Goal: Transaction & Acquisition: Purchase product/service

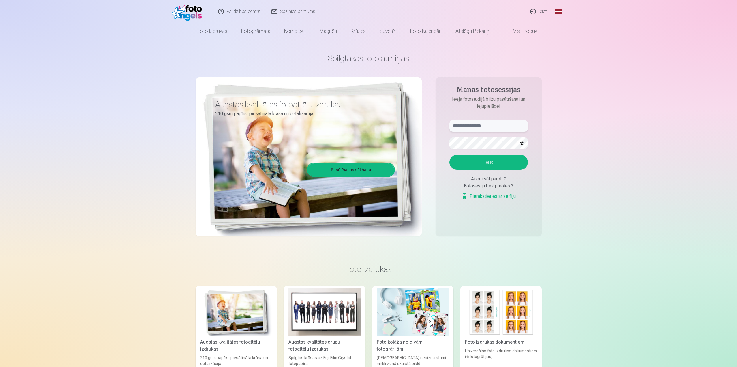
click at [459, 128] on input "text" at bounding box center [489, 126] width 79 height 12
type input "**********"
click at [457, 165] on button "Ieiet" at bounding box center [489, 162] width 79 height 15
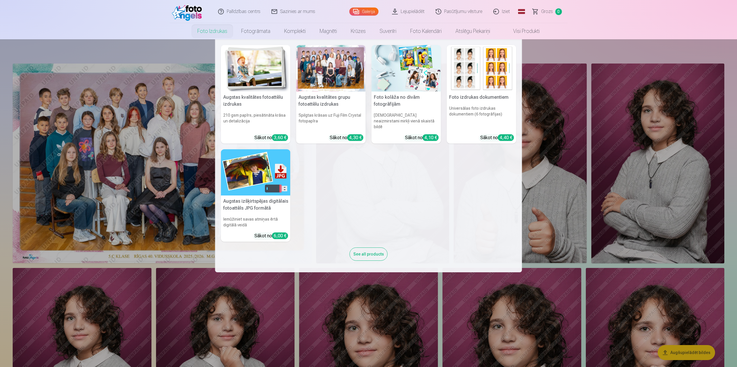
click at [220, 32] on link "Foto izdrukas" at bounding box center [212, 31] width 44 height 16
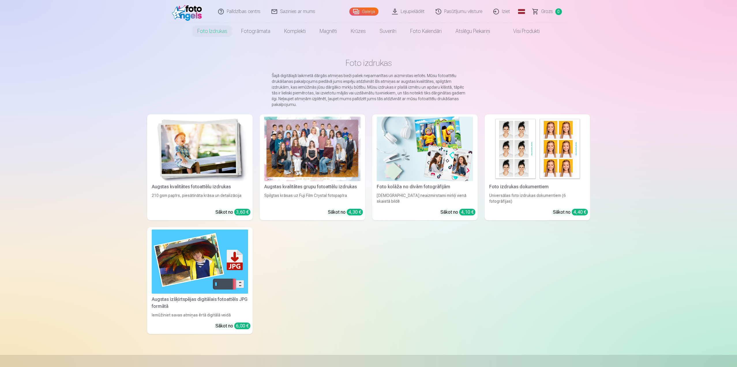
click at [358, 12] on link "Galerija" at bounding box center [364, 12] width 29 height 8
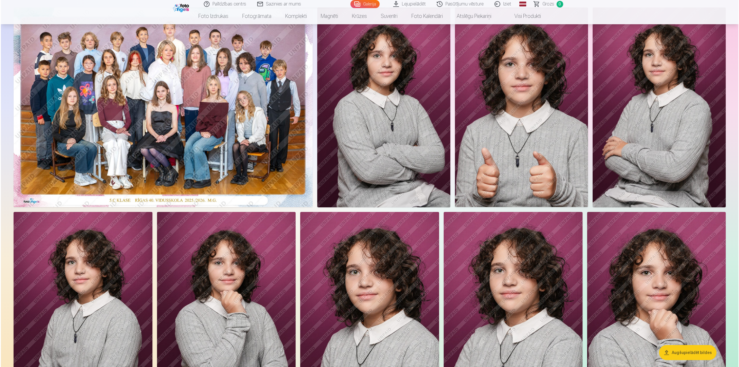
scroll to position [58, 0]
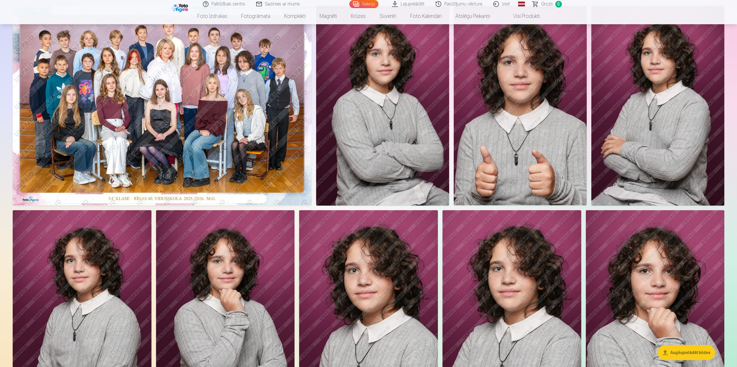
click at [236, 132] on img at bounding box center [162, 105] width 299 height 199
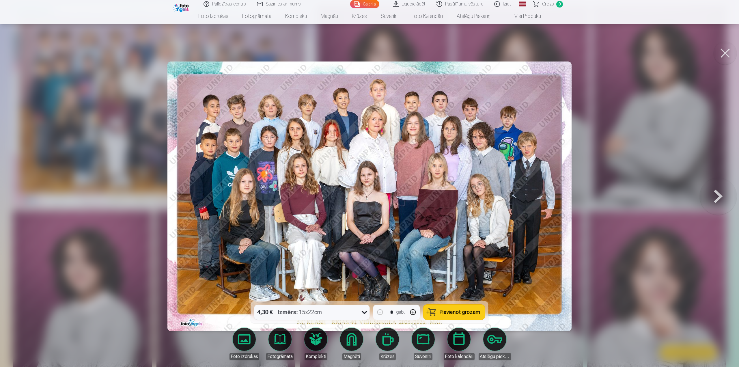
click at [366, 314] on icon at bounding box center [364, 311] width 9 height 9
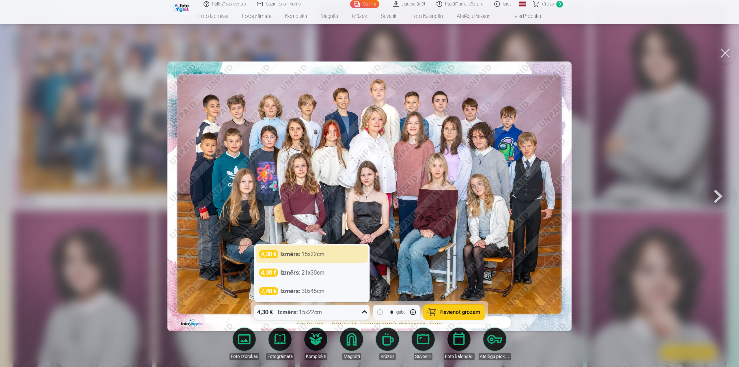
click at [457, 313] on span "Pievienot grozam" at bounding box center [460, 311] width 41 height 5
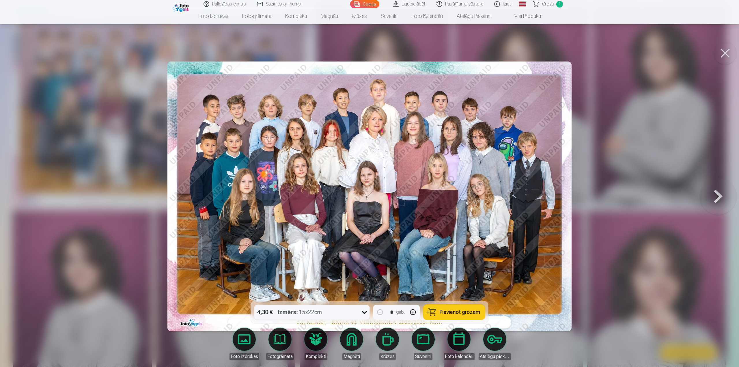
click at [545, 4] on span "Grozs" at bounding box center [548, 4] width 12 height 7
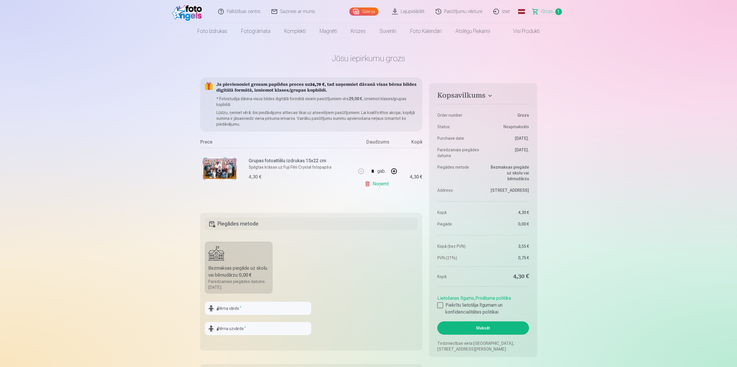
click at [370, 12] on link "Galerija" at bounding box center [364, 12] width 29 height 8
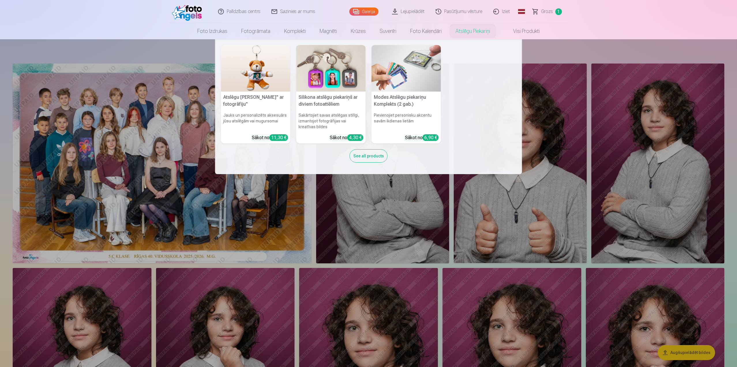
click at [351, 73] on img at bounding box center [331, 68] width 70 height 46
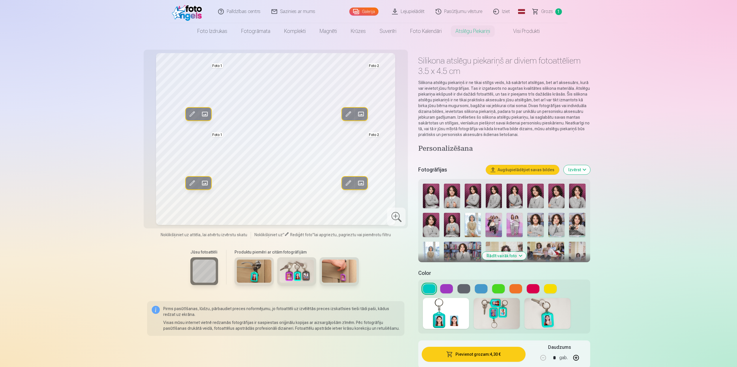
click at [500, 257] on button "Rādīt vairāk foto" at bounding box center [504, 256] width 44 height 8
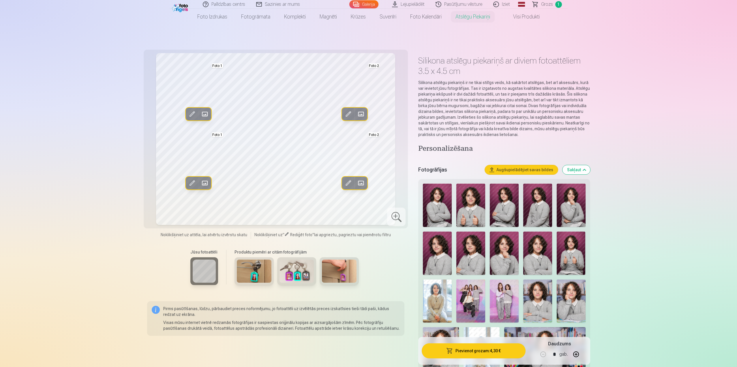
scroll to position [29, 0]
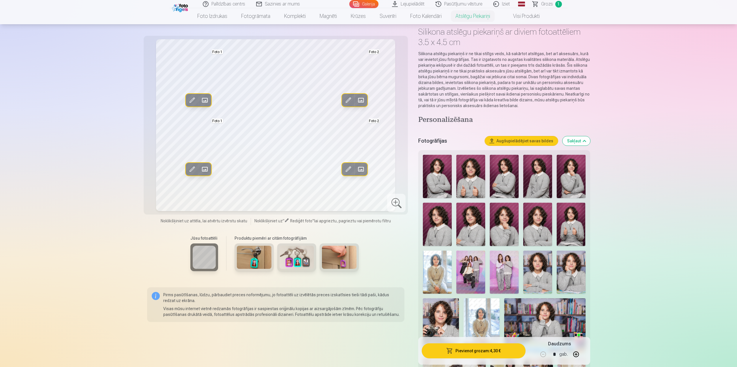
click at [470, 274] on img at bounding box center [471, 272] width 29 height 43
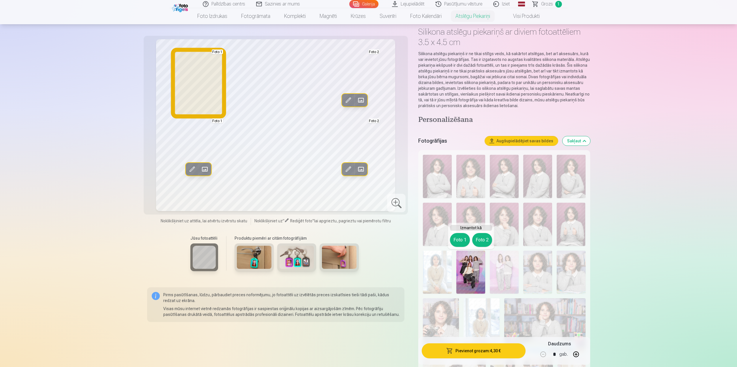
click at [461, 238] on button "Foto 1" at bounding box center [460, 240] width 20 height 14
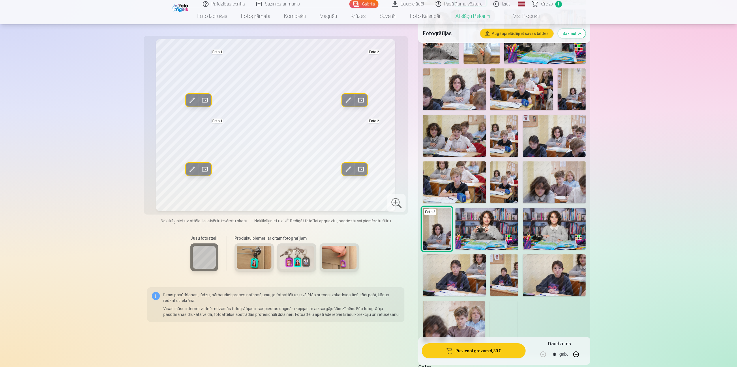
scroll to position [346, 0]
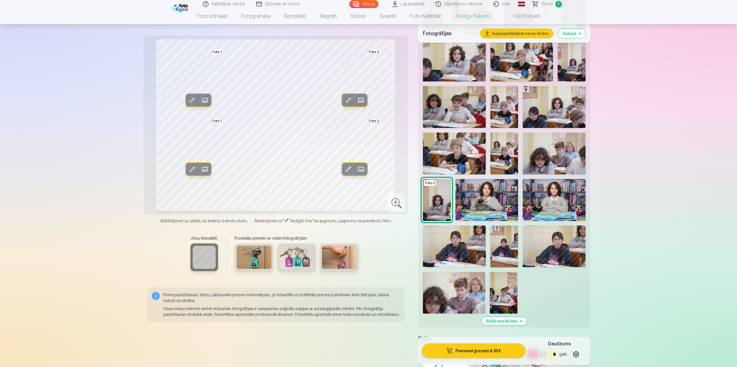
click at [481, 209] on img at bounding box center [487, 200] width 63 height 42
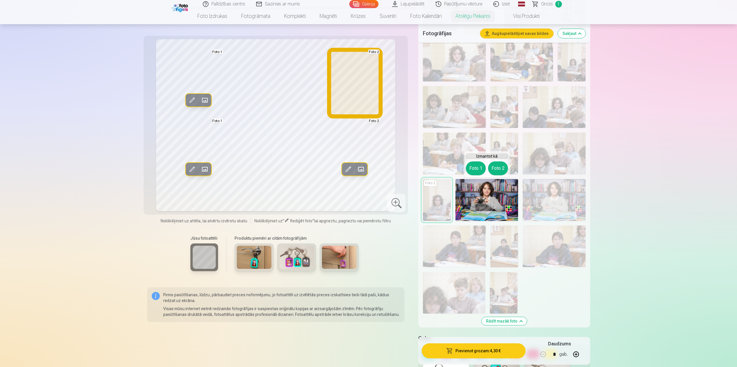
click at [496, 168] on button "Foto 2" at bounding box center [498, 168] width 20 height 14
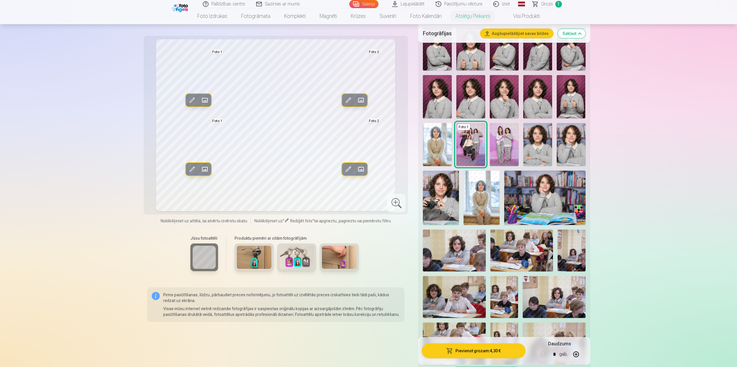
scroll to position [144, 0]
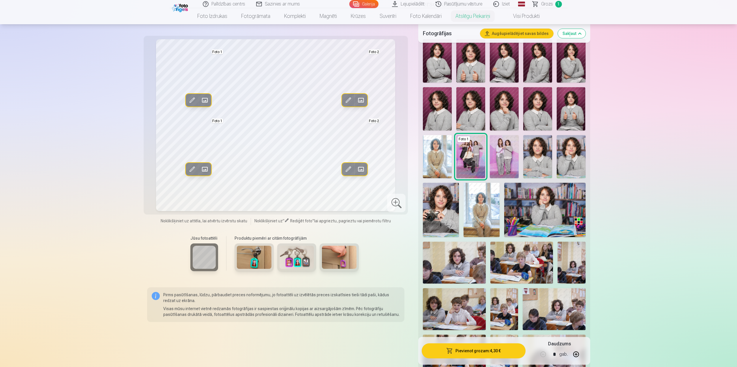
click at [451, 205] on img at bounding box center [441, 210] width 36 height 54
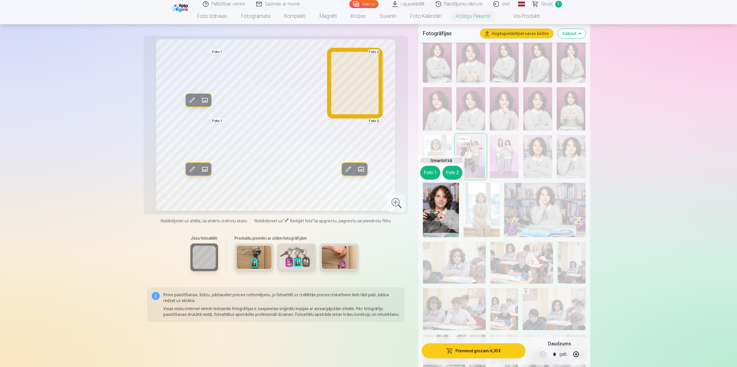
click at [449, 165] on div "Izmantot kā Foto 1 Foto 2" at bounding box center [441, 168] width 47 height 27
click at [451, 173] on button "Foto 2" at bounding box center [453, 173] width 20 height 14
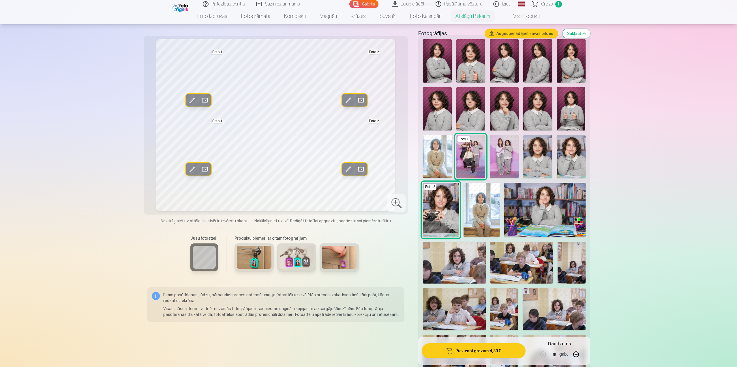
scroll to position [58, 0]
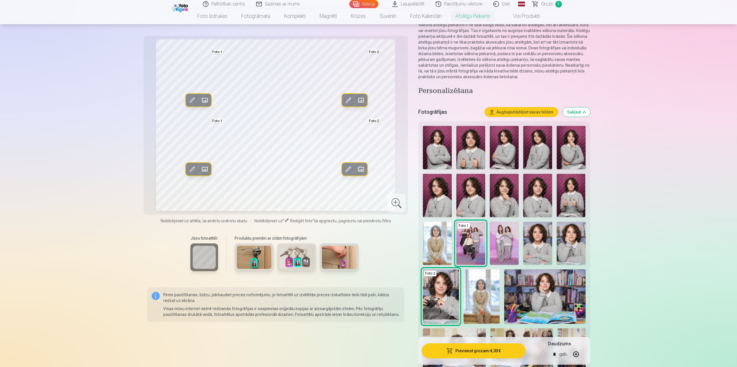
click at [539, 191] on img at bounding box center [538, 195] width 29 height 43
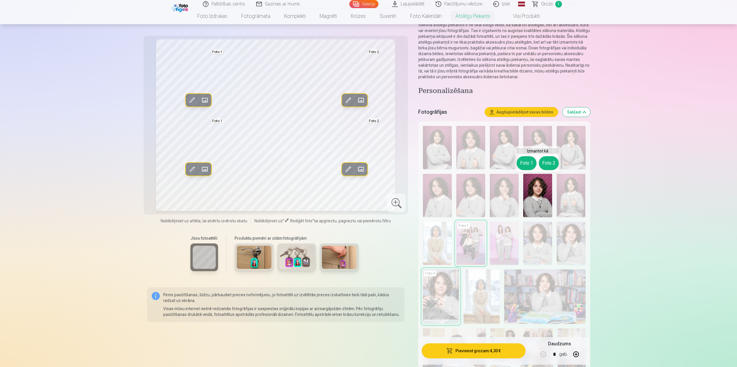
click at [547, 202] on img at bounding box center [538, 195] width 29 height 43
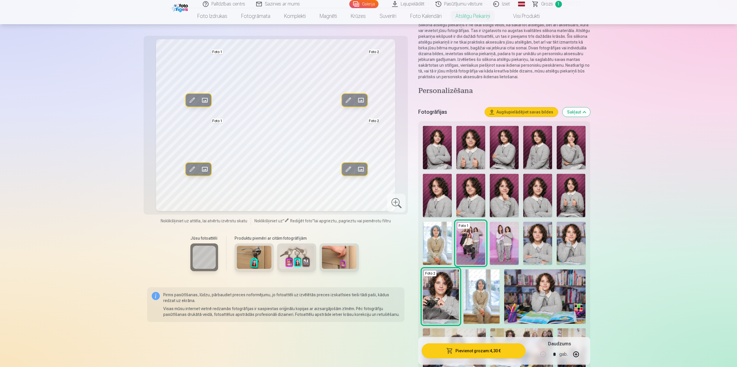
click at [539, 245] on img at bounding box center [538, 243] width 29 height 43
click at [576, 240] on img at bounding box center [571, 243] width 29 height 43
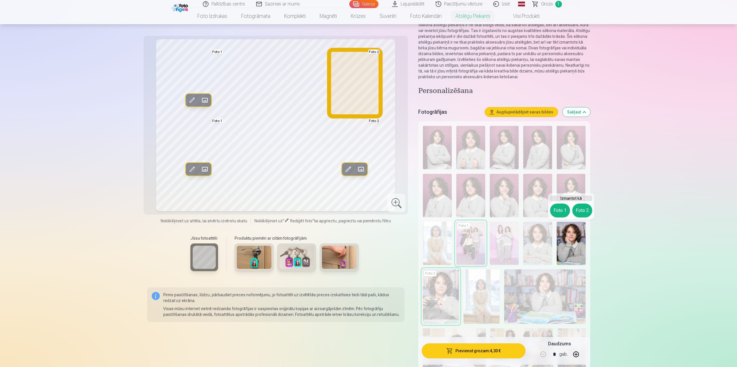
click at [584, 210] on button "Foto 2" at bounding box center [583, 210] width 20 height 14
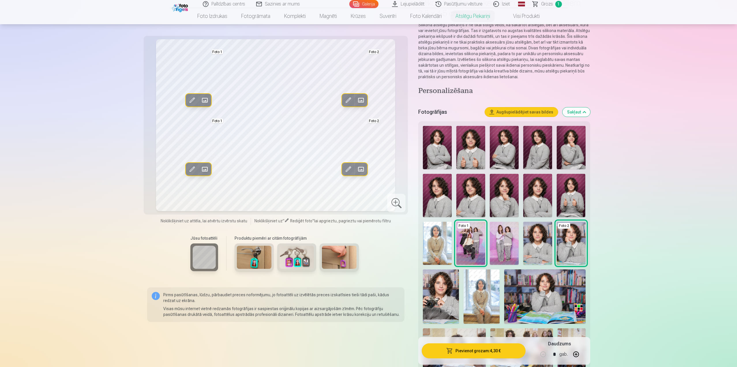
click at [488, 293] on img at bounding box center [482, 296] width 36 height 54
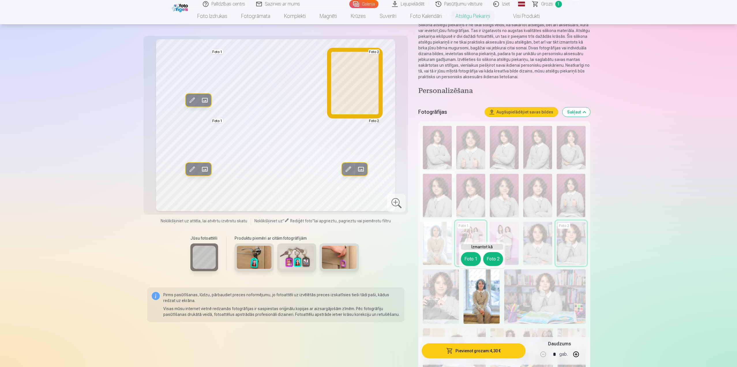
click at [488, 264] on button "Foto 2" at bounding box center [493, 259] width 20 height 14
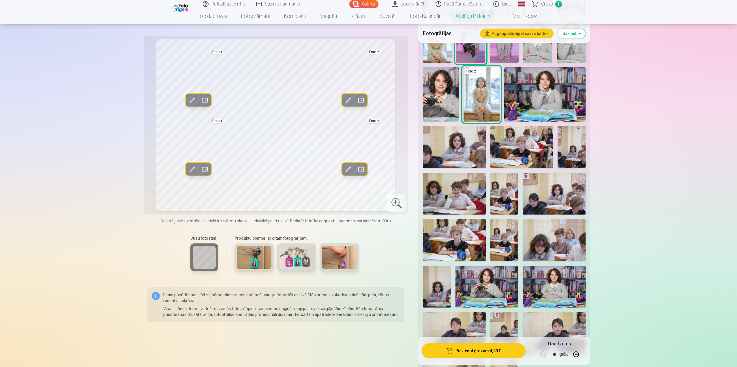
scroll to position [346, 0]
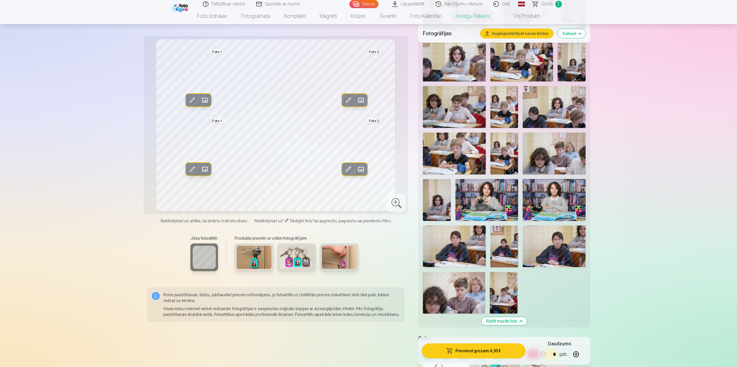
click at [508, 206] on img at bounding box center [487, 200] width 63 height 42
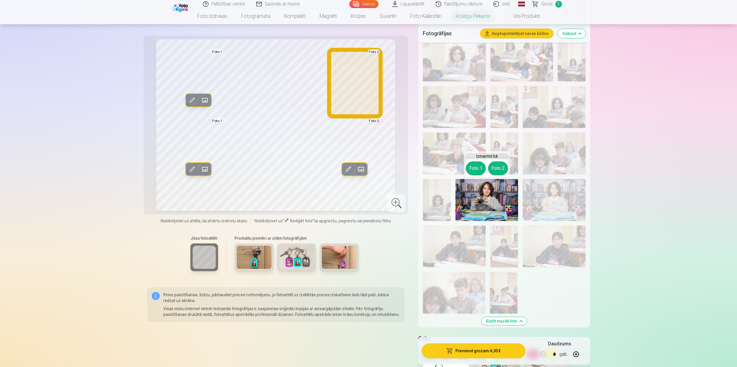
click at [496, 171] on button "Foto 2" at bounding box center [498, 168] width 20 height 14
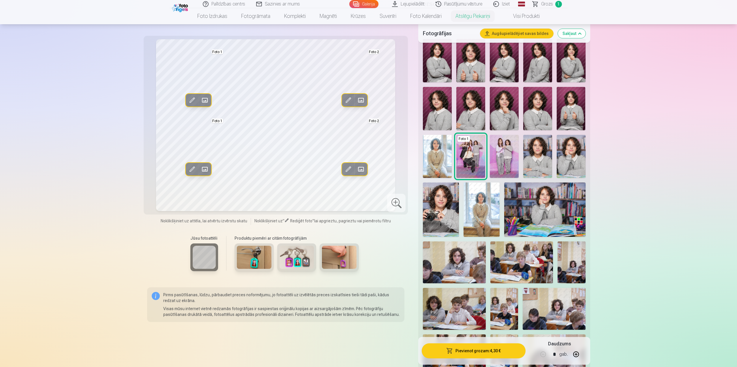
scroll to position [144, 0]
click at [444, 211] on img at bounding box center [441, 210] width 36 height 54
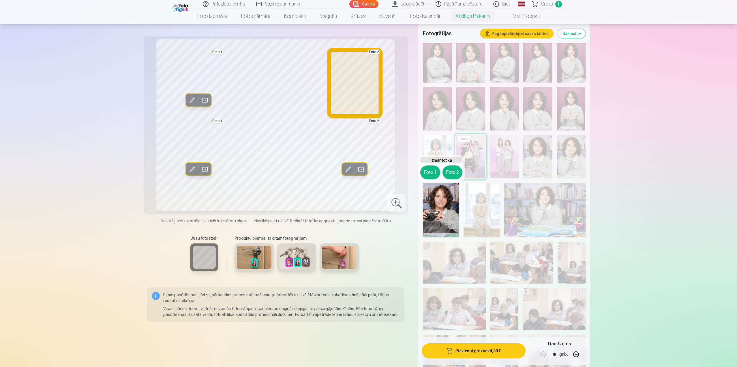
click at [456, 175] on button "Foto 2" at bounding box center [453, 172] width 20 height 14
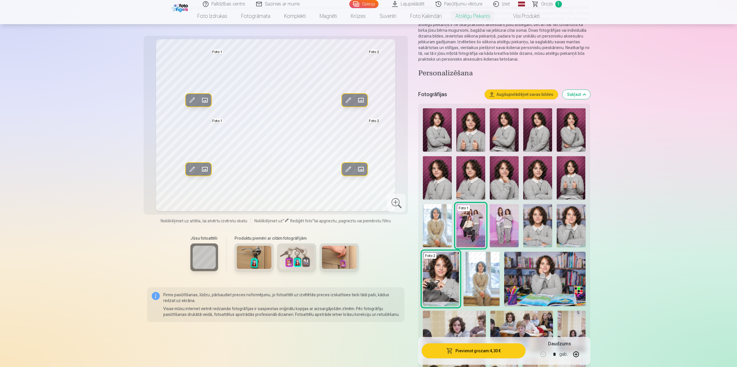
scroll to position [58, 0]
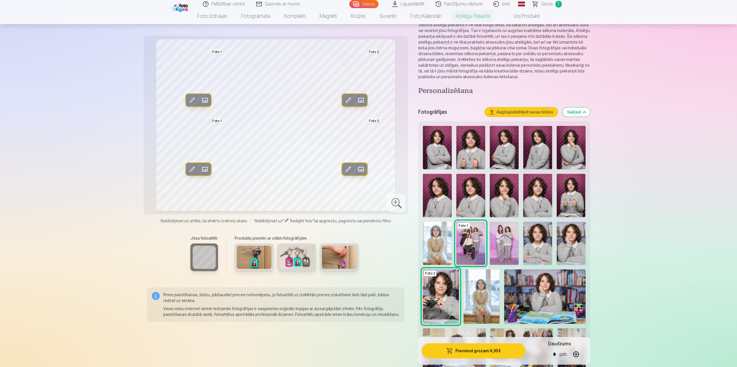
click at [440, 154] on img at bounding box center [437, 147] width 29 height 43
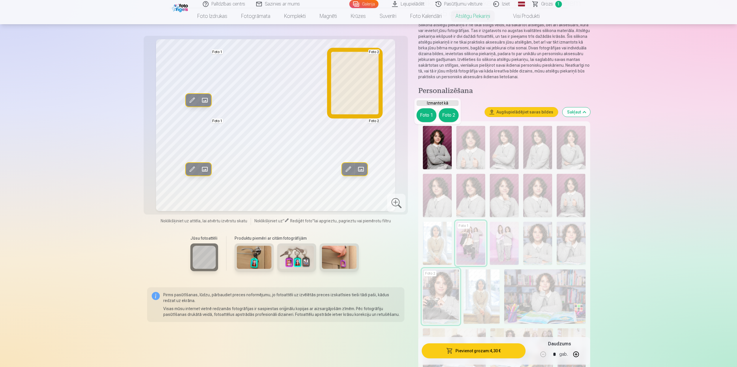
click at [448, 117] on button "Foto 2" at bounding box center [449, 115] width 20 height 14
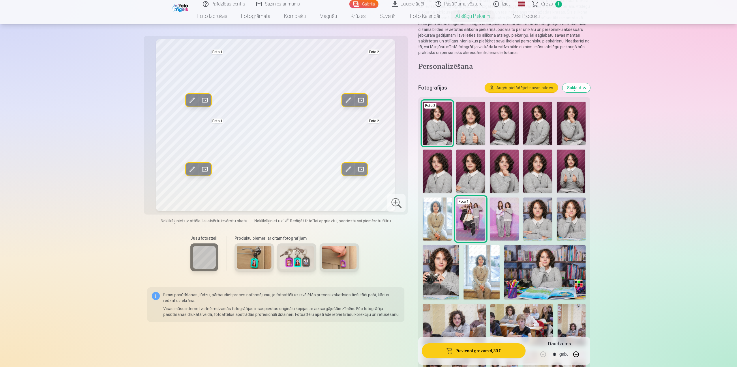
scroll to position [115, 0]
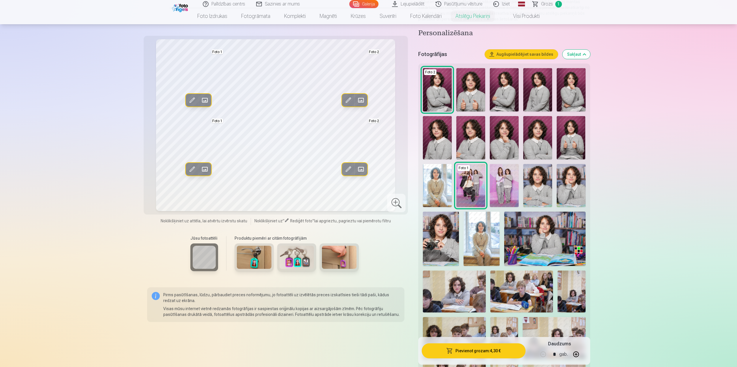
click at [447, 237] on img at bounding box center [441, 239] width 36 height 54
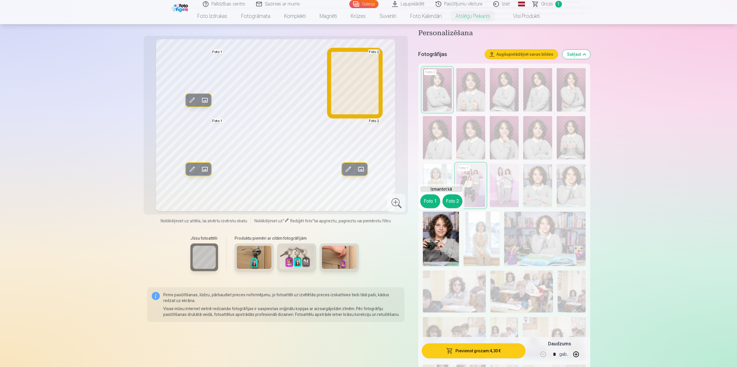
click at [457, 205] on button "Foto 2" at bounding box center [453, 201] width 20 height 14
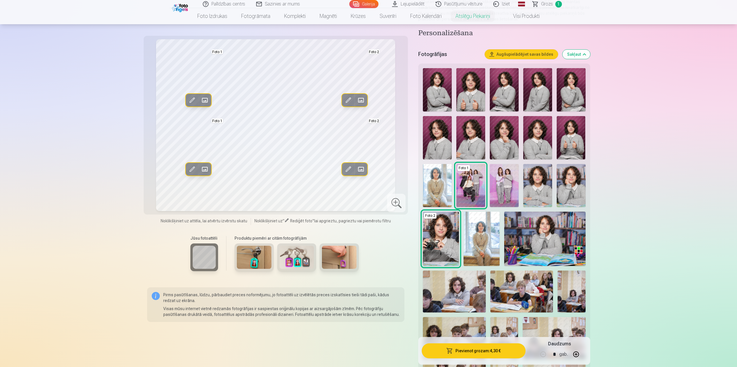
click at [196, 100] on span at bounding box center [192, 100] width 9 height 9
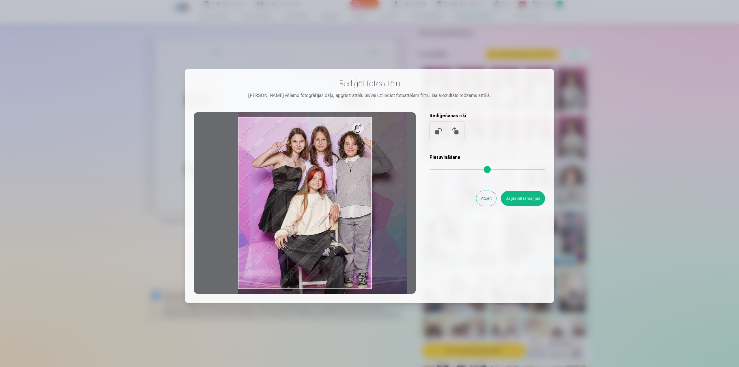
type input "*"
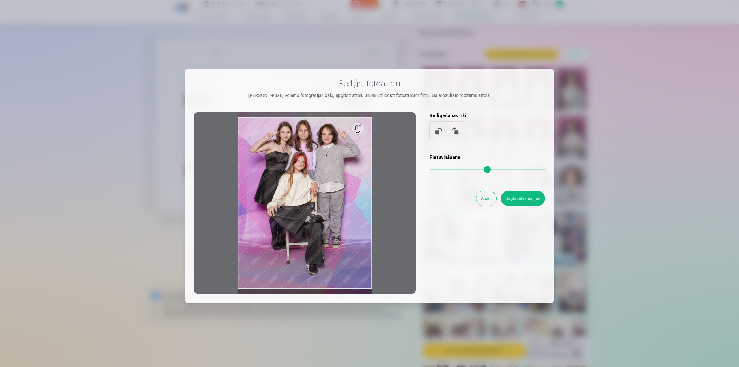
drag, startPoint x: 433, startPoint y: 169, endPoint x: 423, endPoint y: 171, distance: 10.6
click at [429, 170] on input "range" at bounding box center [486, 169] width 115 height 1
click at [359, 129] on div at bounding box center [305, 202] width 222 height 181
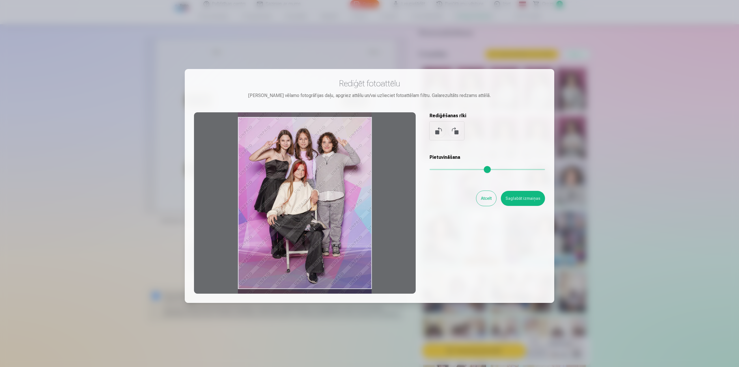
drag, startPoint x: 359, startPoint y: 129, endPoint x: 362, endPoint y: 137, distance: 9.0
click at [362, 137] on div at bounding box center [305, 202] width 222 height 181
click at [534, 201] on button "Saglabāt izmaiņas" at bounding box center [523, 198] width 44 height 15
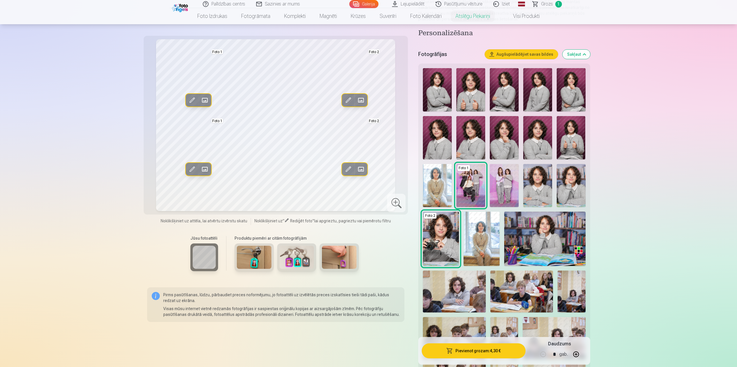
click at [346, 102] on span at bounding box center [348, 100] width 9 height 9
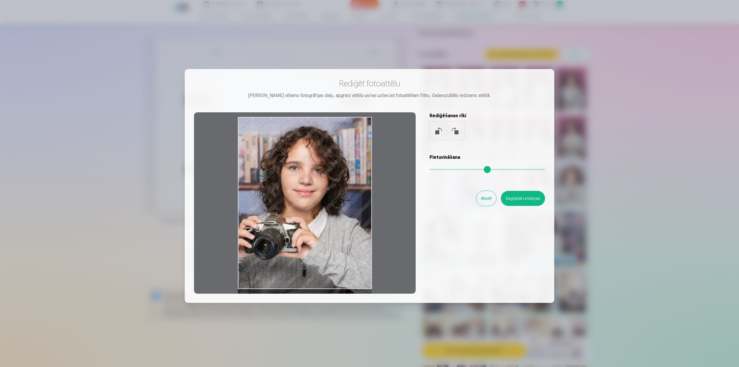
click at [317, 168] on div at bounding box center [305, 202] width 222 height 181
click at [491, 201] on button "Atcelt" at bounding box center [486, 198] width 20 height 15
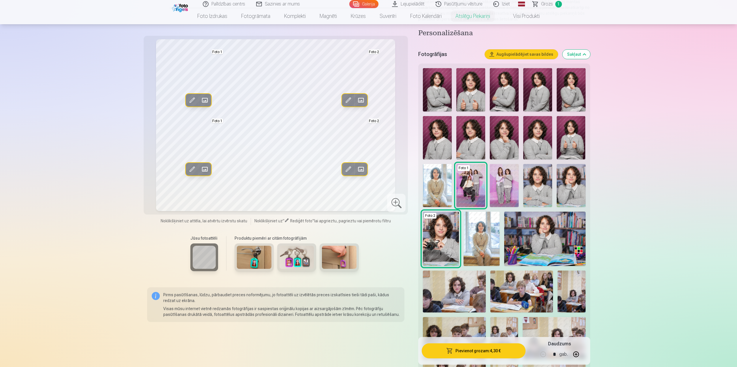
click at [207, 100] on span at bounding box center [204, 100] width 9 height 9
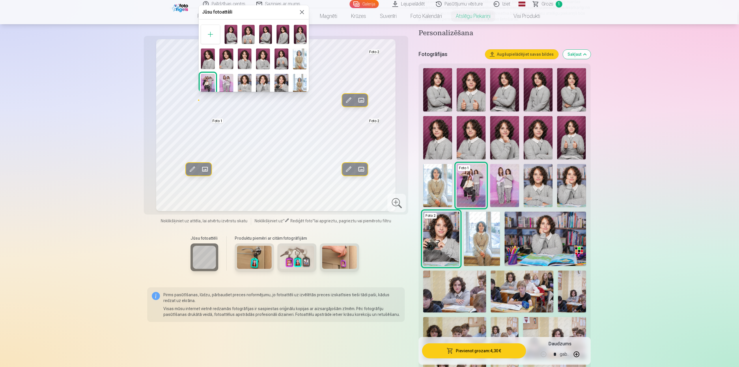
drag, startPoint x: 223, startPoint y: 124, endPoint x: 242, endPoint y: 133, distance: 20.8
click at [242, 133] on div at bounding box center [369, 183] width 739 height 367
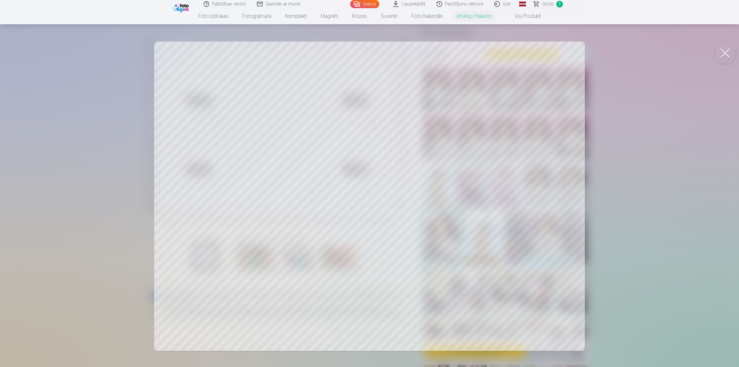
drag, startPoint x: 244, startPoint y: 178, endPoint x: 249, endPoint y: 162, distance: 15.8
click at [249, 162] on div at bounding box center [369, 183] width 739 height 367
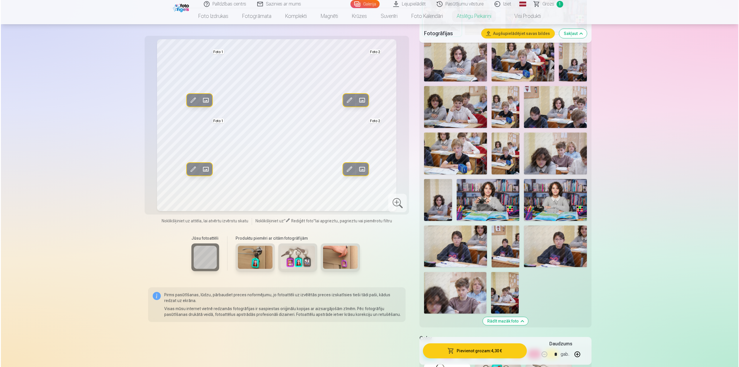
scroll to position [462, 0]
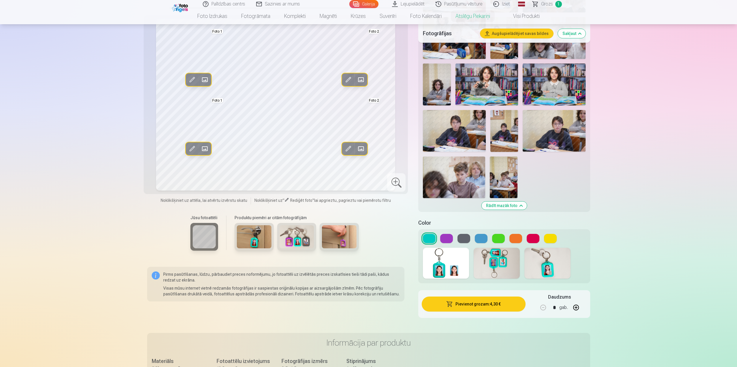
click at [451, 242] on button at bounding box center [446, 238] width 13 height 9
click at [464, 240] on button at bounding box center [464, 238] width 13 height 9
click at [475, 240] on div at bounding box center [504, 238] width 162 height 9
click at [481, 240] on button at bounding box center [481, 238] width 13 height 9
click at [498, 242] on button at bounding box center [498, 238] width 13 height 9
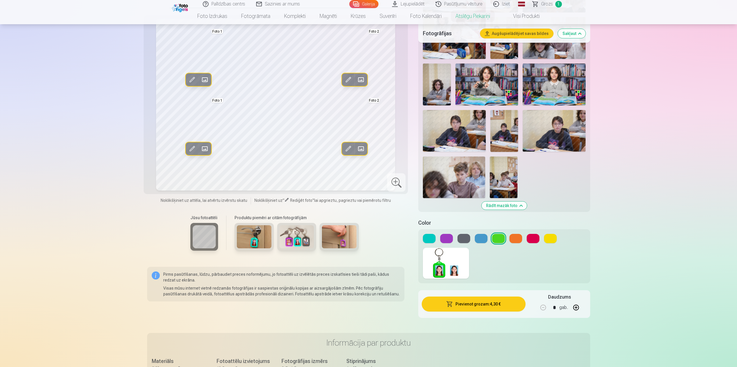
click at [518, 242] on button at bounding box center [516, 238] width 13 height 9
click at [530, 243] on div at bounding box center [505, 256] width 172 height 54
click at [537, 239] on button at bounding box center [533, 238] width 13 height 9
click at [551, 240] on button at bounding box center [550, 238] width 13 height 9
click at [444, 239] on button at bounding box center [446, 238] width 13 height 9
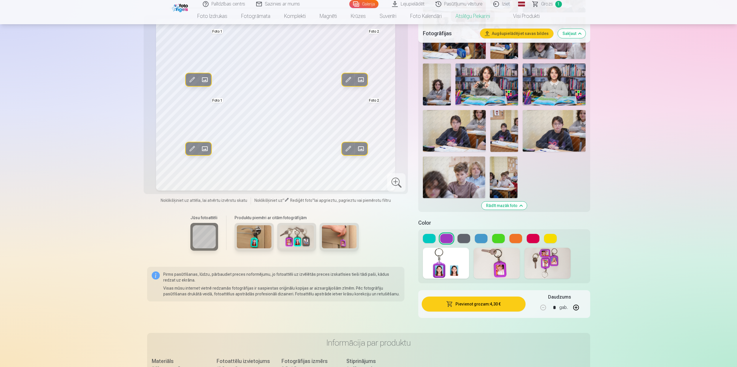
click at [474, 302] on button "Pievienot grozam : 4,30 €" at bounding box center [474, 303] width 104 height 15
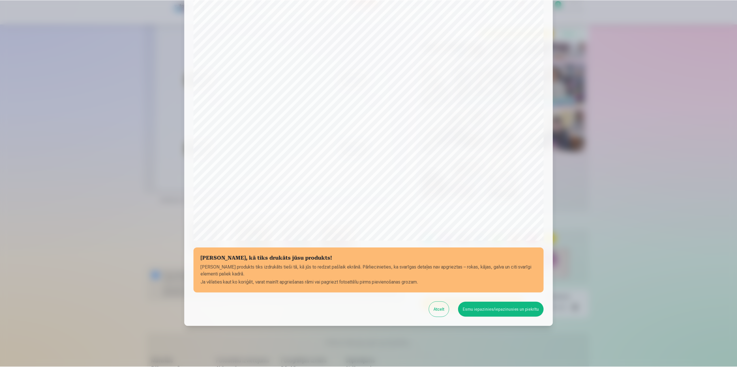
scroll to position [49, 0]
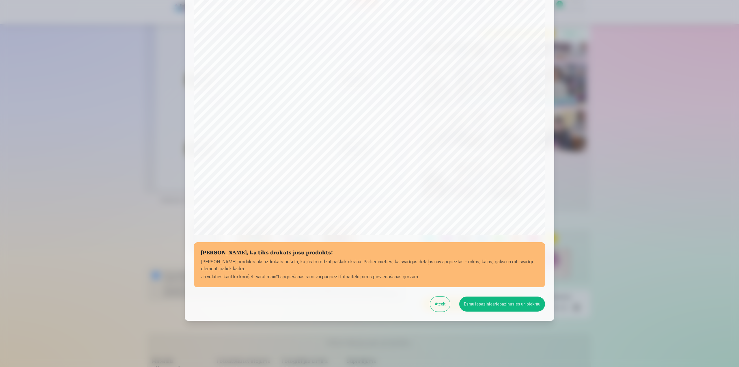
click at [442, 307] on button "Atcelt" at bounding box center [440, 303] width 20 height 15
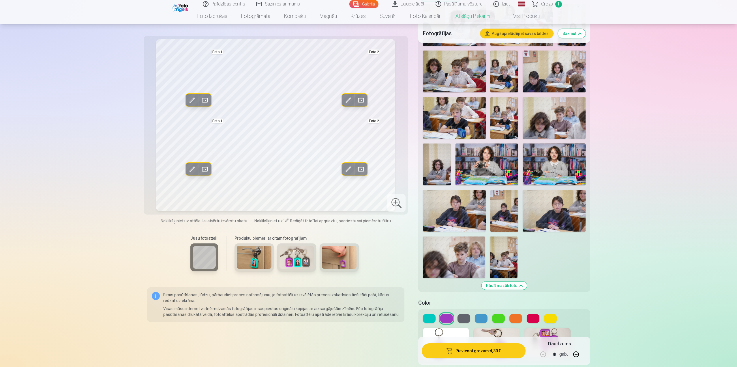
scroll to position [346, 0]
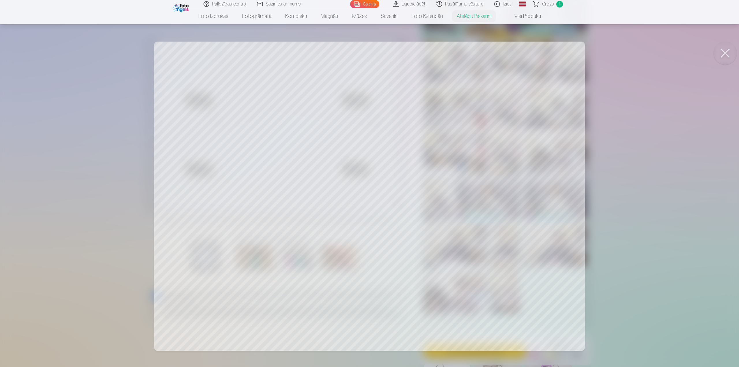
click at [222, 229] on div at bounding box center [369, 183] width 739 height 367
click at [721, 53] on button at bounding box center [724, 53] width 23 height 23
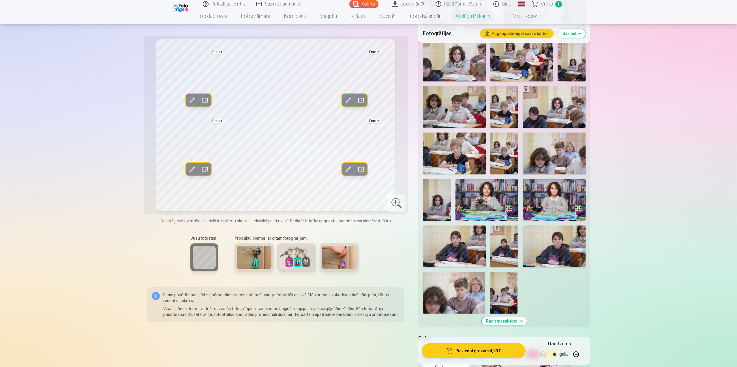
click at [192, 100] on span at bounding box center [192, 100] width 9 height 9
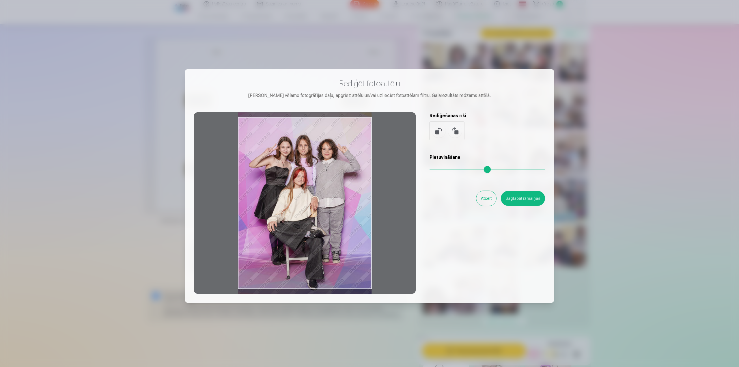
drag, startPoint x: 315, startPoint y: 184, endPoint x: 317, endPoint y: 190, distance: 6.8
click at [317, 190] on div at bounding box center [305, 202] width 222 height 181
click at [522, 202] on button "Saglabāt izmaiņas" at bounding box center [523, 198] width 44 height 15
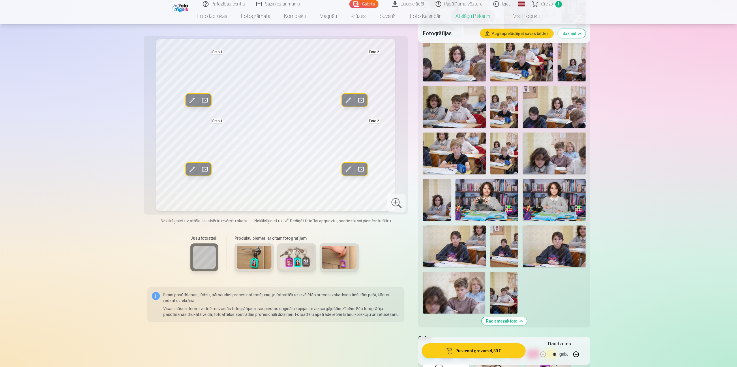
click at [205, 172] on span at bounding box center [204, 169] width 9 height 9
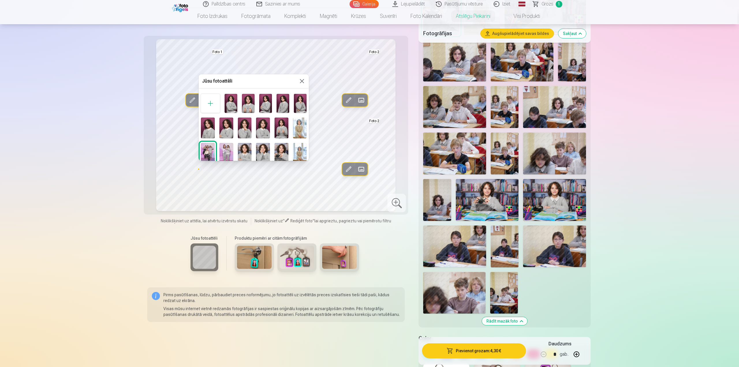
click at [205, 172] on div at bounding box center [369, 183] width 739 height 367
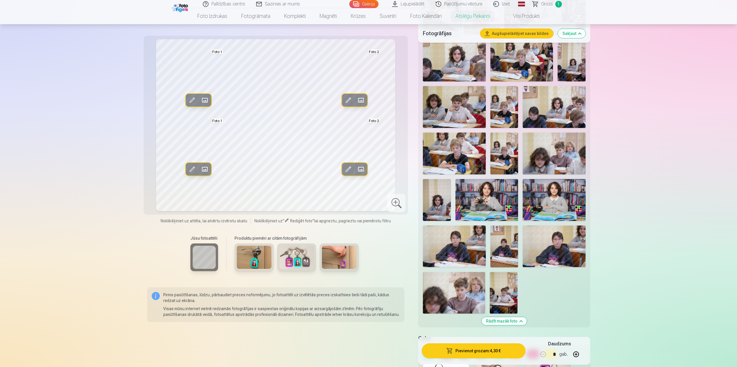
click at [194, 101] on span at bounding box center [192, 100] width 9 height 9
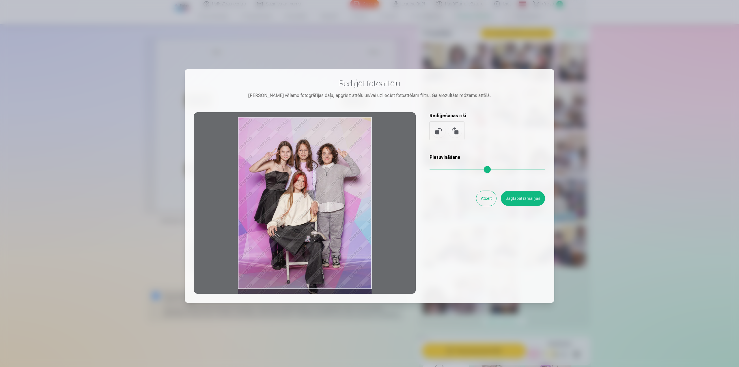
drag, startPoint x: 362, startPoint y: 190, endPoint x: 363, endPoint y: 209, distance: 18.8
click at [363, 209] on div at bounding box center [305, 202] width 222 height 181
click at [531, 203] on button "Saglabāt izmaiņas" at bounding box center [523, 198] width 44 height 15
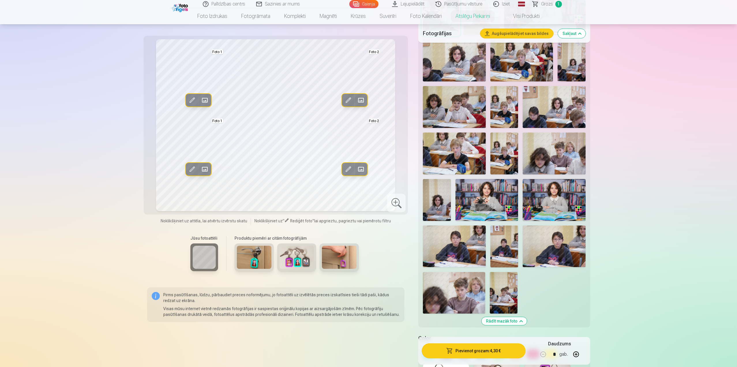
click at [194, 102] on span at bounding box center [192, 100] width 9 height 9
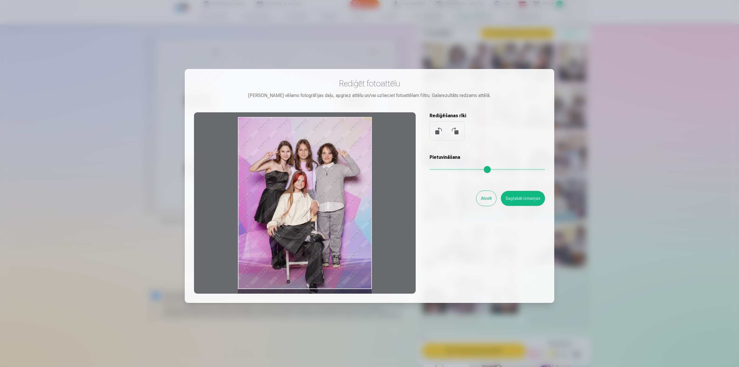
click at [291, 197] on div at bounding box center [305, 202] width 222 height 181
click at [507, 198] on button "Saglabāt izmaiņas" at bounding box center [523, 198] width 44 height 15
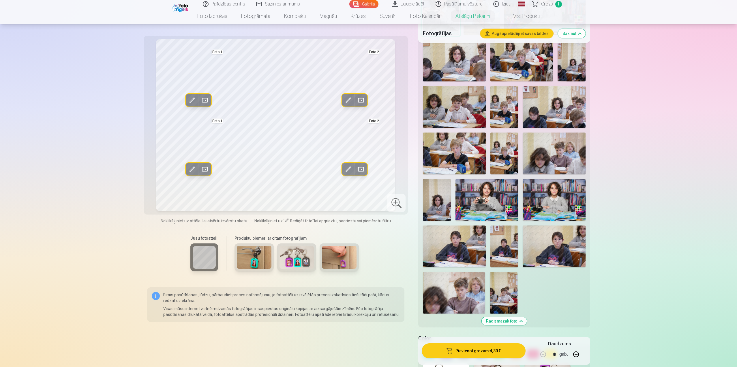
click at [193, 167] on span at bounding box center [192, 169] width 9 height 9
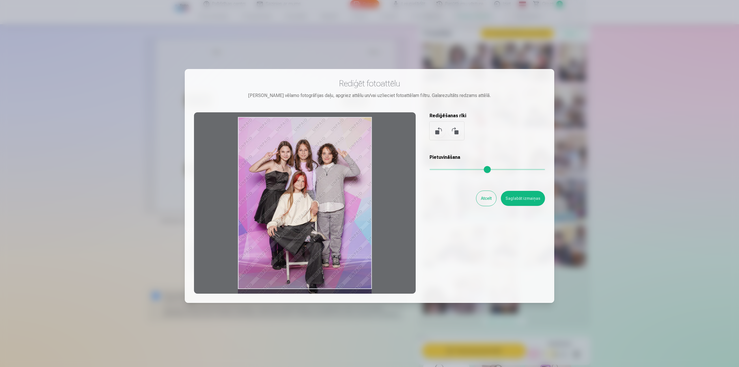
drag, startPoint x: 260, startPoint y: 200, endPoint x: 262, endPoint y: 236, distance: 36.7
click at [262, 236] on div at bounding box center [305, 202] width 222 height 181
click at [507, 202] on button "Saglabāt izmaiņas" at bounding box center [523, 198] width 44 height 15
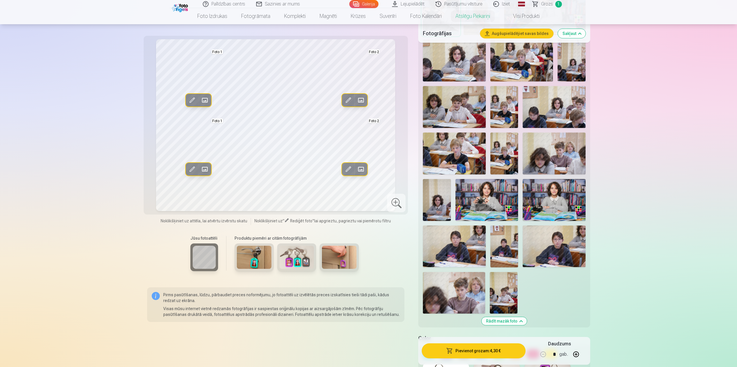
click at [404, 206] on div at bounding box center [396, 203] width 18 height 18
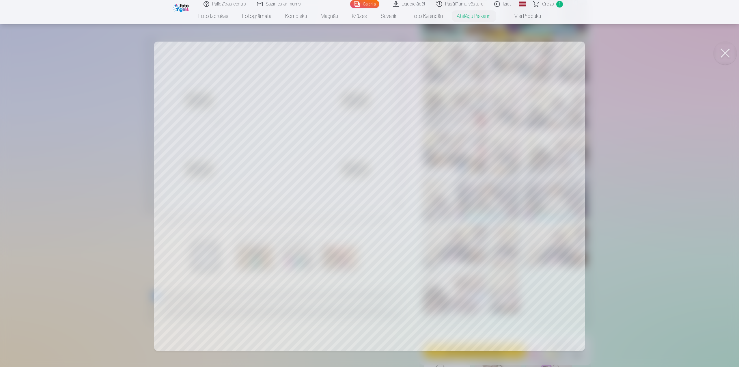
click at [519, 235] on div at bounding box center [369, 183] width 739 height 367
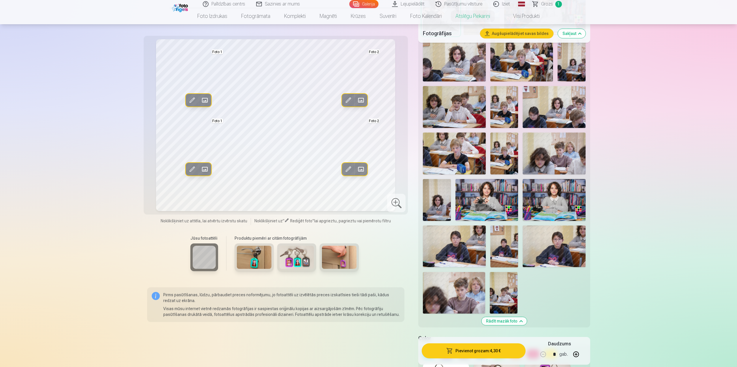
click at [351, 169] on span at bounding box center [348, 169] width 9 height 9
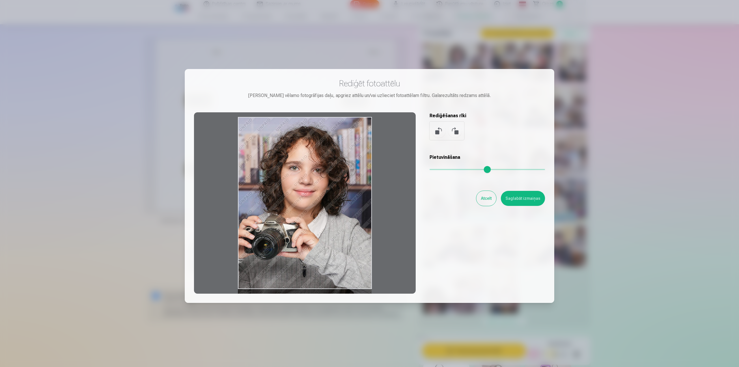
drag, startPoint x: 319, startPoint y: 179, endPoint x: 334, endPoint y: 187, distance: 17.1
click at [334, 187] on div at bounding box center [305, 202] width 222 height 181
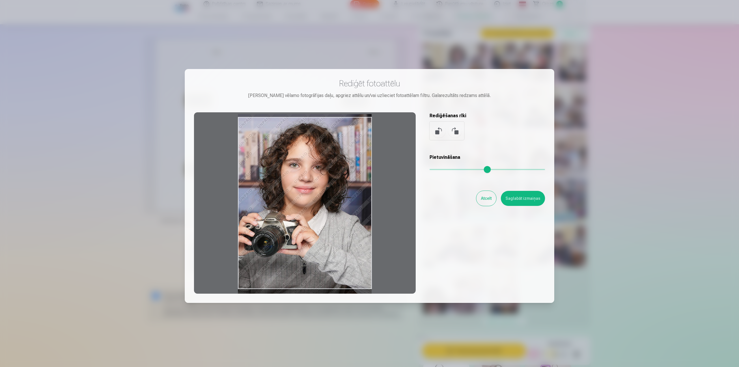
drag, startPoint x: 290, startPoint y: 219, endPoint x: 293, endPoint y: 216, distance: 4.1
click at [293, 216] on div at bounding box center [305, 202] width 222 height 181
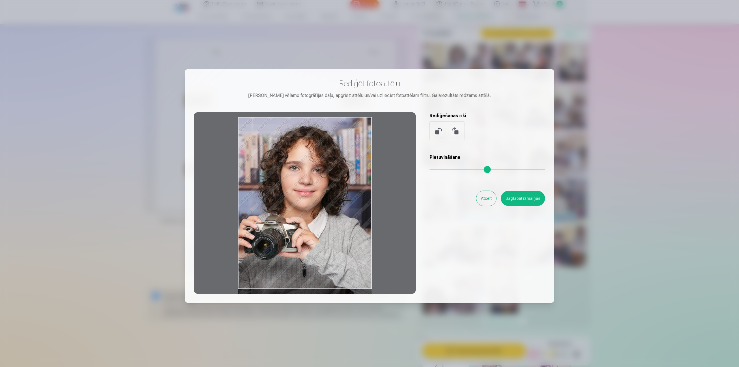
drag, startPoint x: 285, startPoint y: 252, endPoint x: 287, endPoint y: 300, distance: 47.7
click at [287, 300] on div "Rediģēt fotoattēlu Pietuvini vēlamo fotogrāfijas daļu, apgriez attēlu un/vai uz…" at bounding box center [369, 186] width 369 height 234
click at [486, 203] on button "Atcelt" at bounding box center [486, 198] width 20 height 15
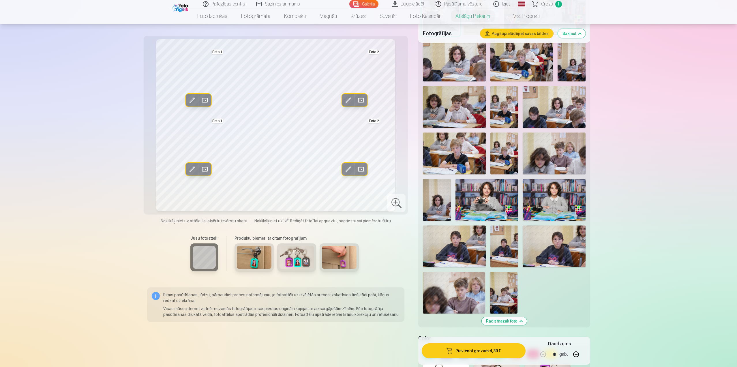
click at [389, 204] on div at bounding box center [396, 203] width 18 height 18
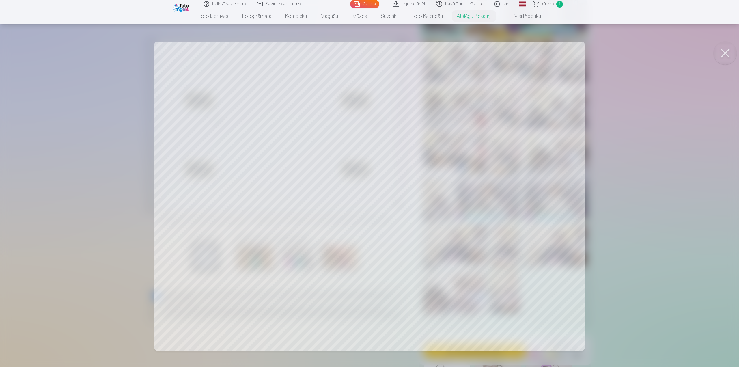
click at [725, 53] on button at bounding box center [724, 53] width 23 height 23
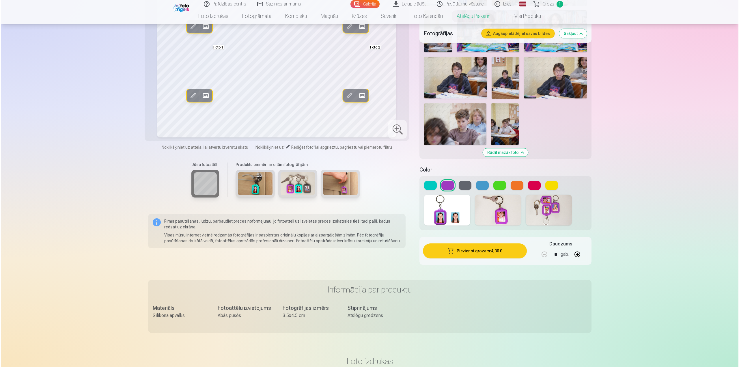
scroll to position [520, 0]
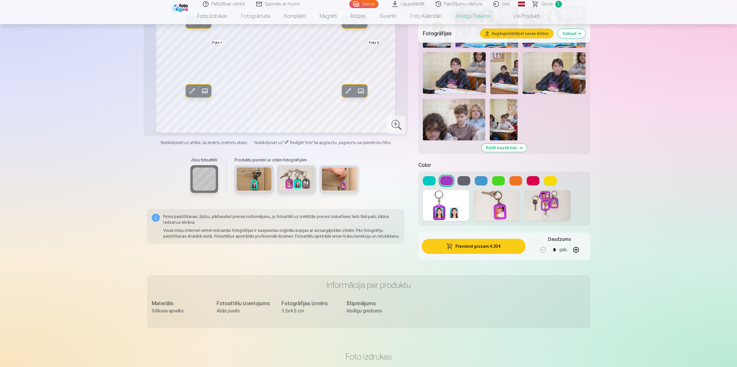
click at [496, 247] on button "Pievienot grozam : 4,30 €" at bounding box center [474, 246] width 104 height 15
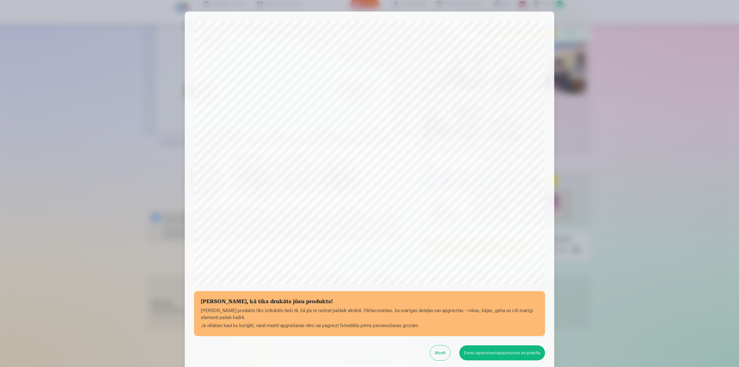
scroll to position [49, 0]
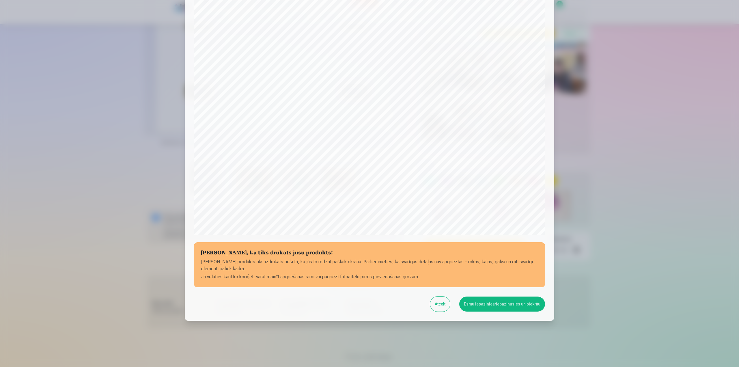
click at [484, 304] on button "Esmu iepazinies/iepazinusies un piekrītu" at bounding box center [502, 303] width 86 height 15
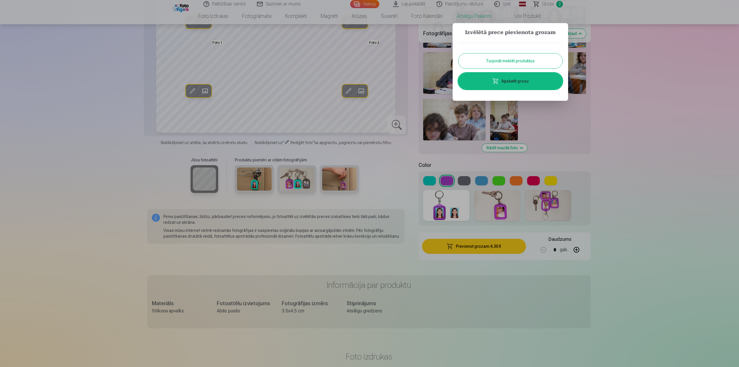
click at [507, 84] on link "Apskatīt grozu" at bounding box center [510, 81] width 104 height 16
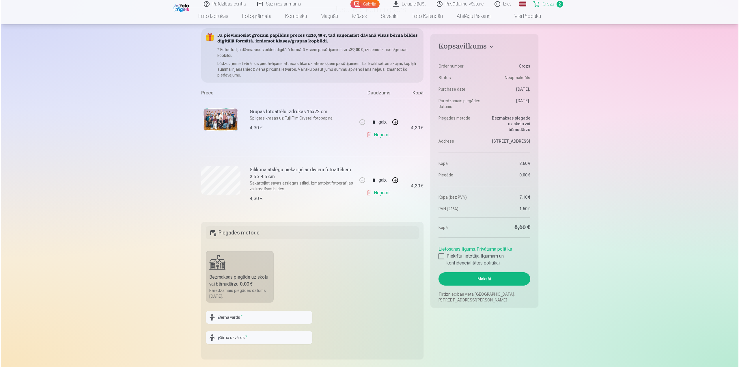
scroll to position [58, 0]
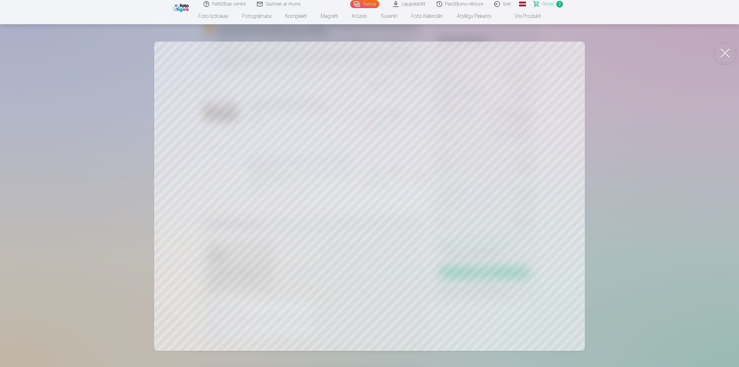
click at [501, 169] on div at bounding box center [369, 183] width 739 height 367
click at [547, 6] on span "Grozs" at bounding box center [548, 4] width 12 height 7
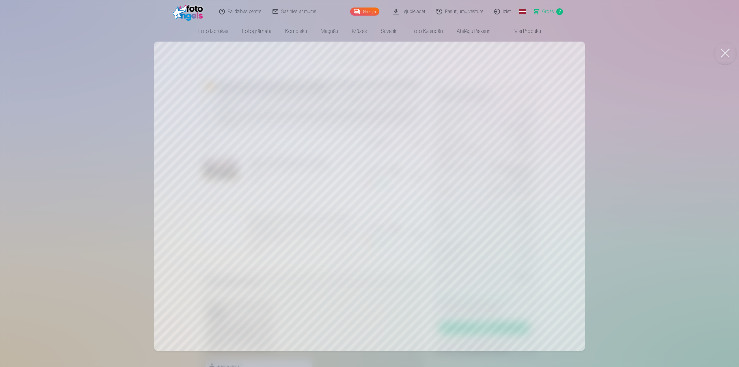
click at [559, 12] on span "2" at bounding box center [559, 11] width 7 height 7
click at [726, 52] on button at bounding box center [724, 53] width 23 height 23
click at [492, 132] on div at bounding box center [369, 183] width 739 height 367
click at [260, 210] on div at bounding box center [369, 183] width 739 height 367
click at [728, 53] on button at bounding box center [724, 53] width 23 height 23
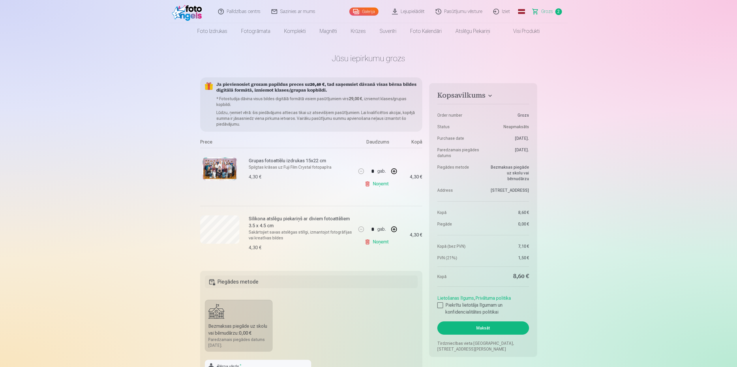
click at [368, 12] on link "Galerija" at bounding box center [364, 12] width 29 height 8
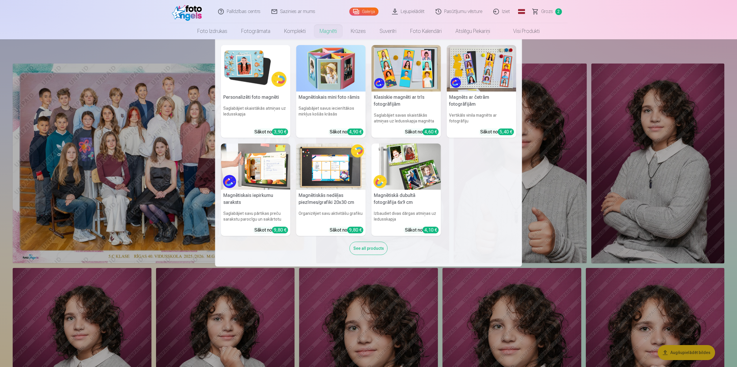
click at [406, 165] on img at bounding box center [407, 166] width 70 height 46
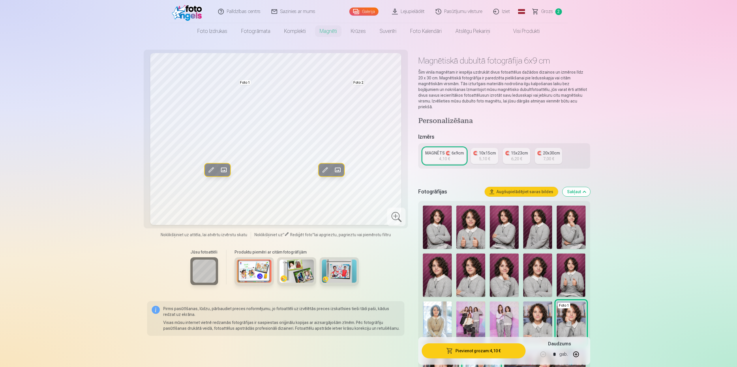
click at [248, 275] on img at bounding box center [254, 270] width 35 height 23
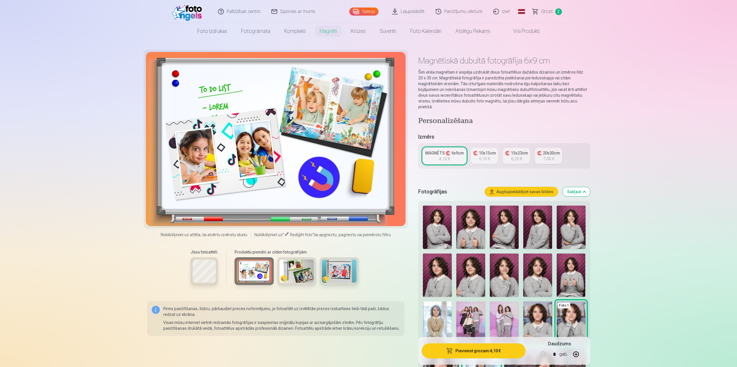
click at [284, 275] on img at bounding box center [297, 270] width 35 height 23
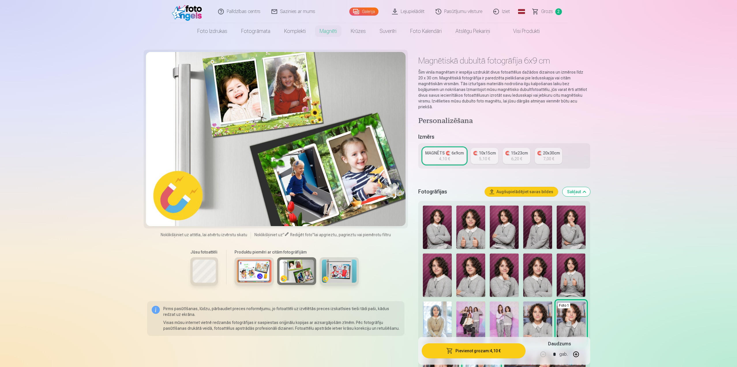
click at [339, 272] on img at bounding box center [339, 270] width 35 height 23
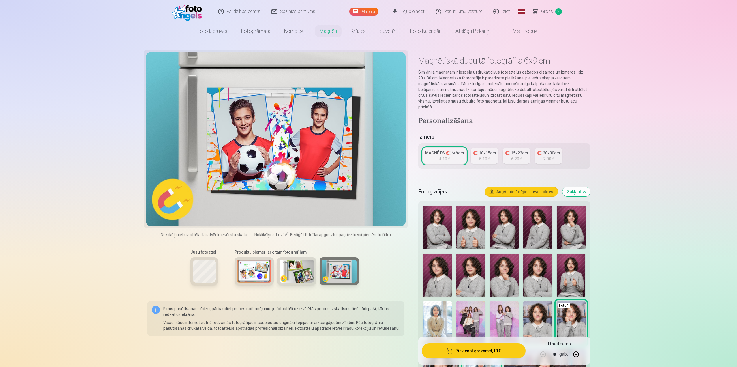
click at [227, 271] on div "Jūsu fotoattēli Produktu piemēri ar citām fotogrāfijām" at bounding box center [276, 270] width 258 height 48
click at [216, 270] on div at bounding box center [204, 271] width 28 height 28
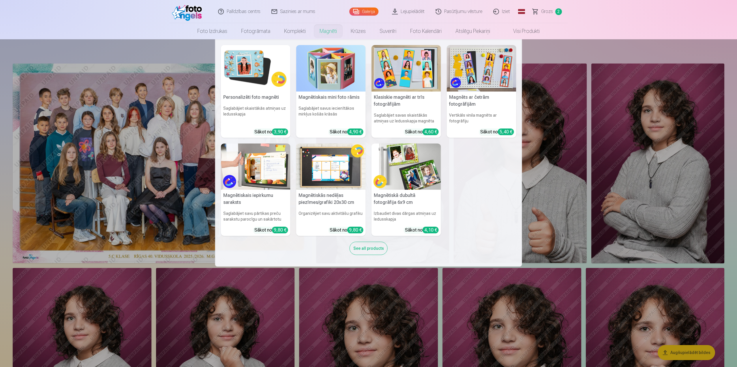
click at [402, 70] on img at bounding box center [407, 68] width 70 height 46
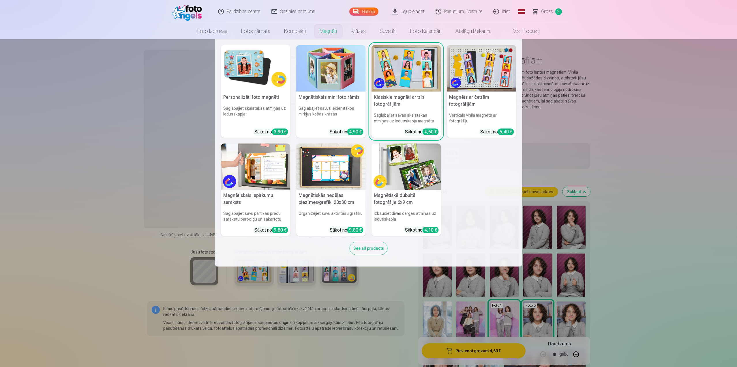
click at [270, 54] on img at bounding box center [256, 68] width 70 height 46
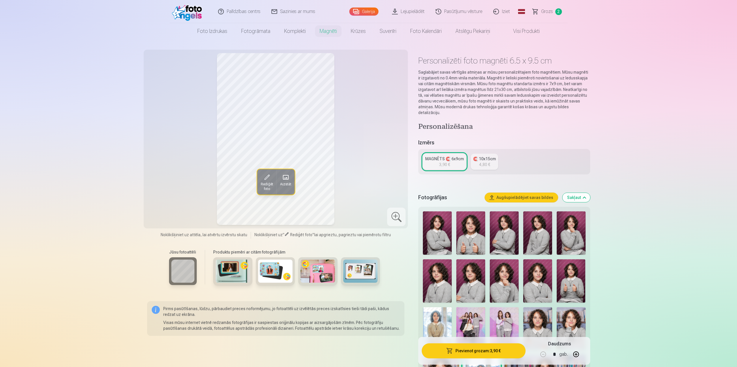
click at [263, 274] on img at bounding box center [275, 270] width 35 height 23
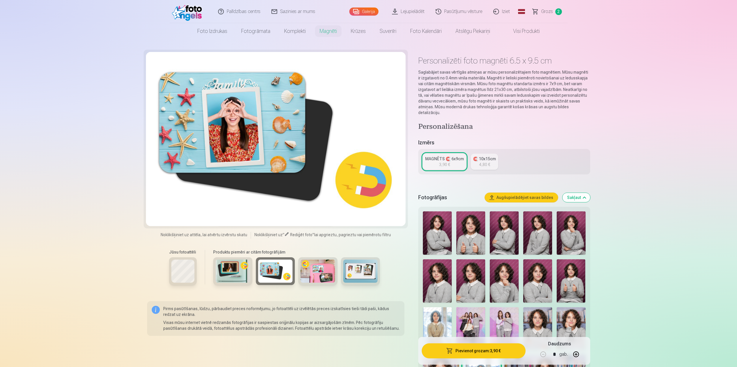
click at [318, 271] on img at bounding box center [318, 270] width 35 height 23
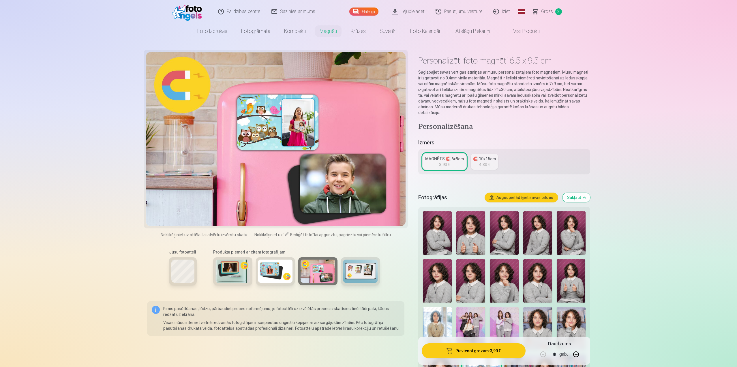
click at [353, 272] on img at bounding box center [360, 270] width 35 height 23
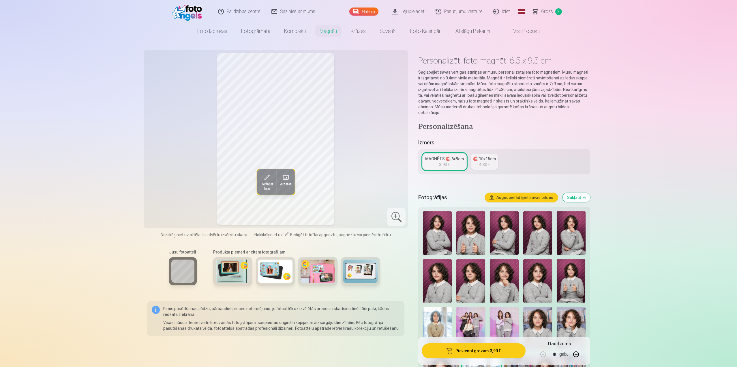
click at [264, 187] on span "Rediģēt foto" at bounding box center [267, 186] width 12 height 9
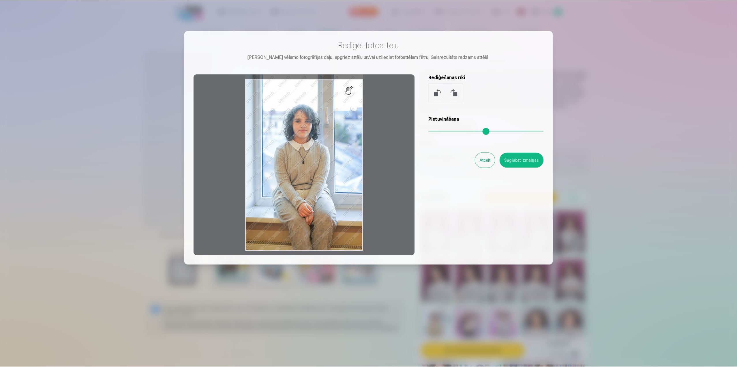
scroll to position [39, 0]
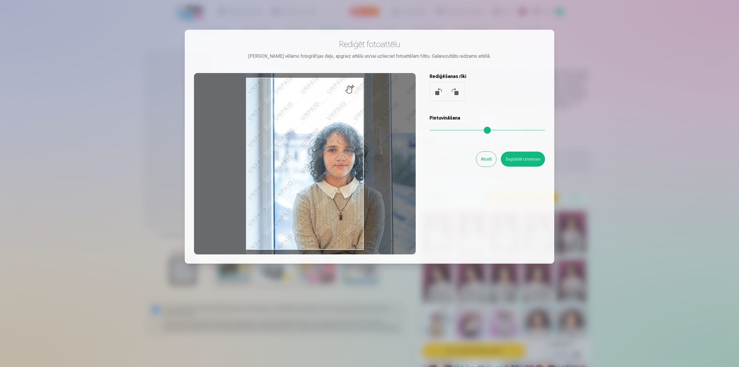
type input "*"
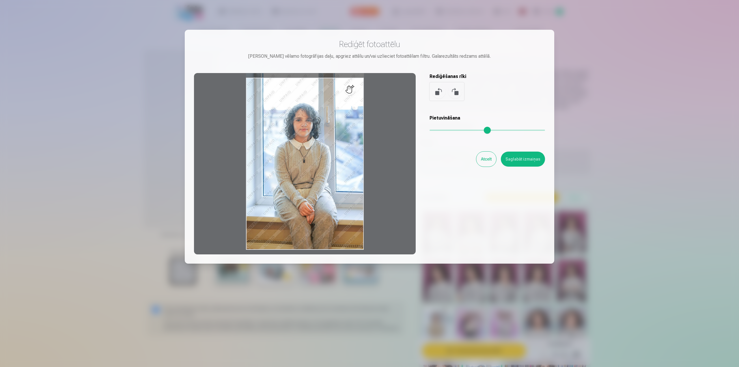
drag, startPoint x: 432, startPoint y: 130, endPoint x: 428, endPoint y: 130, distance: 4.3
click at [429, 130] on input "range" at bounding box center [486, 130] width 115 height 1
click at [440, 92] on button at bounding box center [439, 92] width 14 height 14
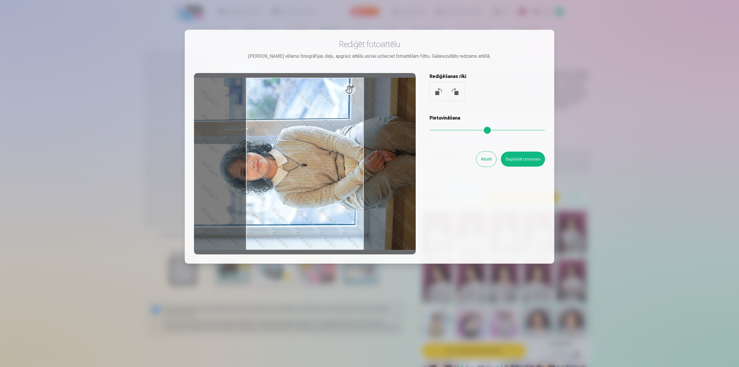
click at [440, 92] on button at bounding box center [439, 92] width 14 height 14
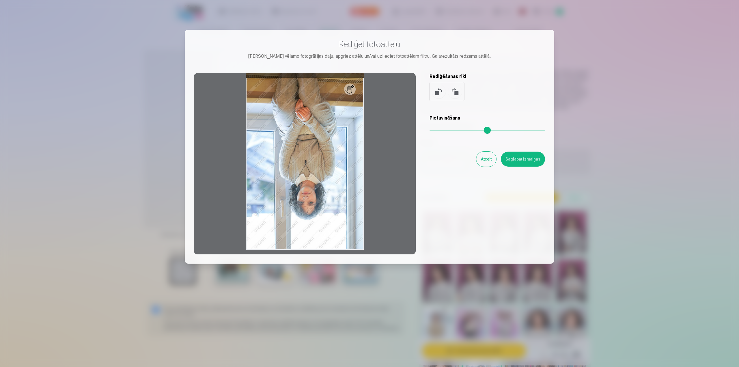
click at [454, 92] on button at bounding box center [455, 92] width 14 height 14
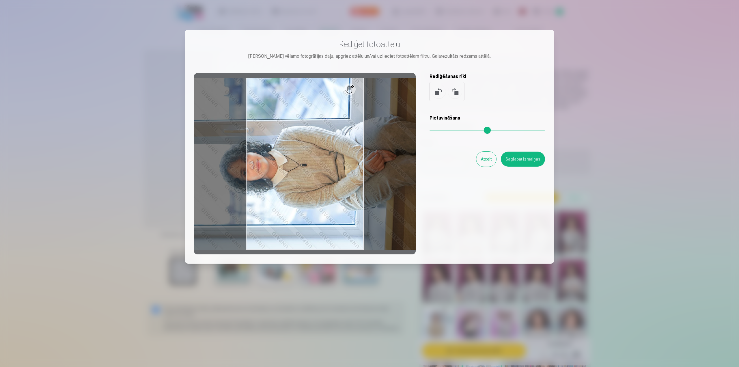
click at [441, 95] on button at bounding box center [439, 92] width 14 height 14
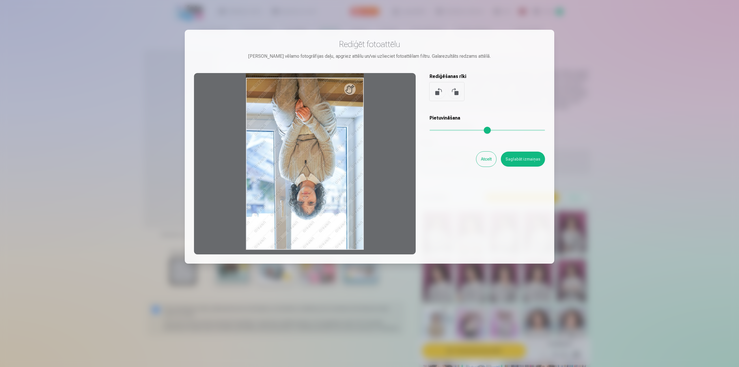
click at [441, 95] on button at bounding box center [439, 92] width 14 height 14
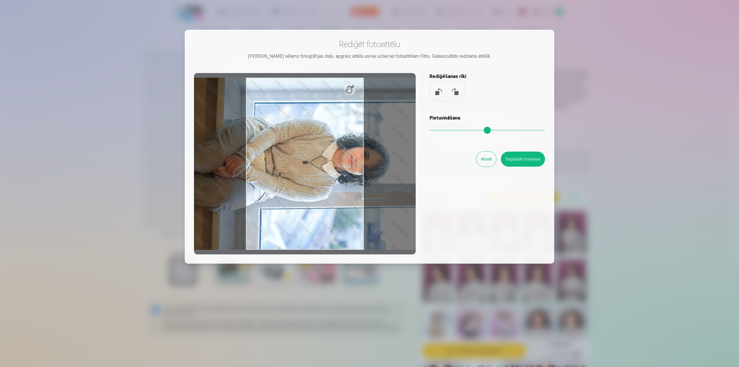
click at [441, 95] on button at bounding box center [439, 92] width 14 height 14
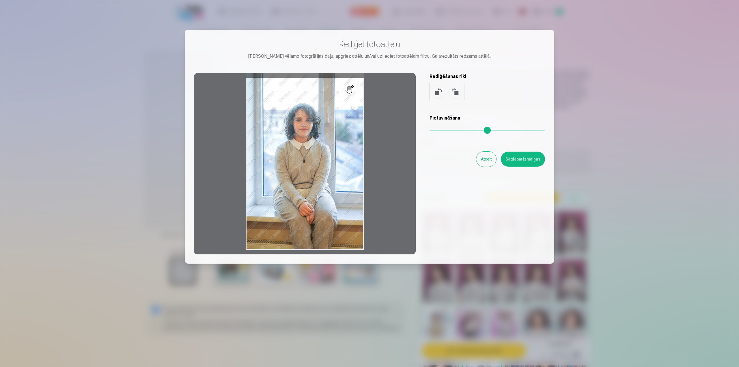
click at [483, 160] on button "Atcelt" at bounding box center [486, 159] width 20 height 15
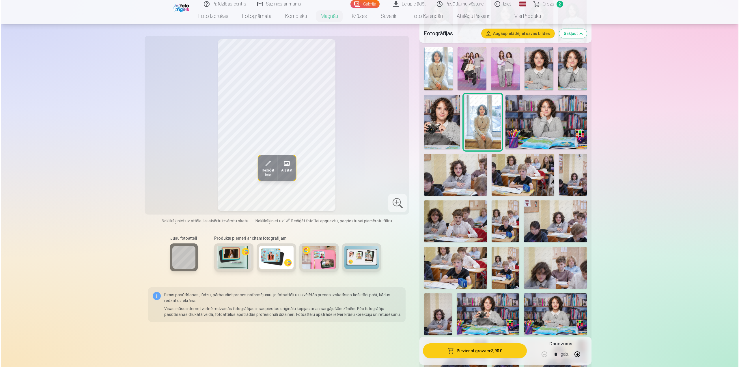
scroll to position [346, 0]
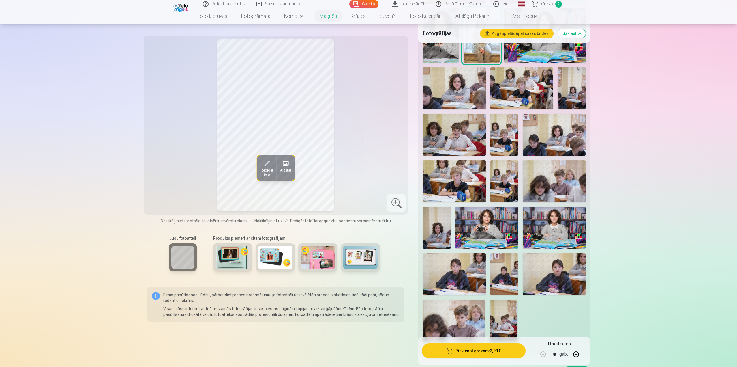
click at [487, 232] on img at bounding box center [487, 228] width 63 height 42
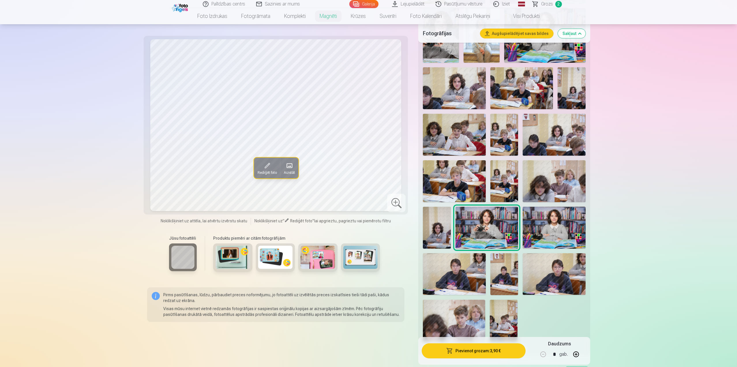
click at [268, 172] on span "Rediģēt foto" at bounding box center [266, 172] width 19 height 5
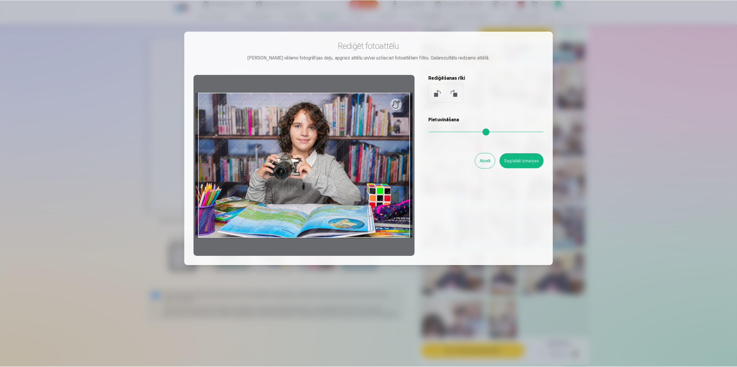
scroll to position [39, 0]
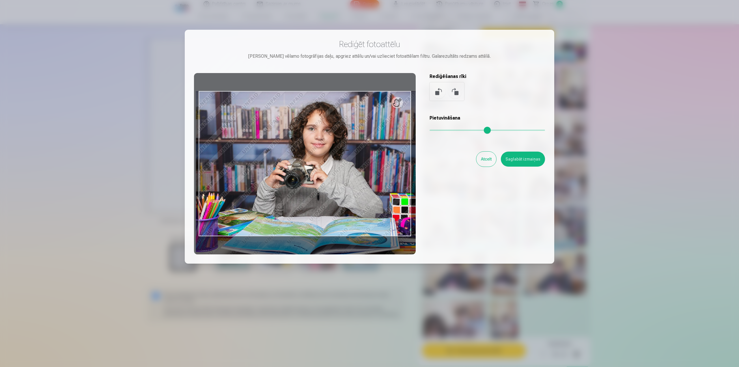
click at [437, 130] on input "range" at bounding box center [486, 130] width 115 height 1
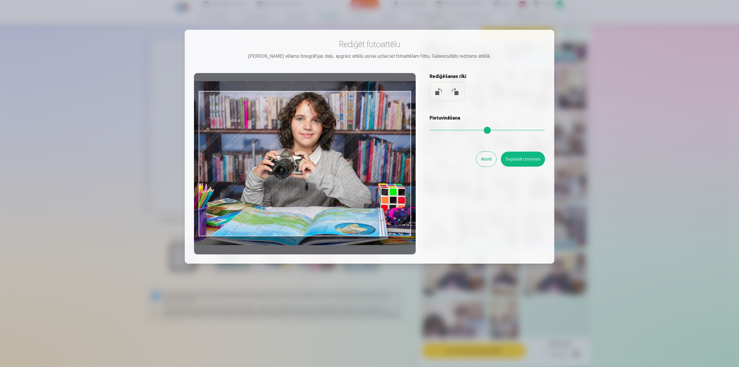
drag, startPoint x: 331, startPoint y: 167, endPoint x: 320, endPoint y: 157, distance: 15.2
click at [320, 157] on div at bounding box center [305, 163] width 222 height 181
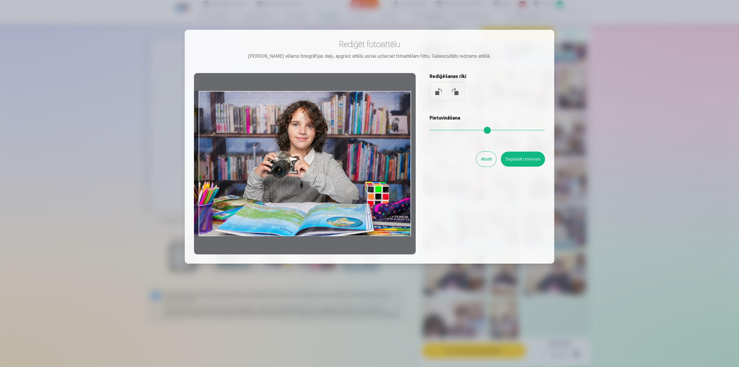
drag, startPoint x: 438, startPoint y: 130, endPoint x: 422, endPoint y: 138, distance: 17.8
type input "*"
click at [429, 131] on input "range" at bounding box center [486, 130] width 115 height 1
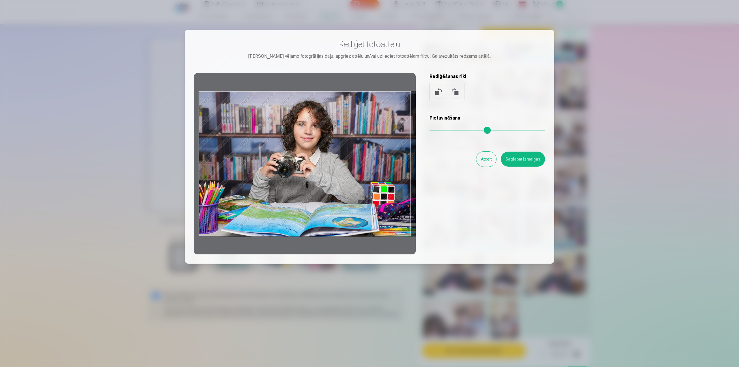
drag, startPoint x: 348, startPoint y: 182, endPoint x: 360, endPoint y: 164, distance: 22.6
click at [360, 164] on div at bounding box center [305, 163] width 222 height 181
click at [518, 158] on button "Saglabāt izmaiņas" at bounding box center [523, 159] width 44 height 15
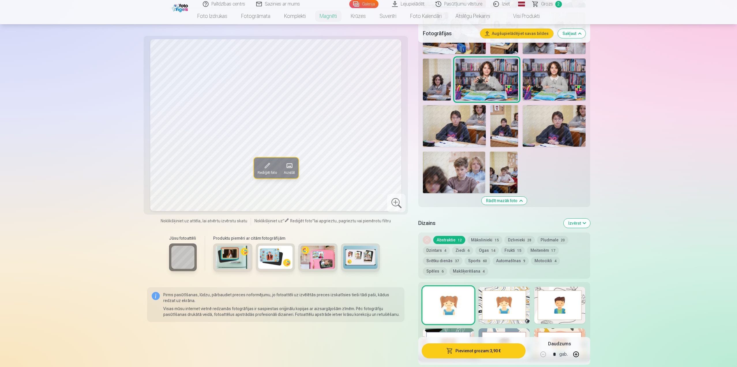
scroll to position [548, 0]
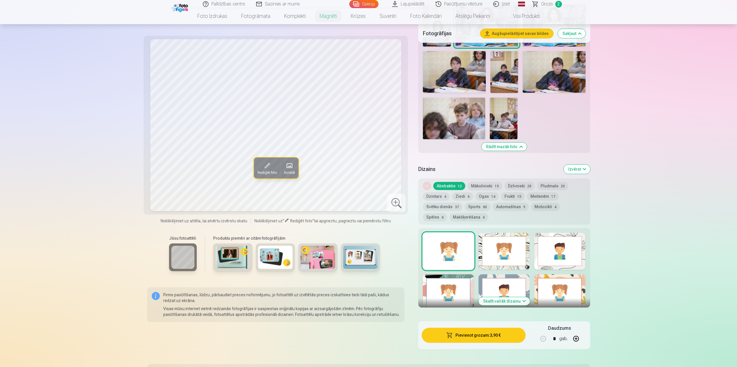
click at [476, 182] on button "Mākslinieki 15" at bounding box center [485, 186] width 35 height 8
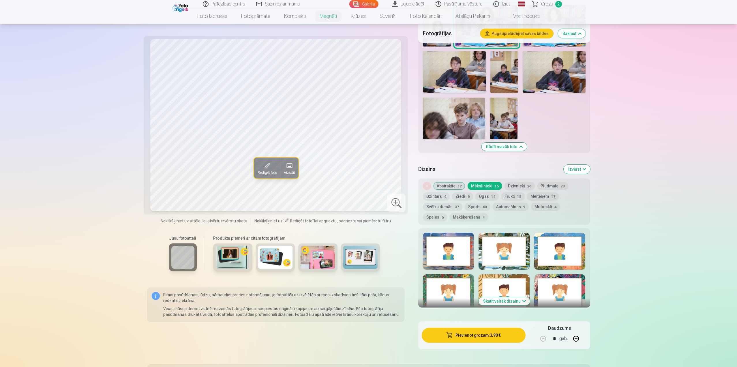
click at [451, 182] on button "Abstraktie 12" at bounding box center [450, 186] width 32 height 8
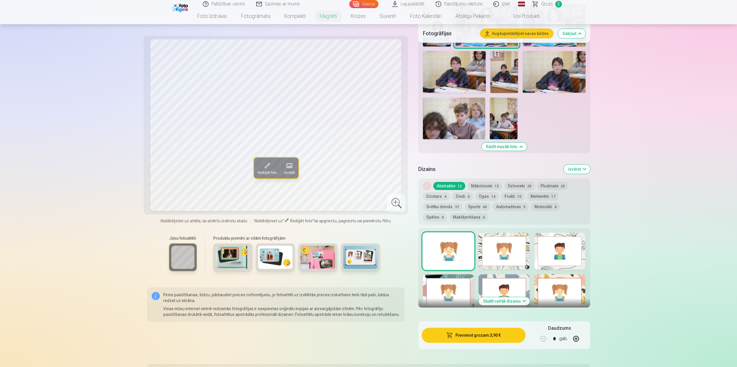
click at [495, 184] on span "15" at bounding box center [497, 186] width 4 height 4
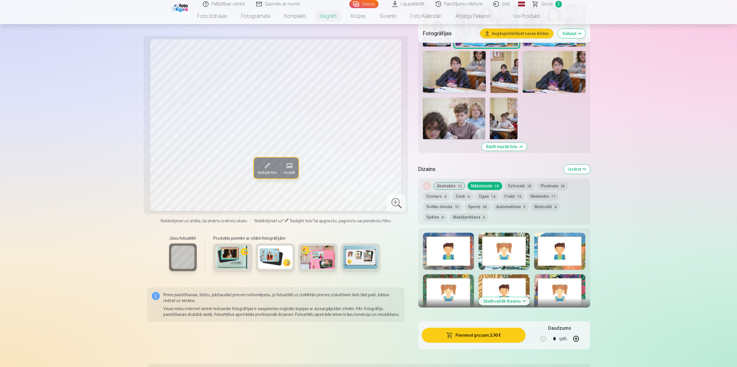
click at [516, 182] on button "Dzīvnieki 28" at bounding box center [520, 186] width 30 height 8
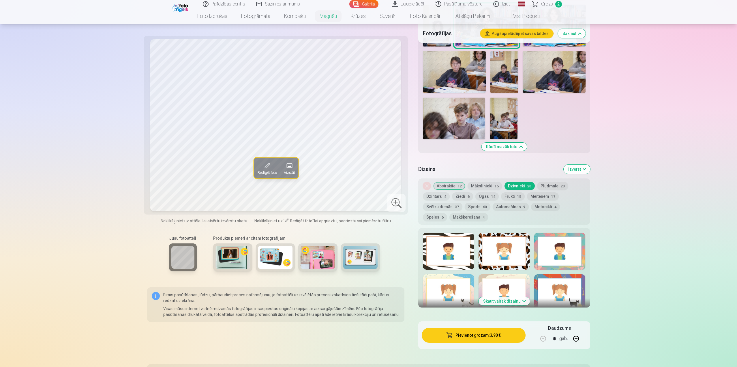
click at [552, 182] on button "Pludmale 20" at bounding box center [552, 186] width 31 height 8
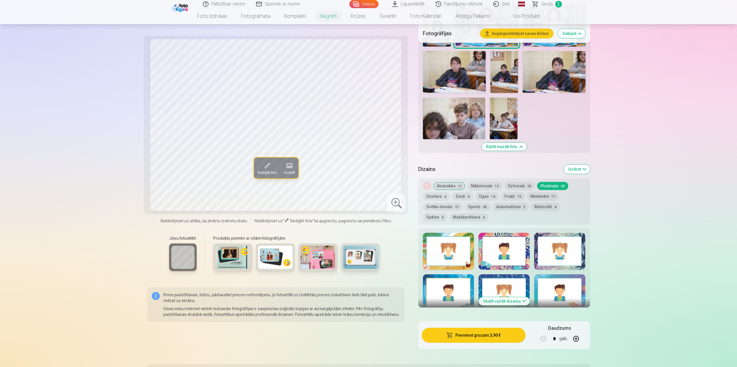
click at [442, 182] on button "Abstraktie 12" at bounding box center [450, 186] width 32 height 8
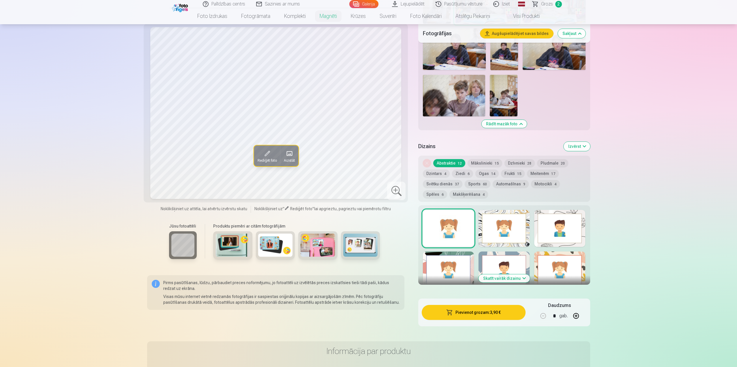
scroll to position [606, 0]
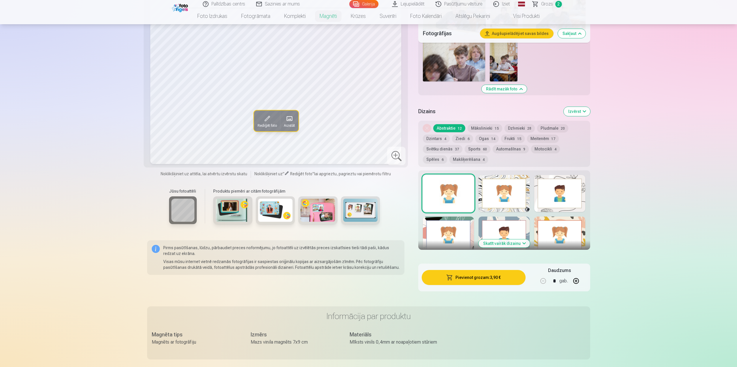
click at [495, 198] on div at bounding box center [504, 193] width 51 height 37
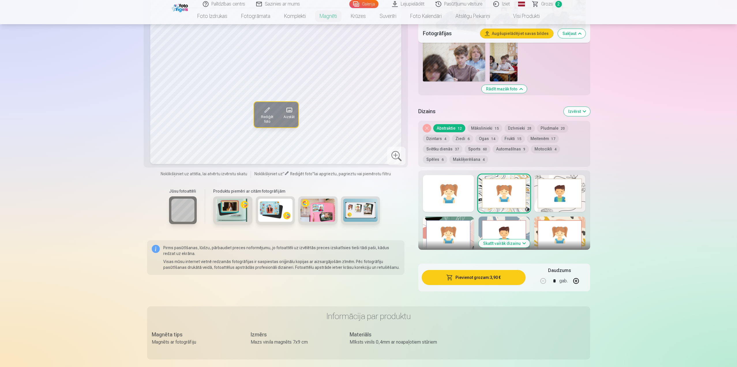
click at [561, 194] on div at bounding box center [560, 193] width 51 height 37
click at [463, 135] on button "Ziedi 6" at bounding box center [462, 139] width 21 height 8
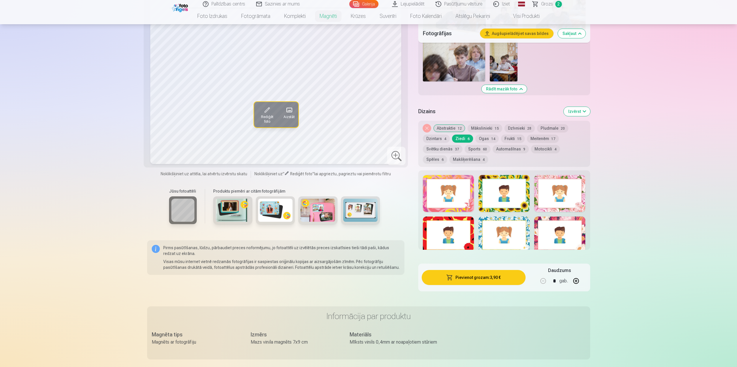
click at [500, 194] on div at bounding box center [504, 193] width 51 height 37
click at [556, 197] on div at bounding box center [560, 193] width 51 height 37
click at [434, 135] on button "Dzintars 4" at bounding box center [436, 139] width 27 height 8
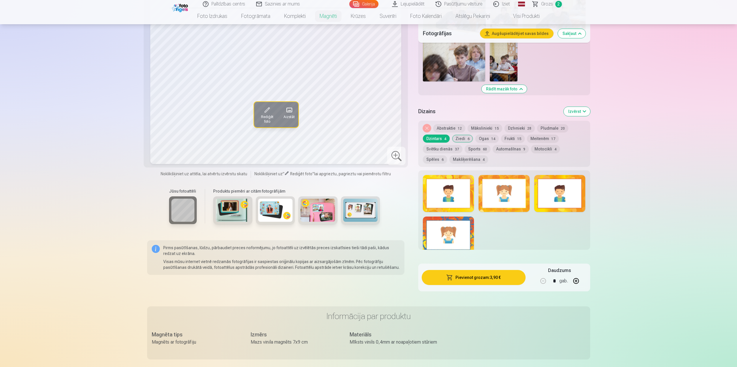
click at [476, 194] on div at bounding box center [505, 209] width 172 height 79
click at [496, 194] on div at bounding box center [504, 193] width 51 height 37
click at [569, 196] on div at bounding box center [560, 193] width 51 height 37
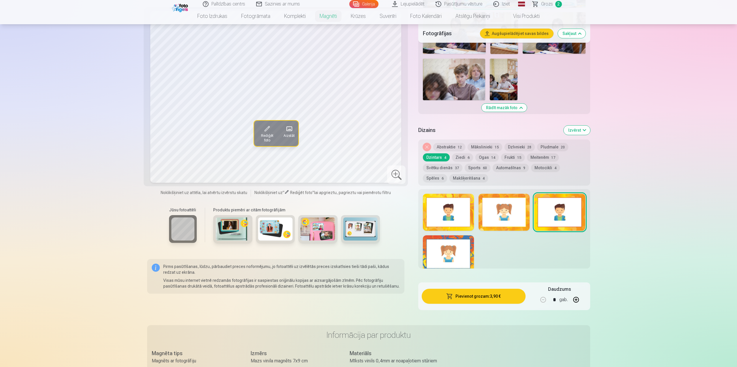
scroll to position [577, 0]
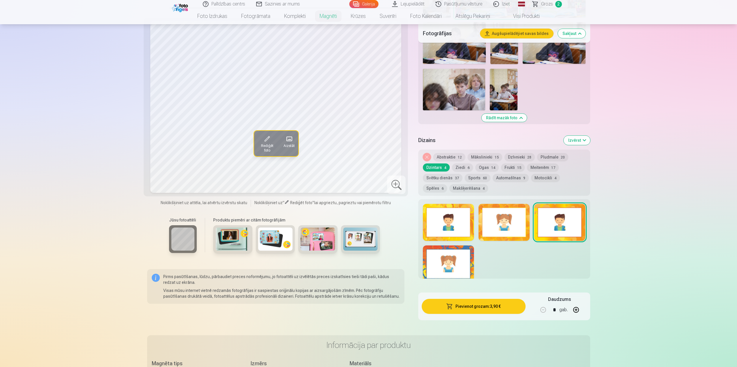
click at [458, 163] on button "Ziedi 6" at bounding box center [462, 167] width 21 height 8
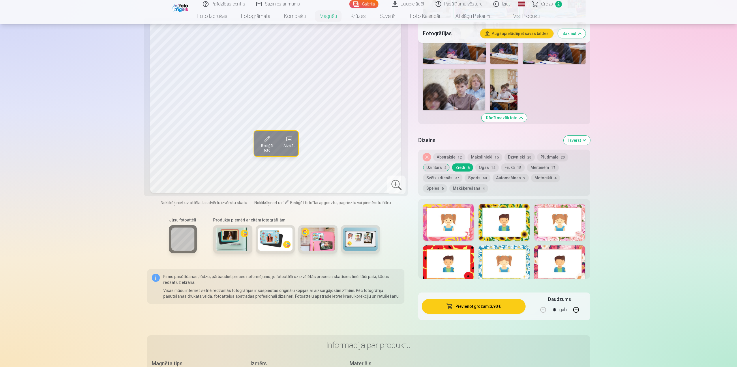
click at [560, 216] on div at bounding box center [560, 222] width 51 height 37
click at [576, 255] on div at bounding box center [560, 263] width 51 height 37
click at [541, 163] on button "Meitenēm 17" at bounding box center [543, 167] width 32 height 8
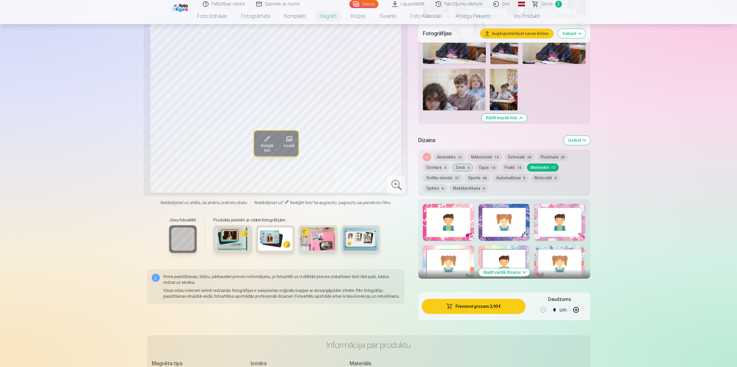
click at [502, 215] on div at bounding box center [504, 222] width 51 height 37
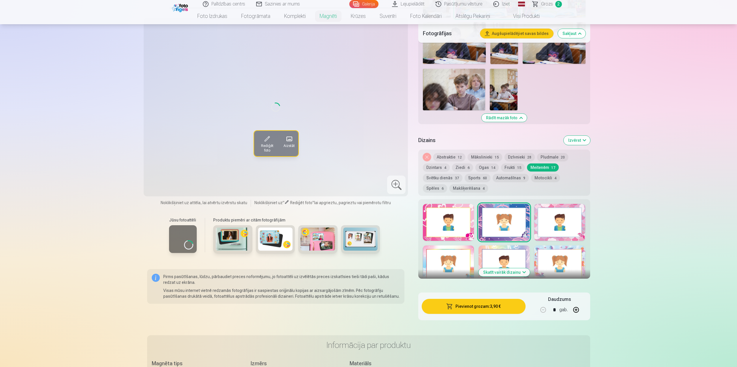
click at [359, 217] on h6 "Produktu piemēri ar citām fotogrāfijām" at bounding box center [296, 220] width 171 height 6
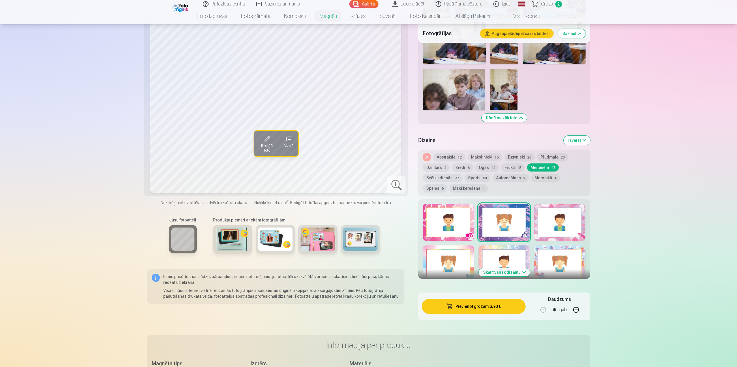
click at [427, 208] on div at bounding box center [448, 222] width 51 height 37
click at [458, 257] on div at bounding box center [448, 263] width 51 height 37
click at [512, 163] on button "Frukti 15" at bounding box center [513, 167] width 24 height 8
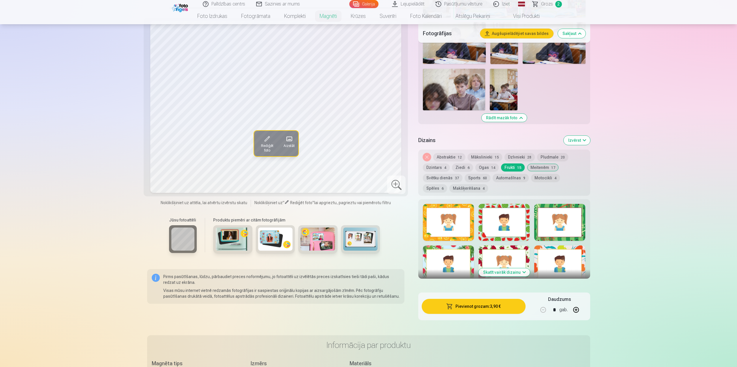
click at [449, 153] on button "Abstraktie 12" at bounding box center [450, 157] width 32 height 8
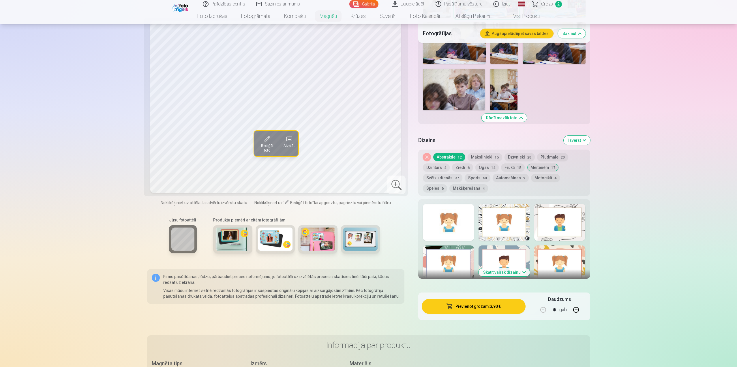
click at [507, 268] on button "Skatīt vairāk dizainu" at bounding box center [504, 272] width 51 height 8
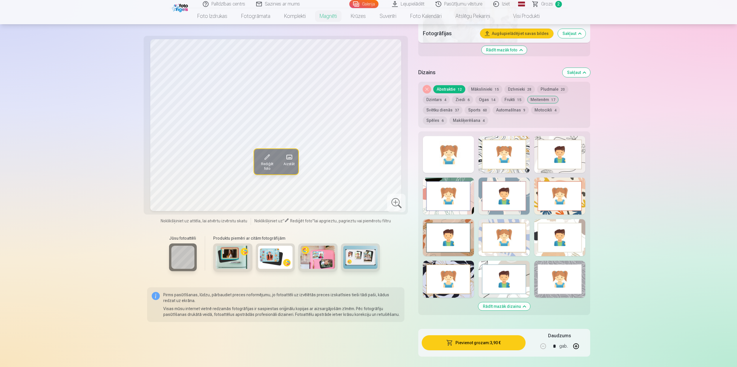
scroll to position [635, 0]
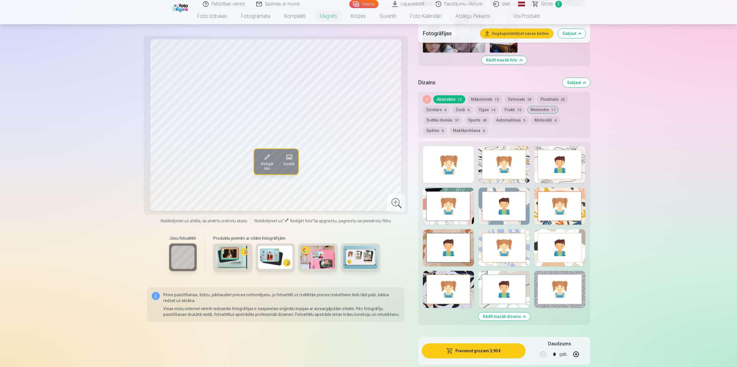
click at [462, 106] on button "Ziedi 6" at bounding box center [462, 110] width 21 height 8
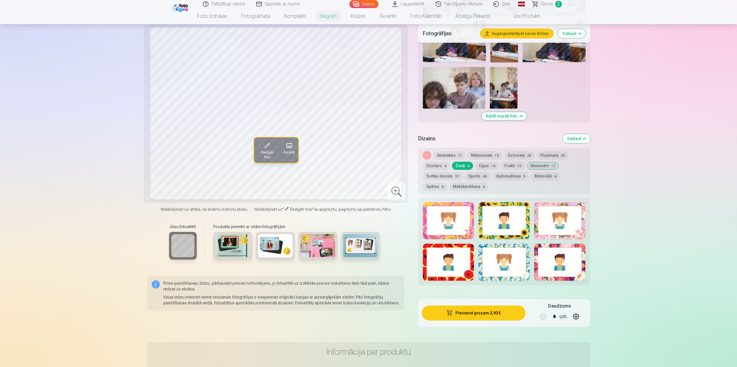
scroll to position [577, 0]
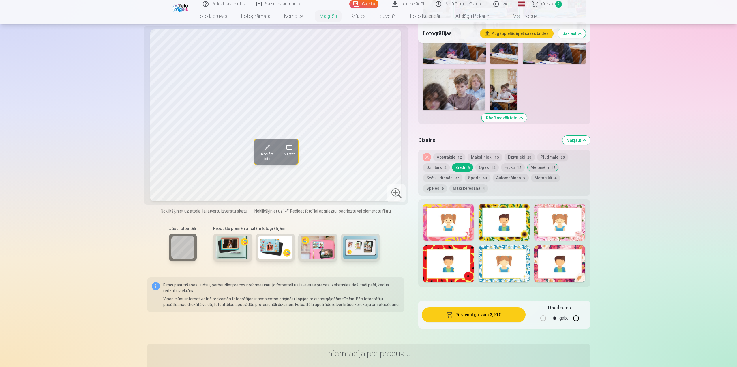
click at [544, 220] on div at bounding box center [560, 222] width 51 height 37
click at [447, 184] on button "Spēles 6" at bounding box center [435, 188] width 24 height 8
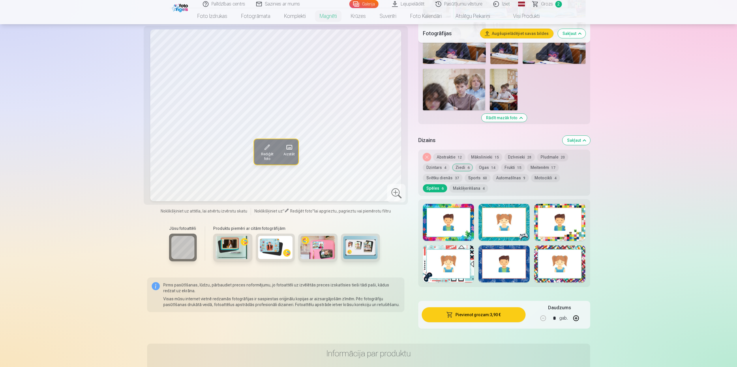
click at [548, 153] on button "Pludmale 20" at bounding box center [552, 157] width 31 height 8
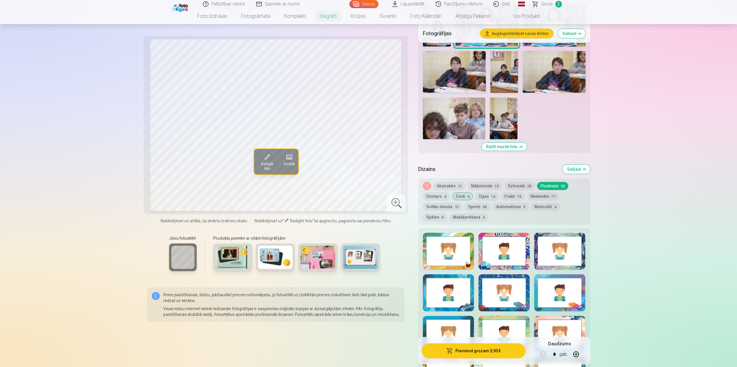
scroll to position [520, 0]
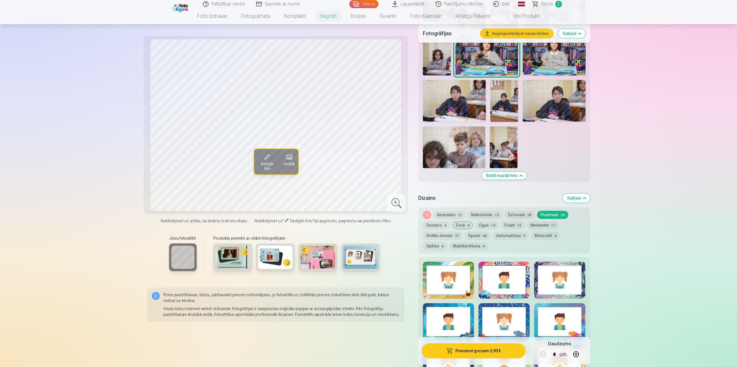
click at [516, 211] on button "Dzīvnieki 28" at bounding box center [520, 215] width 30 height 8
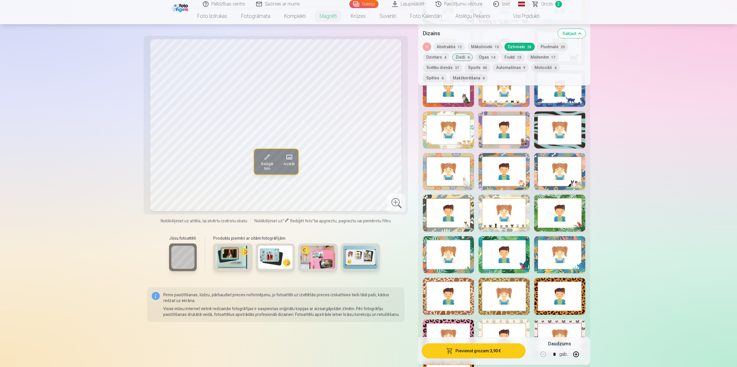
scroll to position [779, 0]
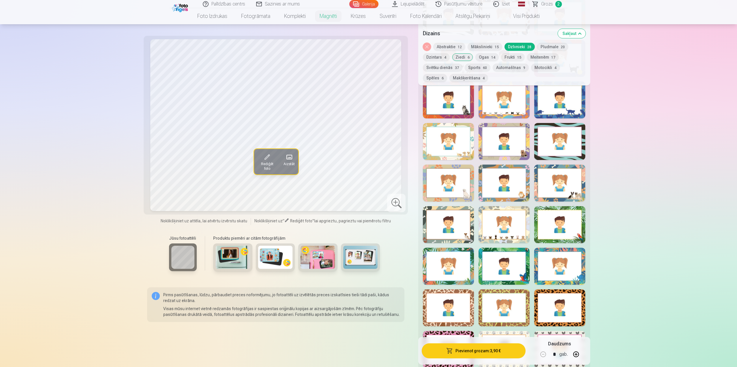
click at [453, 229] on div at bounding box center [448, 224] width 51 height 37
click at [449, 189] on div at bounding box center [448, 183] width 51 height 37
click at [487, 186] on div at bounding box center [504, 183] width 51 height 37
click at [555, 185] on div at bounding box center [560, 183] width 51 height 37
click at [455, 137] on div at bounding box center [448, 141] width 51 height 37
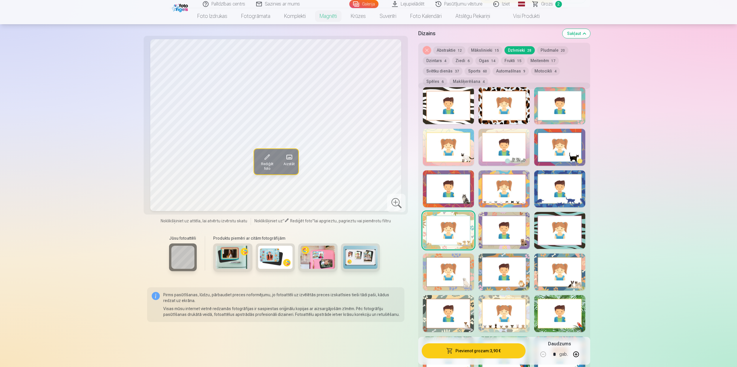
scroll to position [635, 0]
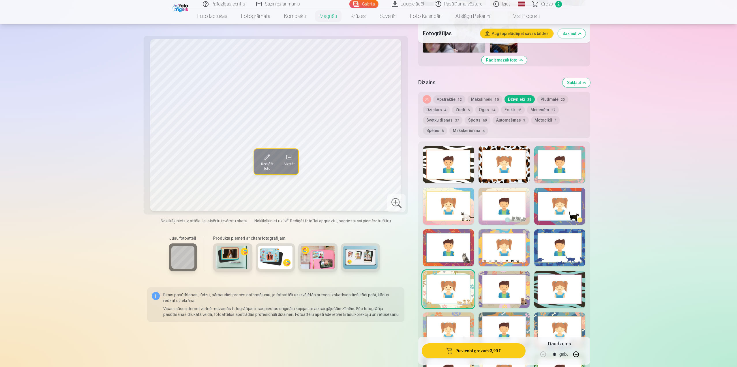
click at [448, 164] on div at bounding box center [448, 164] width 51 height 37
click at [499, 163] on div at bounding box center [504, 164] width 51 height 37
click at [555, 164] on div at bounding box center [560, 164] width 51 height 37
click at [548, 95] on button "Pludmale 20" at bounding box center [552, 99] width 31 height 8
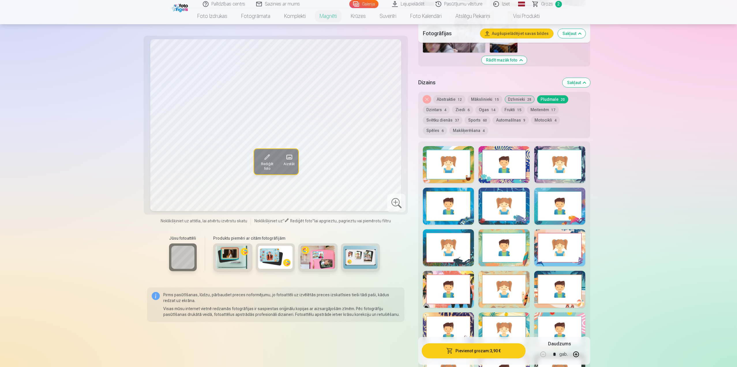
click at [495, 98] on span "15" at bounding box center [497, 100] width 4 height 4
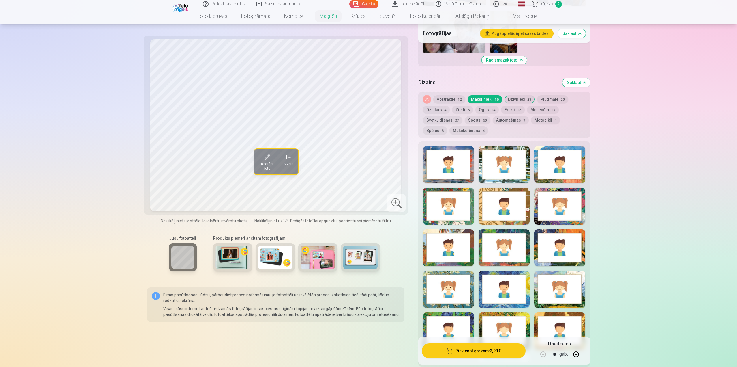
click at [493, 96] on button "Mākslinieki 15" at bounding box center [485, 99] width 35 height 8
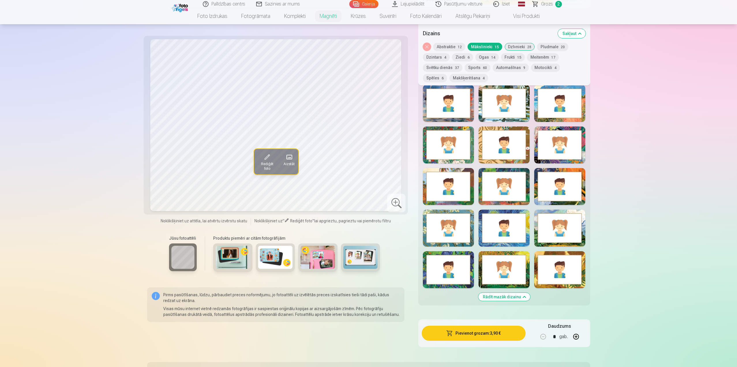
click at [457, 227] on div at bounding box center [448, 228] width 51 height 37
click at [463, 272] on div at bounding box center [448, 269] width 51 height 37
click at [576, 270] on div at bounding box center [560, 269] width 51 height 37
click at [462, 148] on div at bounding box center [448, 144] width 51 height 37
click at [449, 102] on div at bounding box center [448, 103] width 51 height 37
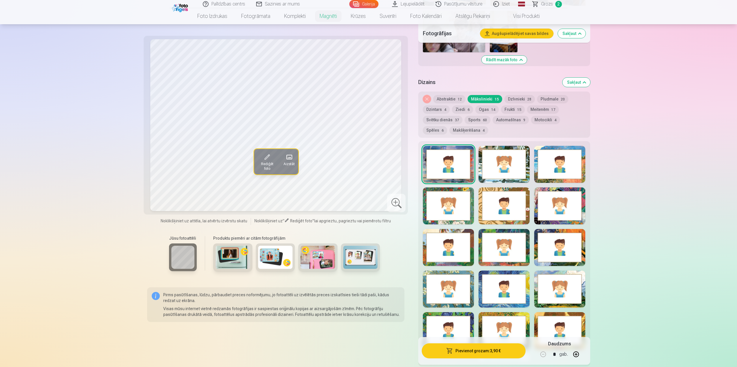
scroll to position [635, 0]
click at [508, 169] on div at bounding box center [504, 164] width 51 height 37
click at [551, 166] on div at bounding box center [560, 164] width 51 height 37
click at [479, 106] on button "Ogas 14" at bounding box center [487, 110] width 23 height 8
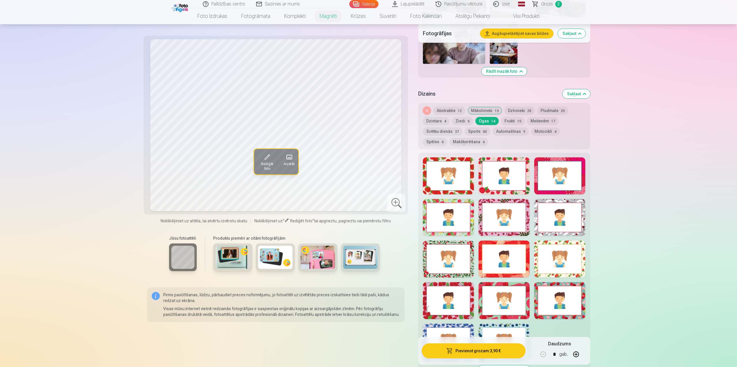
scroll to position [606, 0]
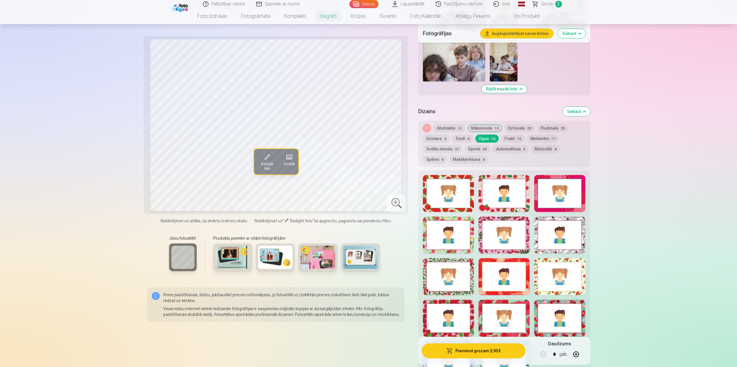
click at [509, 135] on button "Frukti 15" at bounding box center [513, 139] width 24 height 8
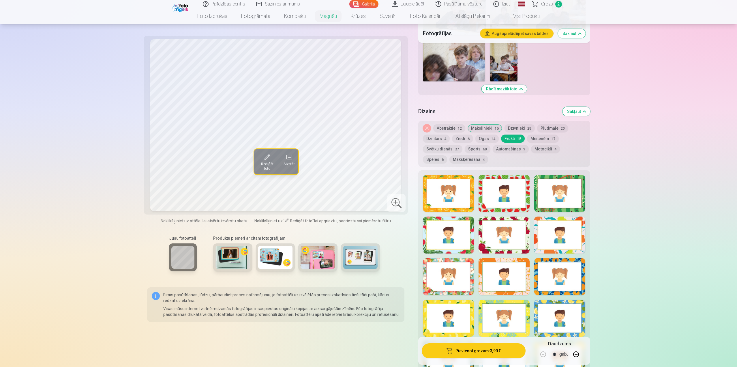
click at [436, 145] on button "Svētku dienās 37" at bounding box center [443, 149] width 40 height 8
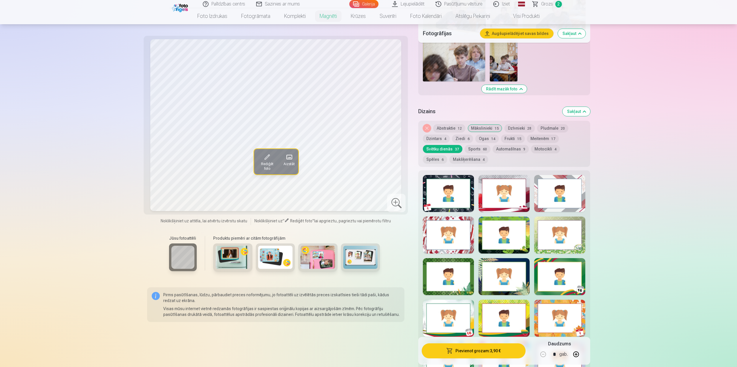
click at [505, 145] on button "Automašīnas 9" at bounding box center [511, 149] width 36 height 8
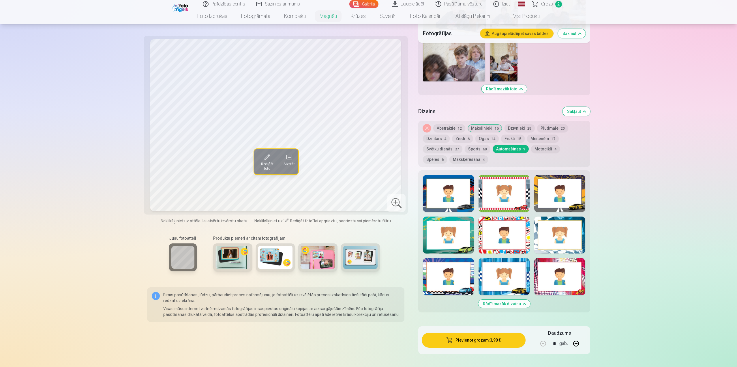
click at [539, 145] on button "Motocikli 4" at bounding box center [545, 149] width 29 height 8
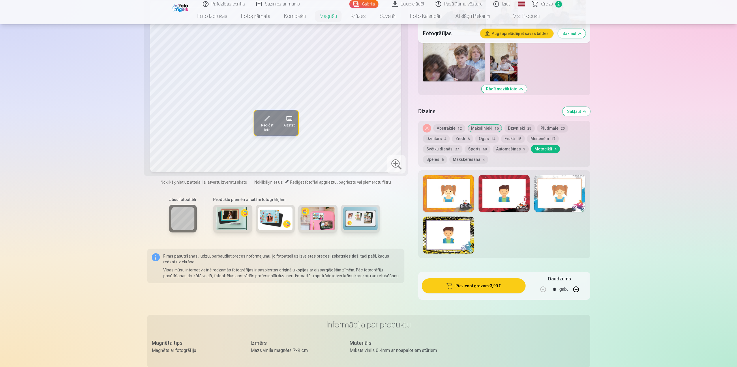
click at [447, 155] on button "Spēles 6" at bounding box center [435, 159] width 24 height 8
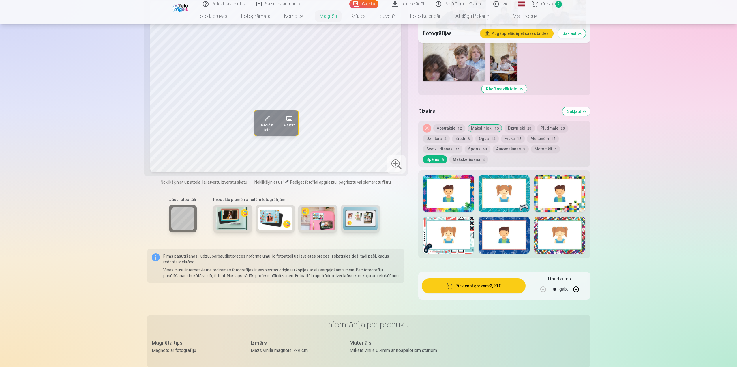
click at [427, 138] on div "Noņemiet dizainu Abstraktie 12 Mākslinieki 15 Dzīvnieki 28 Pludmale 20 Dzintars…" at bounding box center [505, 144] width 172 height 46
click at [431, 136] on button "Dzintars 4" at bounding box center [436, 139] width 27 height 8
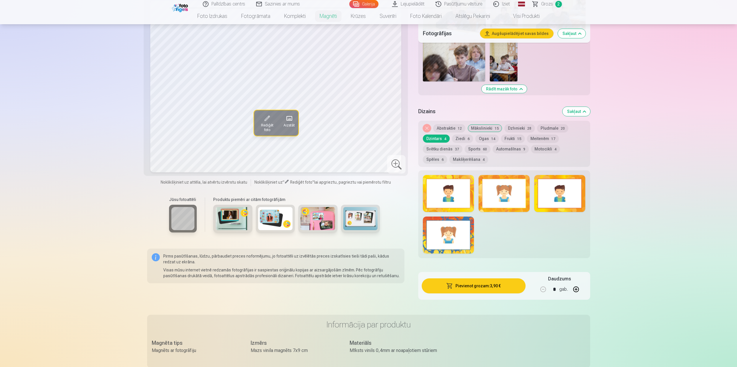
click at [445, 228] on div at bounding box center [448, 234] width 51 height 37
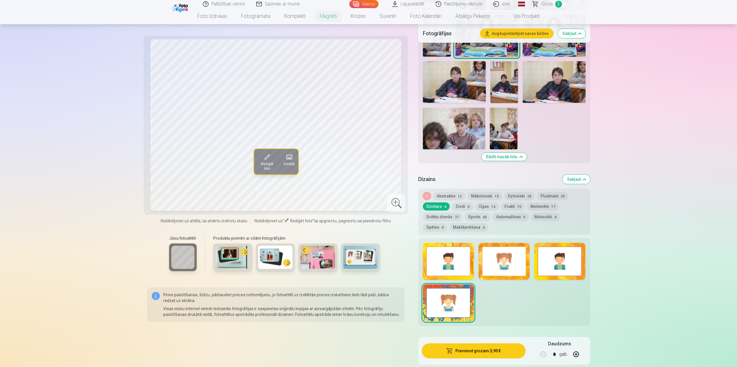
scroll to position [548, 0]
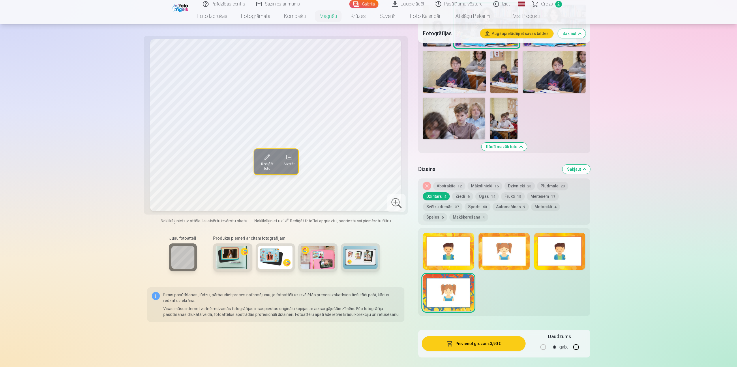
click at [472, 252] on div at bounding box center [448, 251] width 51 height 37
click at [497, 248] on div at bounding box center [504, 251] width 51 height 37
click at [530, 246] on div at bounding box center [505, 272] width 172 height 88
click at [559, 246] on div at bounding box center [560, 251] width 51 height 37
click at [462, 192] on button "Ziedi 6" at bounding box center [462, 196] width 21 height 8
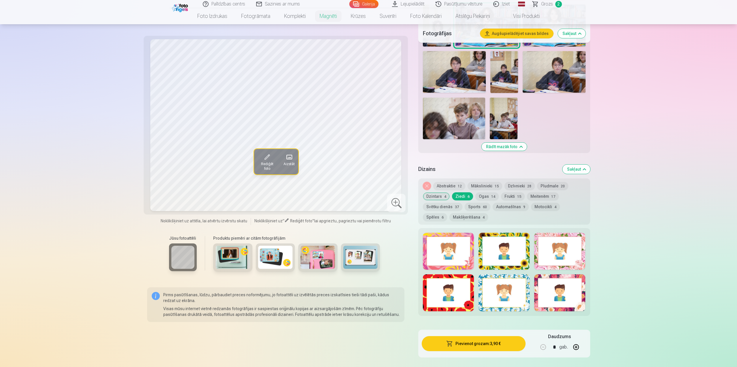
click at [462, 248] on div at bounding box center [448, 251] width 51 height 37
click at [491, 249] on div at bounding box center [504, 251] width 51 height 37
drag, startPoint x: 535, startPoint y: 252, endPoint x: 548, endPoint y: 252, distance: 13.3
click at [540, 253] on div at bounding box center [560, 251] width 51 height 37
click at [457, 289] on div at bounding box center [448, 292] width 51 height 37
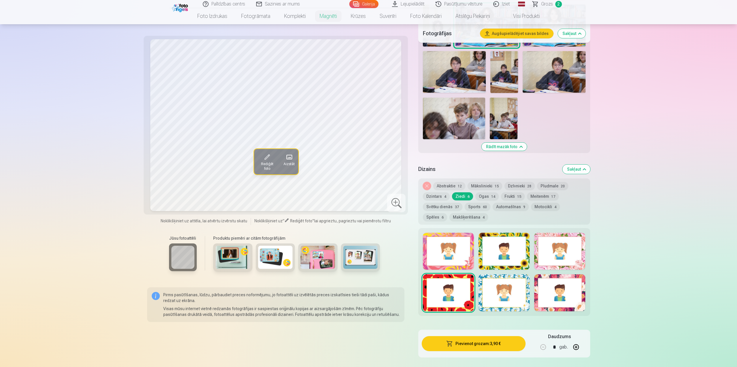
click at [492, 291] on div at bounding box center [504, 292] width 51 height 37
click at [552, 292] on div at bounding box center [560, 292] width 51 height 37
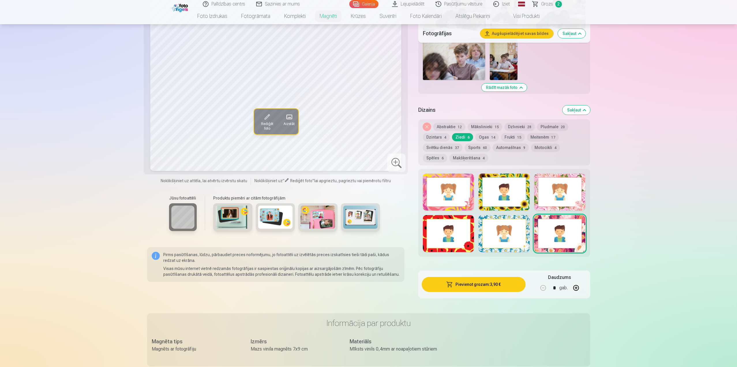
scroll to position [577, 0]
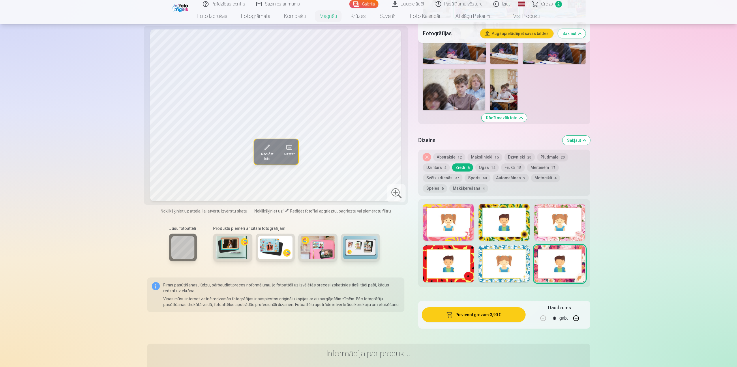
click at [441, 153] on button "Abstraktie 12" at bounding box center [450, 157] width 32 height 8
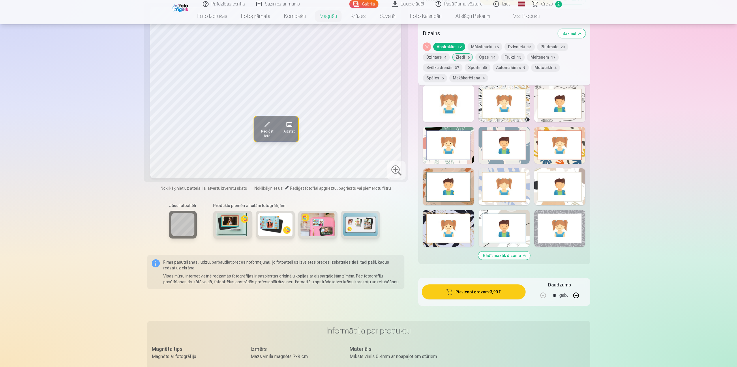
scroll to position [693, 0]
click at [449, 231] on div at bounding box center [448, 228] width 51 height 37
click at [565, 232] on div at bounding box center [560, 228] width 51 height 37
click at [555, 187] on div at bounding box center [560, 186] width 51 height 37
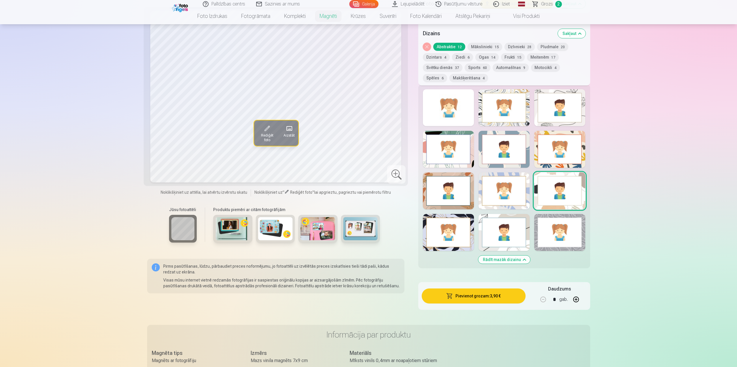
scroll to position [606, 0]
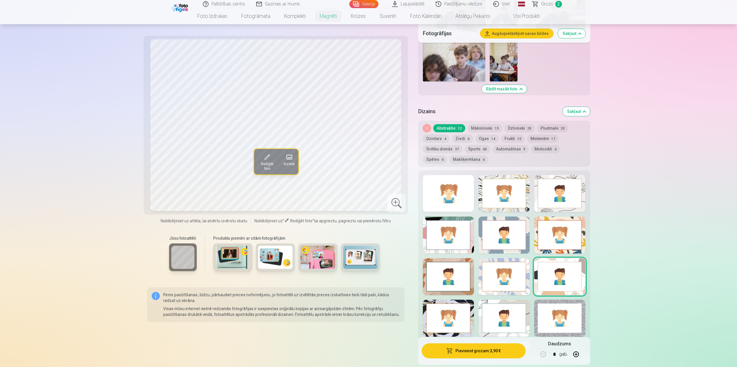
click at [507, 198] on div at bounding box center [504, 193] width 51 height 37
click at [571, 193] on div at bounding box center [560, 193] width 51 height 37
click at [516, 196] on div at bounding box center [504, 193] width 51 height 37
click at [556, 197] on div at bounding box center [560, 193] width 51 height 37
click at [511, 230] on div at bounding box center [504, 234] width 51 height 37
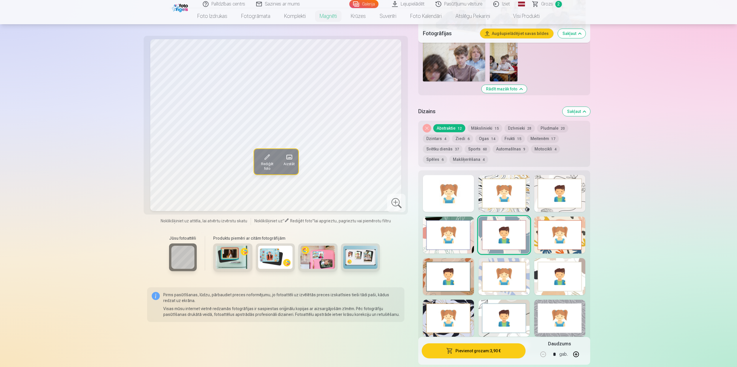
click at [455, 233] on div at bounding box center [448, 234] width 51 height 37
click at [496, 236] on div at bounding box center [504, 234] width 51 height 37
click at [550, 124] on button "Pludmale 20" at bounding box center [552, 128] width 31 height 8
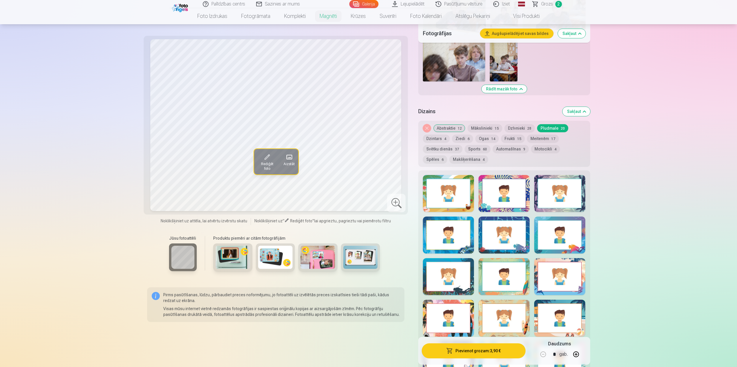
click at [458, 196] on div at bounding box center [448, 193] width 51 height 37
click at [499, 193] on div at bounding box center [504, 193] width 51 height 37
click at [492, 241] on div at bounding box center [504, 234] width 51 height 37
click at [499, 287] on div at bounding box center [504, 276] width 51 height 37
click at [570, 272] on div at bounding box center [560, 276] width 51 height 37
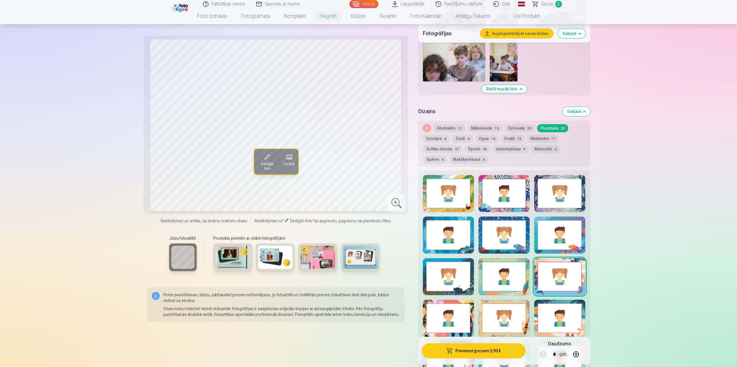
click at [571, 193] on div at bounding box center [560, 193] width 51 height 37
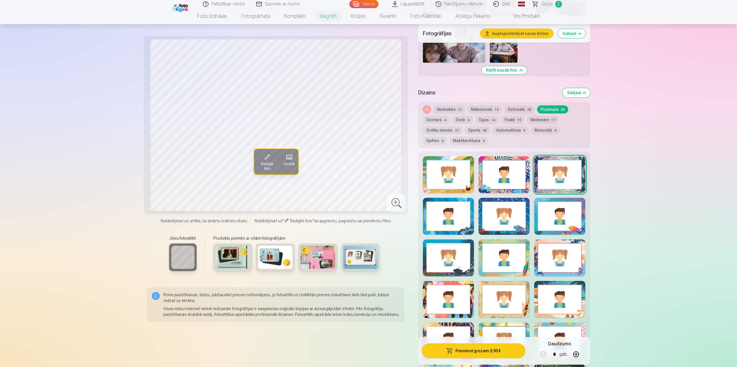
scroll to position [635, 0]
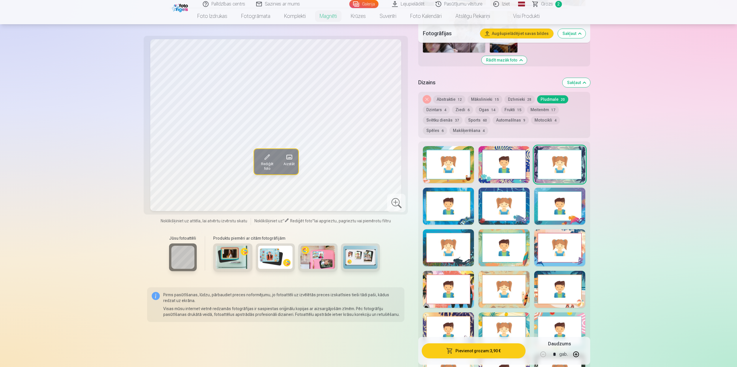
click at [463, 292] on div at bounding box center [448, 289] width 51 height 37
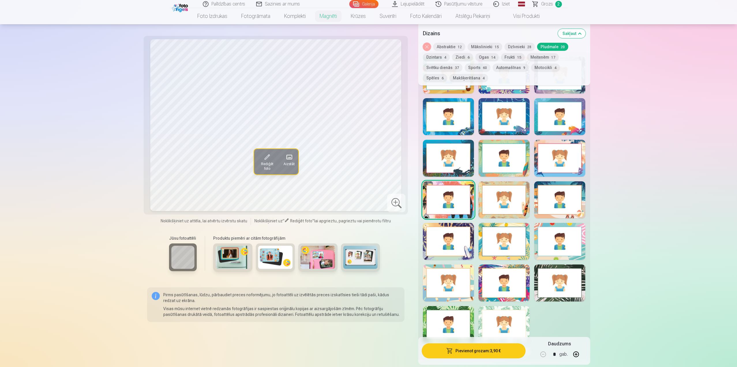
scroll to position [722, 0]
click at [508, 311] on div at bounding box center [504, 323] width 51 height 37
click at [562, 282] on div at bounding box center [560, 282] width 51 height 37
click at [520, 282] on div at bounding box center [504, 282] width 51 height 37
click at [455, 280] on div at bounding box center [448, 282] width 51 height 37
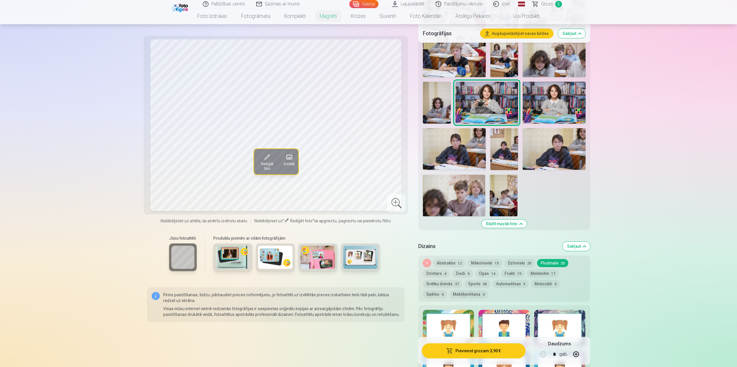
scroll to position [462, 0]
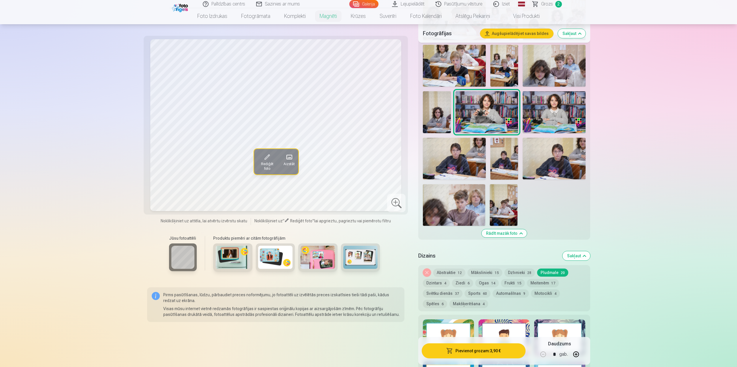
click at [514, 268] on button "Dzīvnieki 28" at bounding box center [520, 272] width 30 height 8
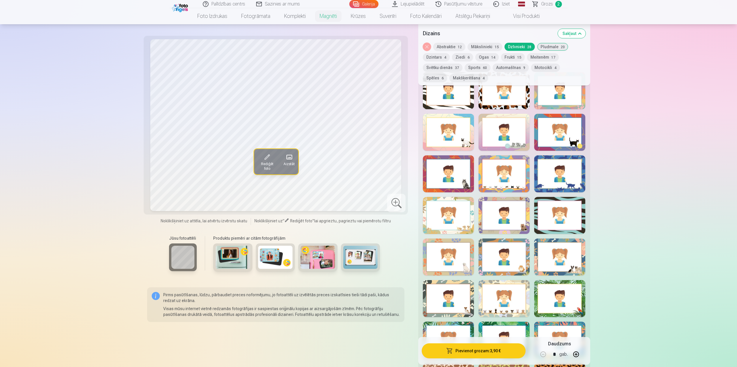
scroll to position [722, 0]
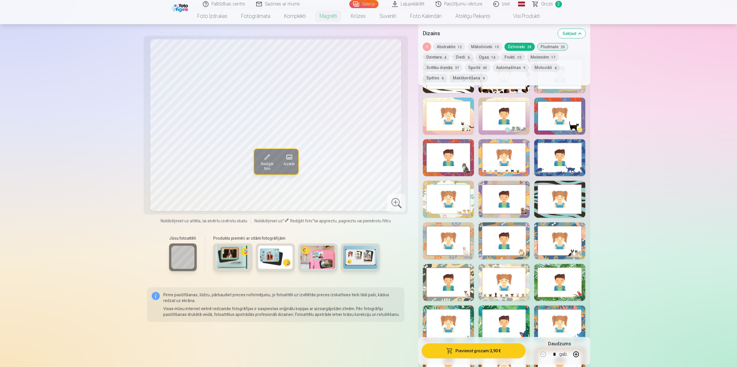
click at [448, 159] on div at bounding box center [448, 157] width 51 height 37
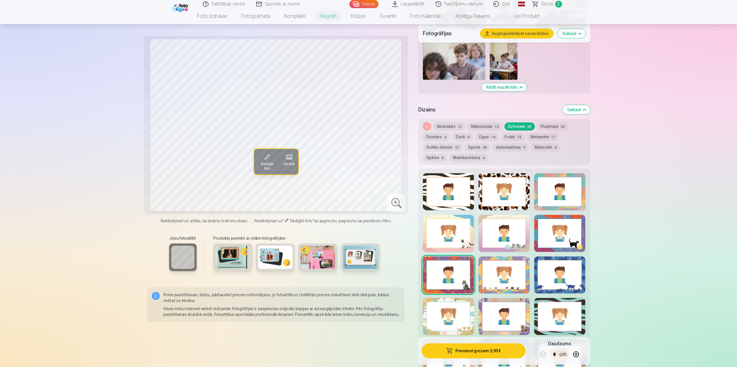
scroll to position [606, 0]
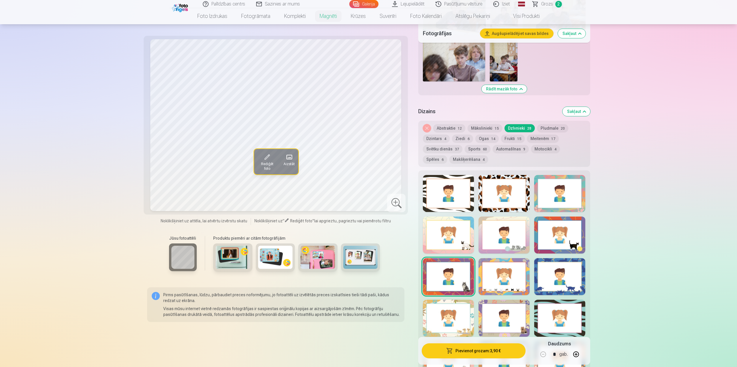
click at [458, 197] on div at bounding box center [448, 193] width 51 height 37
click at [498, 191] on div at bounding box center [504, 193] width 51 height 37
click at [544, 191] on div at bounding box center [560, 193] width 51 height 37
click at [466, 234] on div at bounding box center [448, 234] width 51 height 37
click at [494, 233] on div at bounding box center [504, 234] width 51 height 37
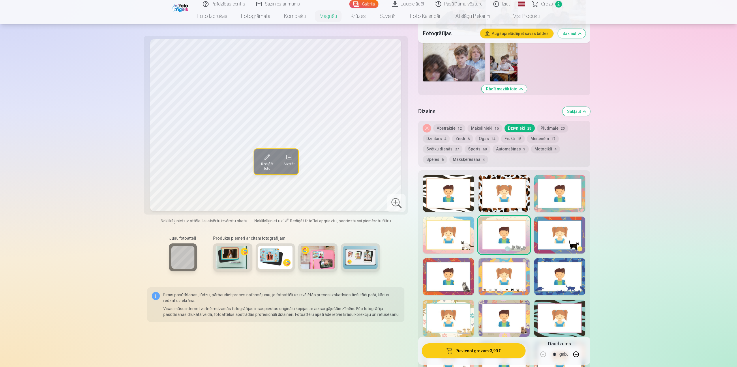
click at [528, 235] on div at bounding box center [504, 234] width 51 height 37
click at [555, 233] on div at bounding box center [560, 234] width 51 height 37
click at [456, 265] on div at bounding box center [448, 276] width 51 height 37
click at [500, 269] on div at bounding box center [504, 276] width 51 height 37
click at [457, 236] on div at bounding box center [448, 234] width 51 height 37
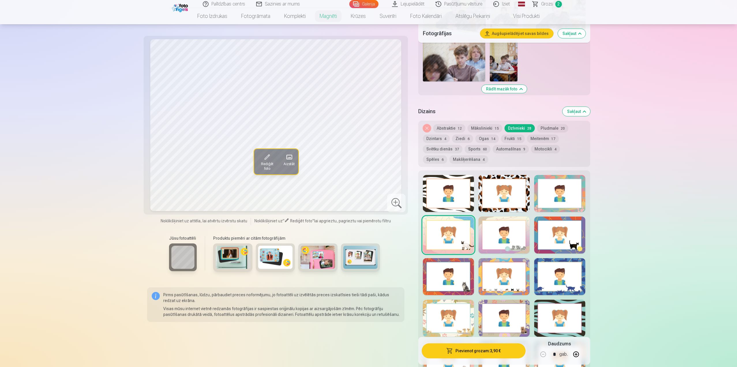
click at [450, 274] on div at bounding box center [448, 276] width 51 height 37
click at [567, 244] on div at bounding box center [560, 234] width 51 height 37
click at [548, 283] on div at bounding box center [560, 276] width 51 height 37
click at [496, 270] on div at bounding box center [504, 276] width 51 height 37
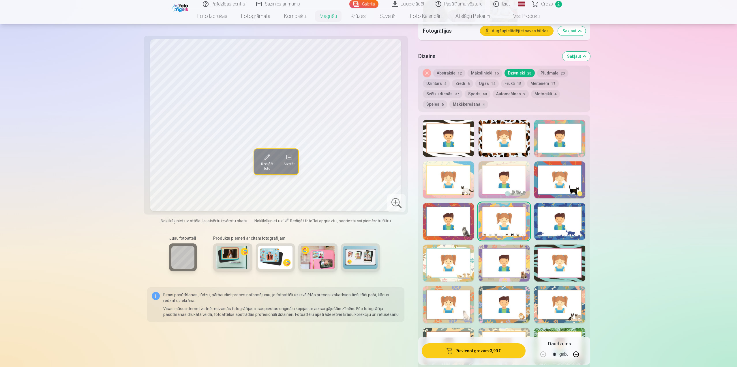
scroll to position [664, 0]
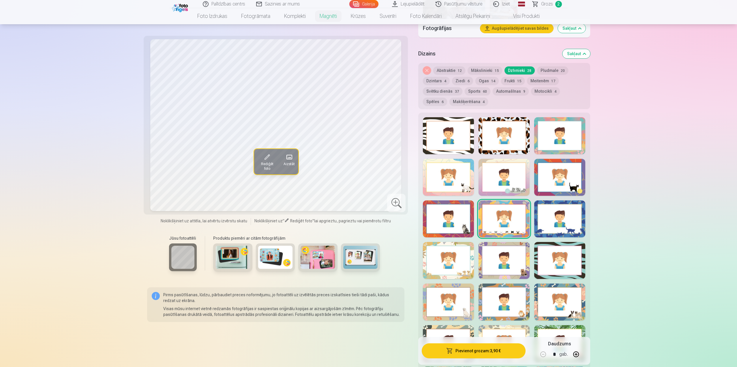
click at [454, 262] on div at bounding box center [448, 260] width 51 height 37
click at [497, 225] on div at bounding box center [504, 218] width 51 height 37
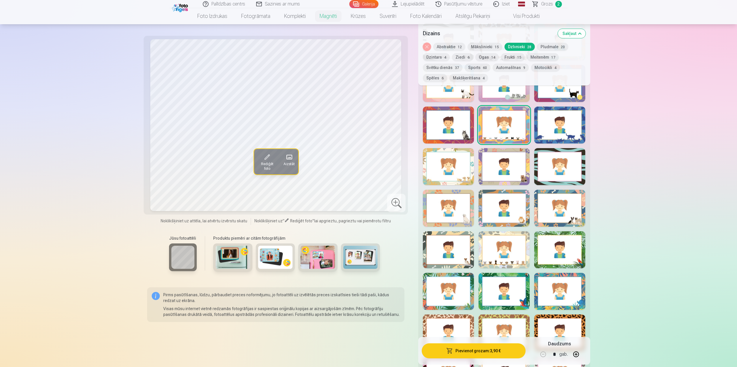
scroll to position [808, 0]
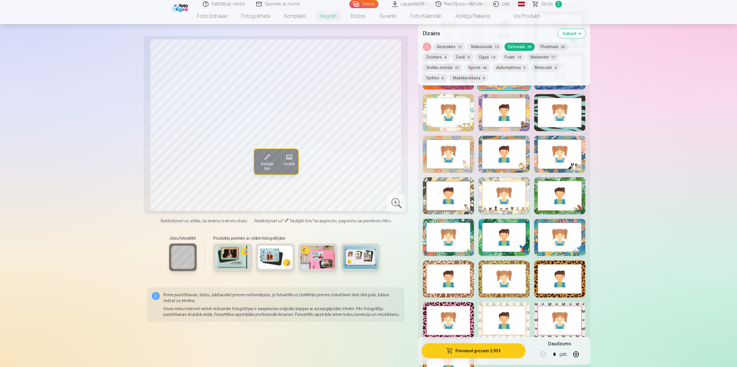
click at [500, 191] on div at bounding box center [504, 195] width 51 height 37
click at [457, 189] on div at bounding box center [448, 195] width 51 height 37
click at [504, 204] on div at bounding box center [504, 195] width 51 height 37
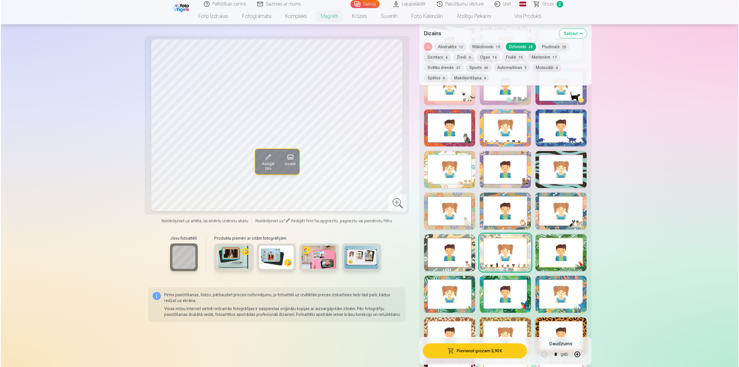
scroll to position [779, 0]
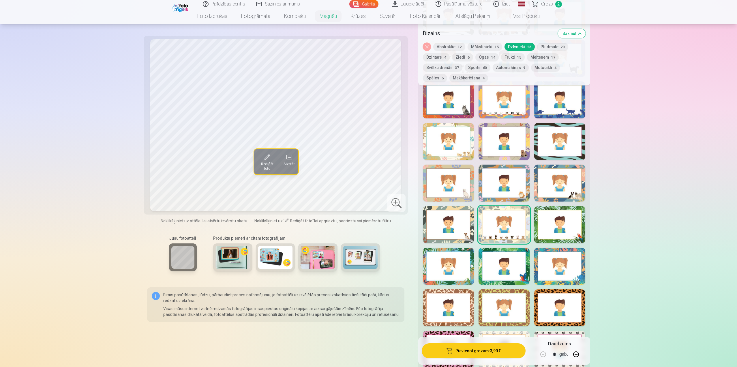
click at [507, 352] on button "Pievienot grozam : 3,90 €" at bounding box center [474, 350] width 104 height 15
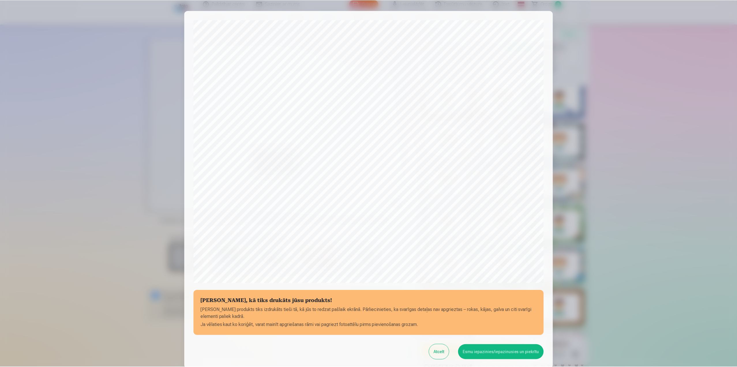
scroll to position [0, 0]
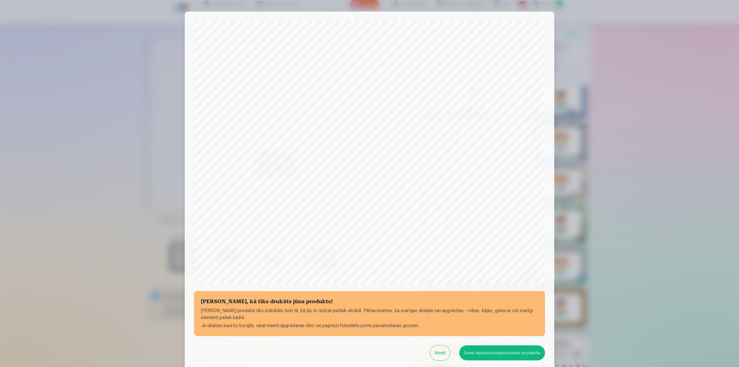
click at [499, 356] on button "Esmu iepazinies/iepazinusies un piekrītu" at bounding box center [502, 352] width 86 height 15
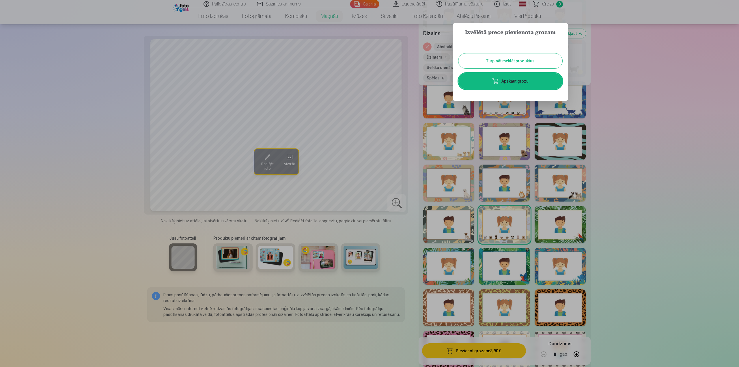
click at [534, 83] on link "Apskatīt grozu" at bounding box center [510, 81] width 104 height 16
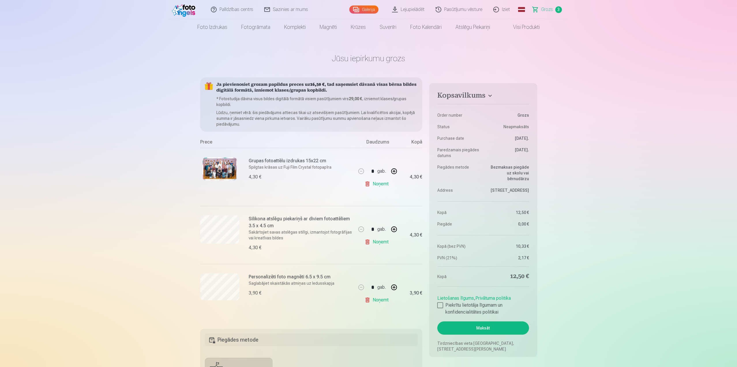
scroll to position [29, 0]
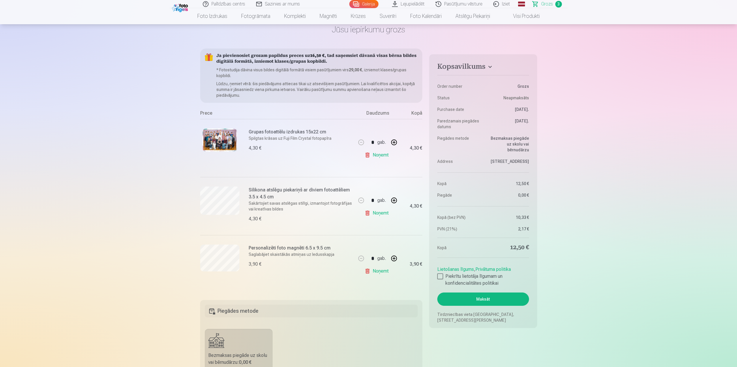
click at [366, 5] on link "Galerija" at bounding box center [364, 4] width 29 height 8
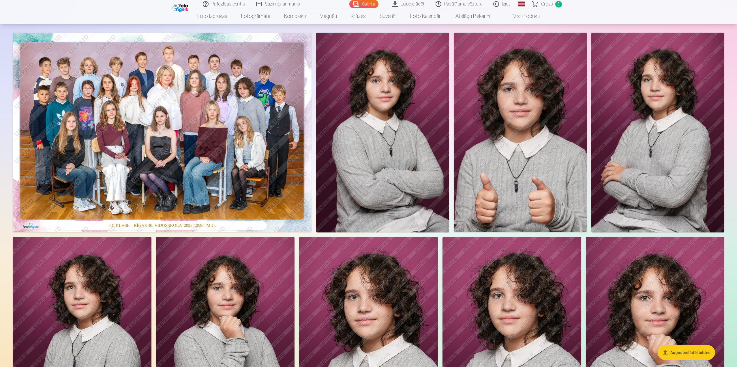
scroll to position [29, 0]
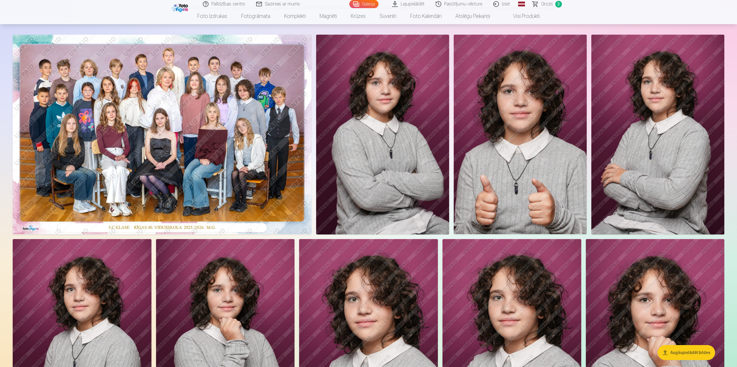
click at [431, 190] on img at bounding box center [382, 135] width 133 height 200
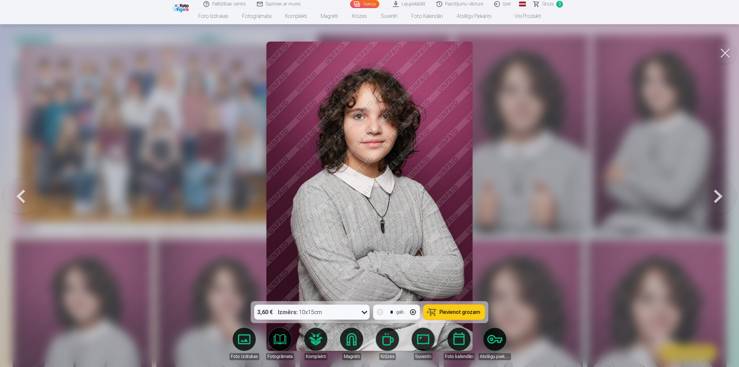
click at [447, 314] on span "Pievienot grozam" at bounding box center [460, 311] width 41 height 5
click at [728, 51] on button at bounding box center [724, 53] width 23 height 23
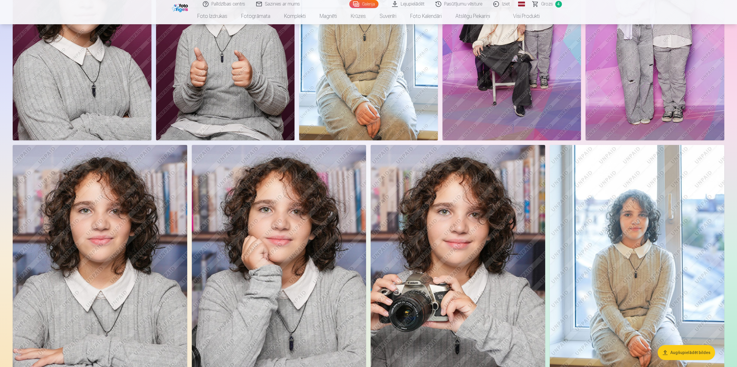
scroll to position [635, 0]
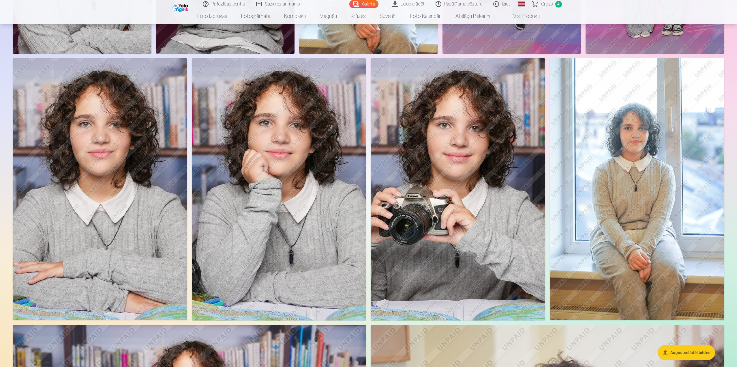
click at [455, 223] on img at bounding box center [458, 189] width 175 height 262
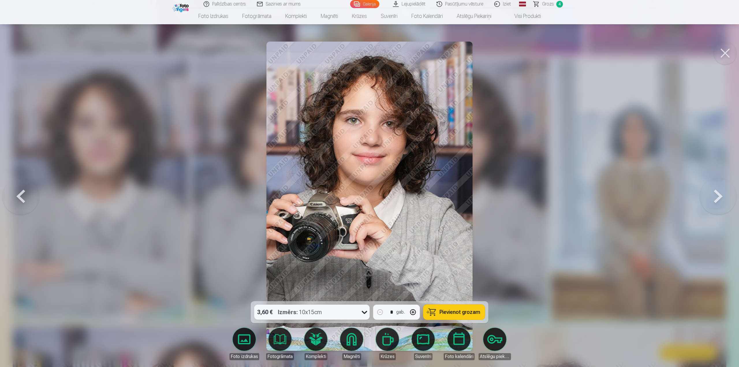
click at [442, 316] on button "Pievienot grozam" at bounding box center [453, 312] width 61 height 15
click at [550, 7] on span "Grozs" at bounding box center [548, 4] width 12 height 7
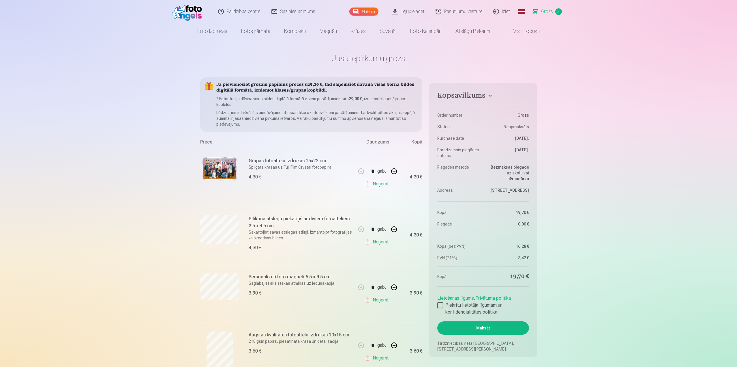
click at [368, 10] on link "Galerija" at bounding box center [364, 12] width 29 height 8
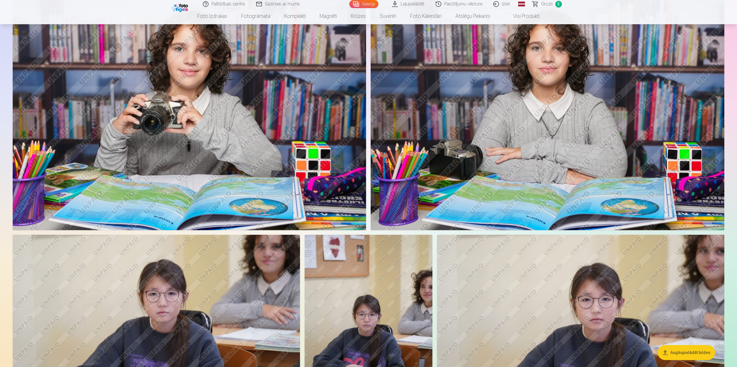
scroll to position [1818, 0]
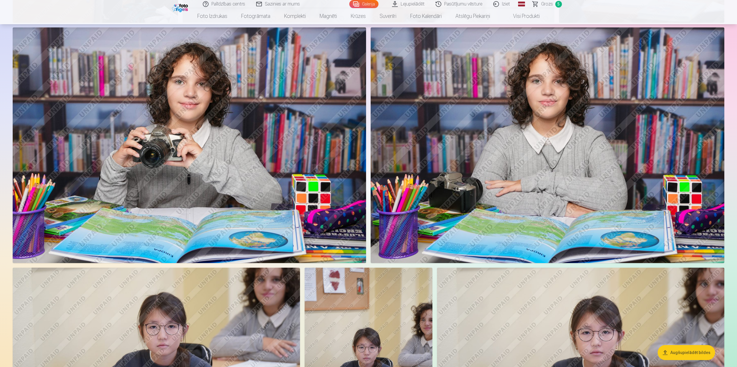
click at [277, 200] on img at bounding box center [190, 145] width 354 height 236
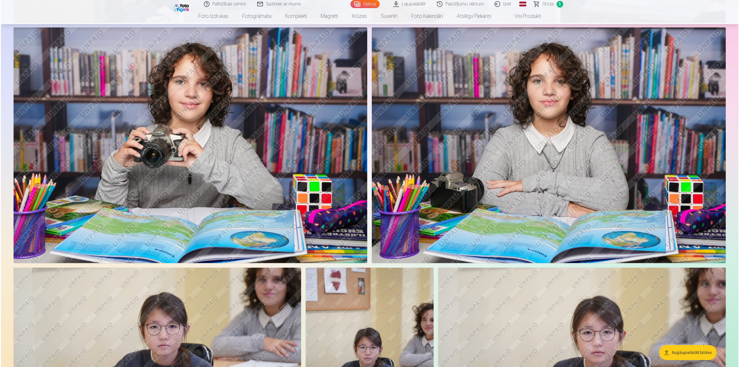
scroll to position [1822, 0]
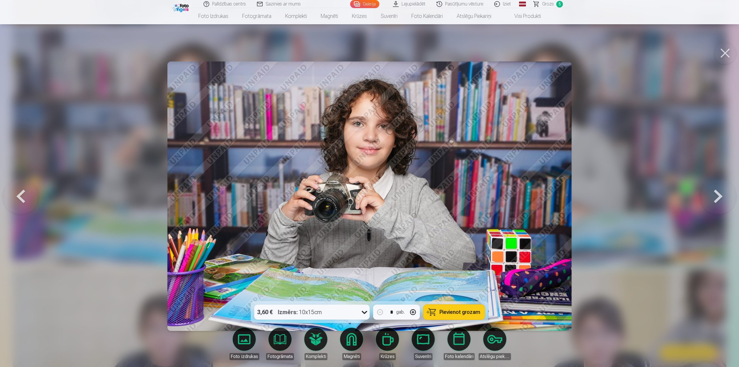
click at [464, 310] on span "Pievienot grozam" at bounding box center [460, 311] width 41 height 5
click at [727, 60] on button at bounding box center [724, 53] width 23 height 23
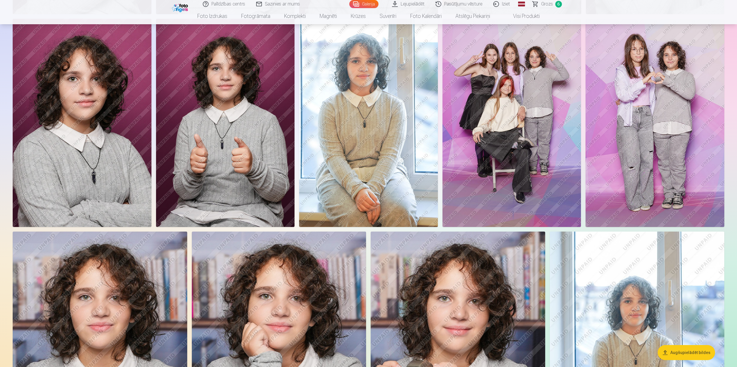
scroll to position [577, 0]
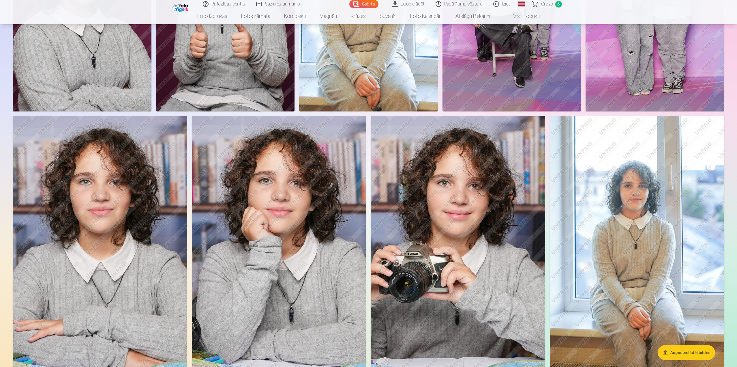
click at [657, 264] on img at bounding box center [637, 247] width 175 height 262
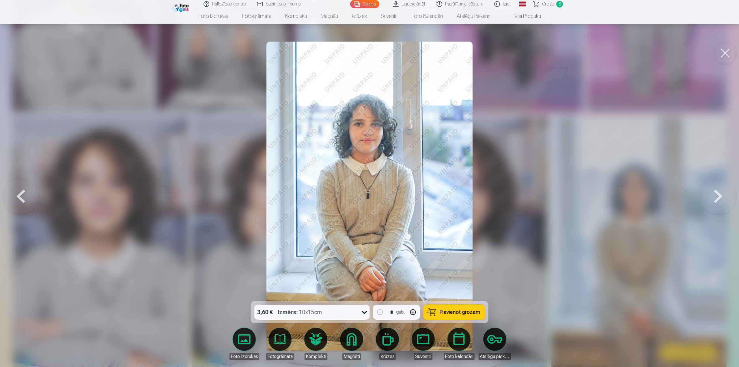
click at [721, 56] on button at bounding box center [724, 53] width 23 height 23
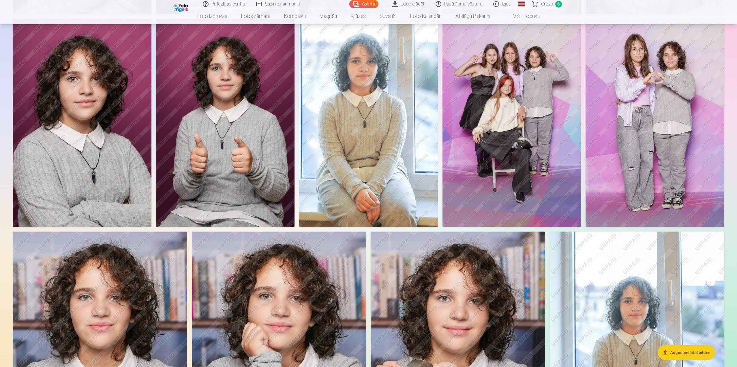
click at [380, 189] on img at bounding box center [368, 123] width 139 height 208
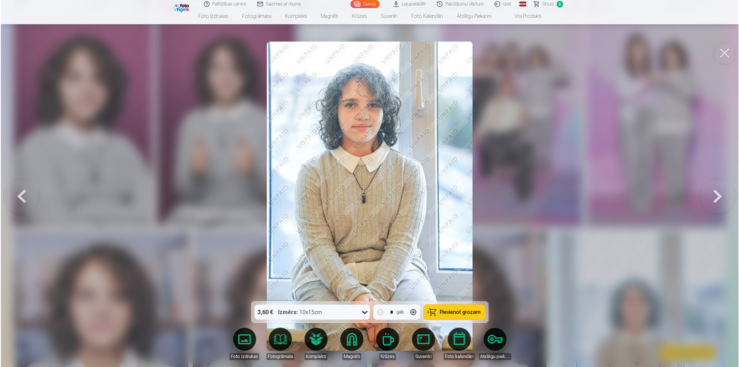
scroll to position [462, 0]
click at [718, 56] on button at bounding box center [724, 53] width 23 height 23
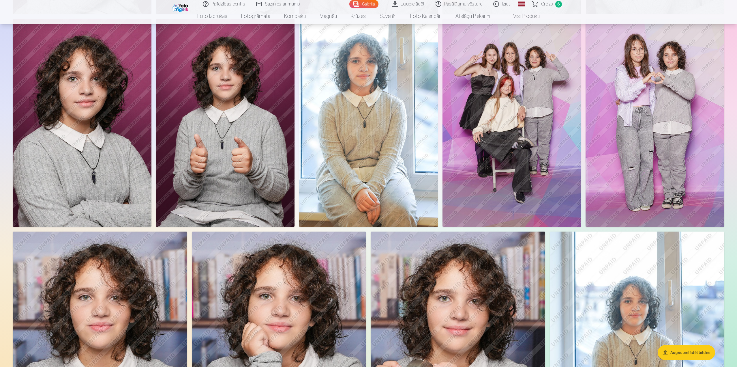
click at [612, 315] on img at bounding box center [637, 362] width 175 height 262
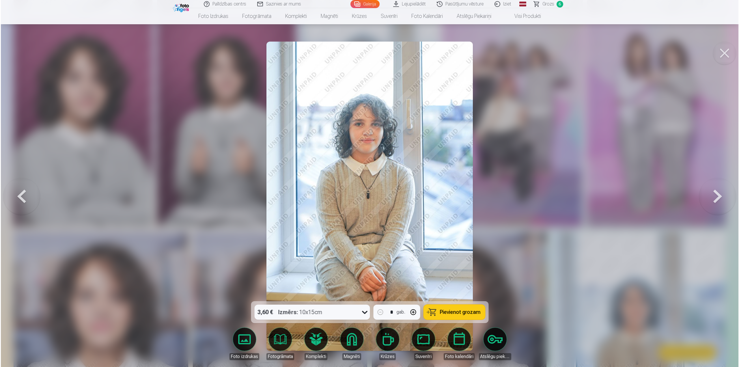
scroll to position [462, 0]
click at [720, 55] on button at bounding box center [724, 53] width 23 height 23
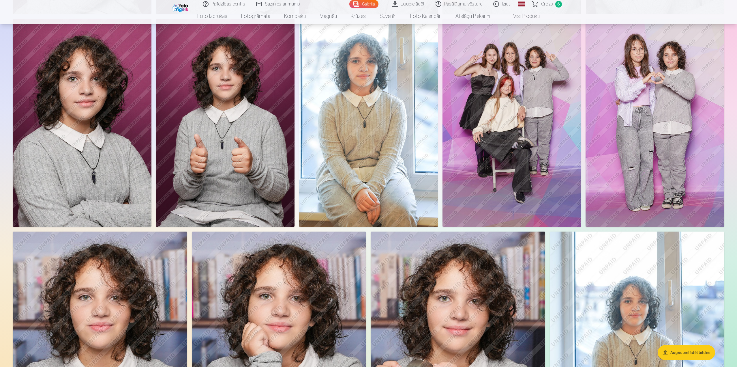
click at [367, 122] on img at bounding box center [368, 123] width 139 height 208
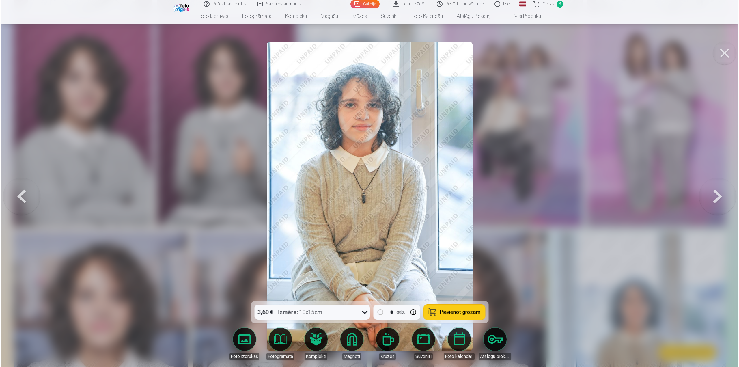
scroll to position [462, 0]
click at [466, 316] on button "Pievienot grozam" at bounding box center [453, 312] width 61 height 15
click at [550, 6] on span "Grozs" at bounding box center [548, 4] width 12 height 7
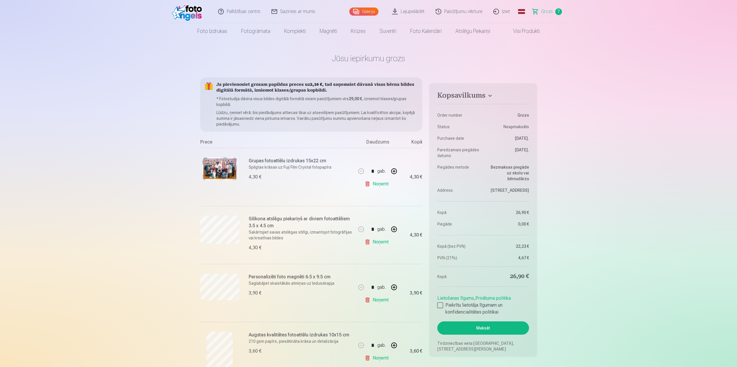
click at [371, 14] on link "Galerija" at bounding box center [364, 12] width 29 height 8
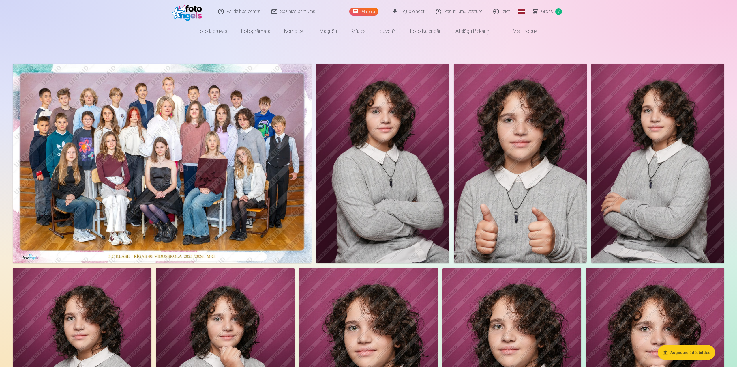
click at [549, 13] on span "Grozs" at bounding box center [547, 11] width 12 height 7
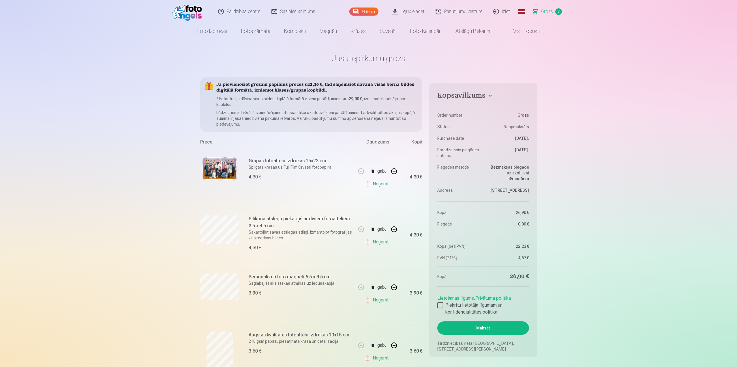
click at [369, 15] on link "Galerija" at bounding box center [364, 12] width 29 height 8
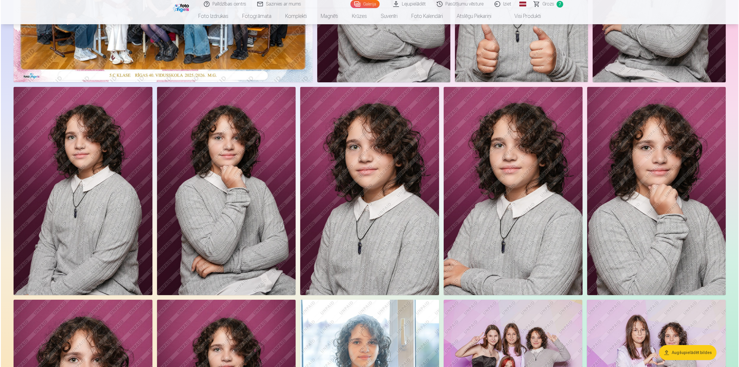
scroll to position [231, 0]
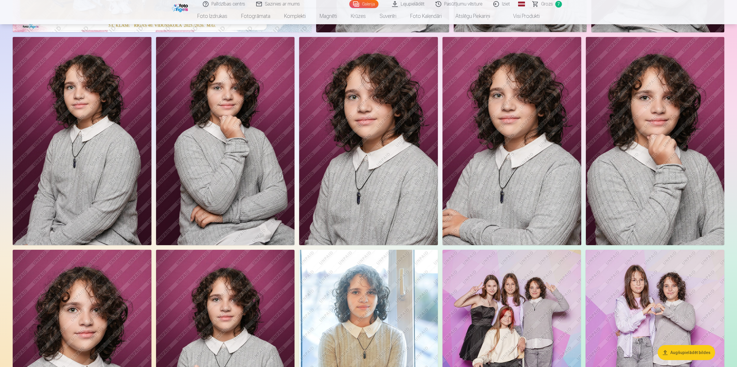
click at [698, 205] on img at bounding box center [655, 141] width 139 height 208
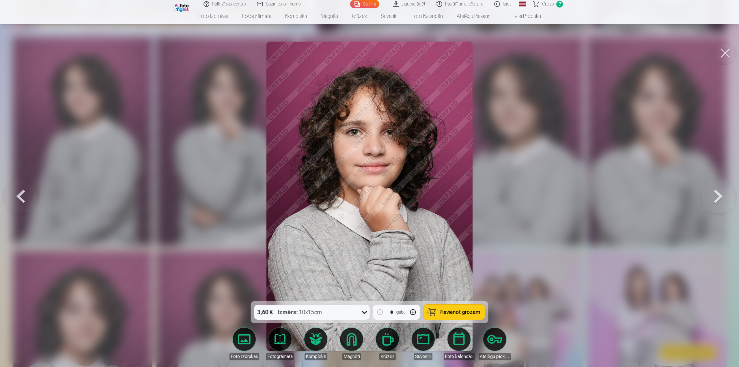
click at [456, 306] on button "Pievienot grozam" at bounding box center [453, 312] width 61 height 15
click at [546, 6] on span "Grozs" at bounding box center [548, 4] width 12 height 7
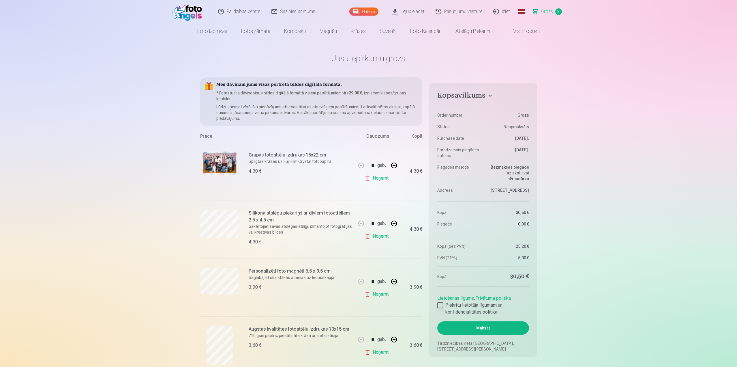
click at [441, 305] on div at bounding box center [441, 305] width 6 height 6
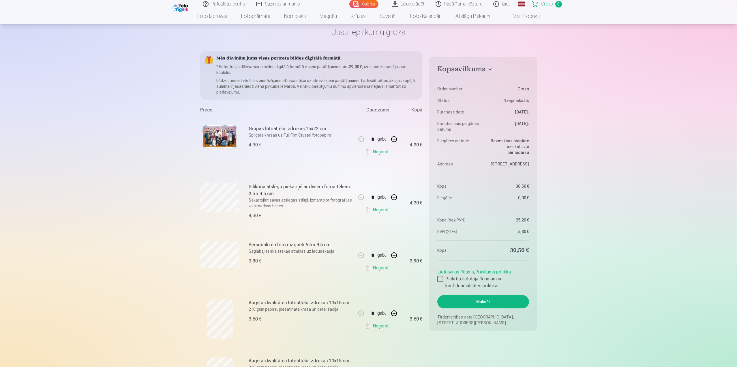
scroll to position [58, 0]
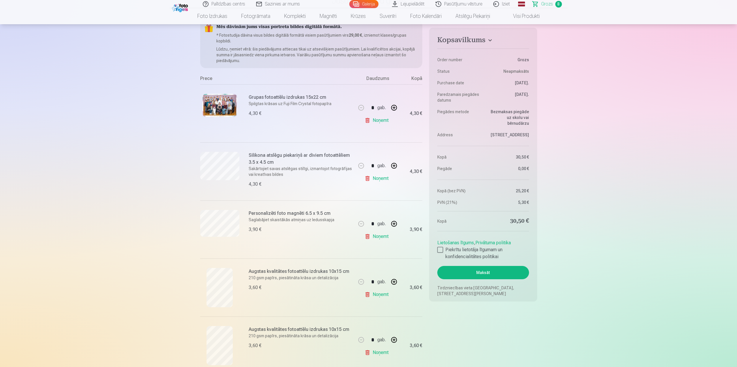
click at [496, 270] on button "Maksāt" at bounding box center [483, 272] width 91 height 13
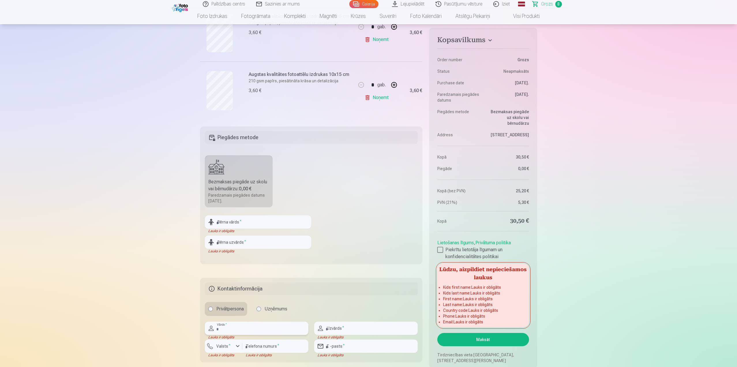
scroll to position [487, 0]
click at [227, 221] on input "text" at bounding box center [258, 221] width 107 height 13
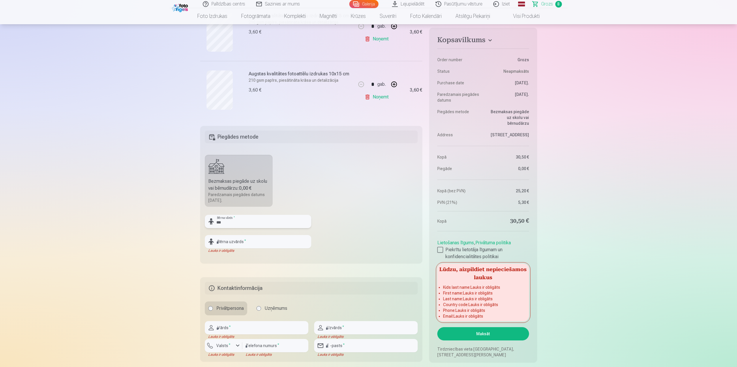
type input "***"
click at [237, 245] on input "text" at bounding box center [258, 241] width 107 height 13
click at [217, 242] on input "********" at bounding box center [258, 241] width 107 height 13
click at [241, 244] on input "********" at bounding box center [258, 241] width 107 height 13
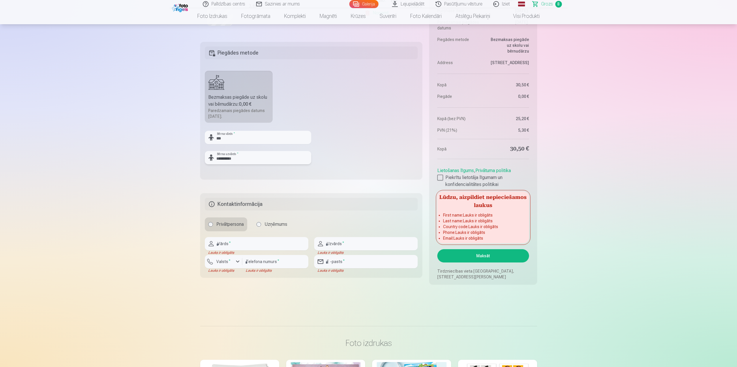
scroll to position [574, 0]
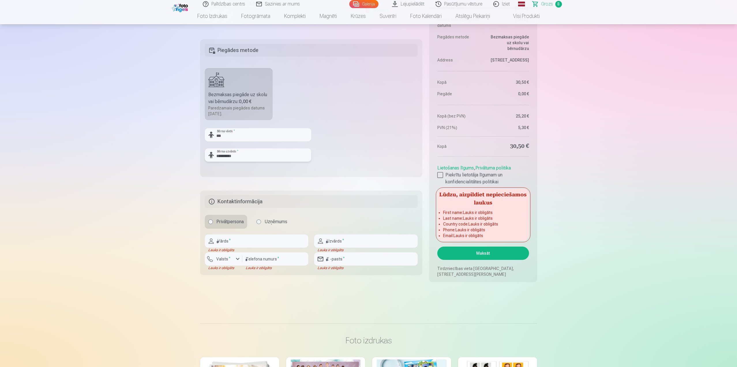
type input "**********"
click at [228, 243] on input "text" at bounding box center [257, 240] width 104 height 13
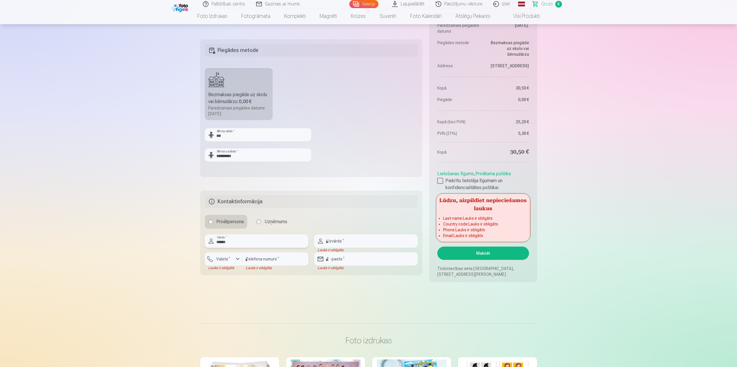
type input "******"
click at [336, 244] on input "text" at bounding box center [366, 240] width 104 height 13
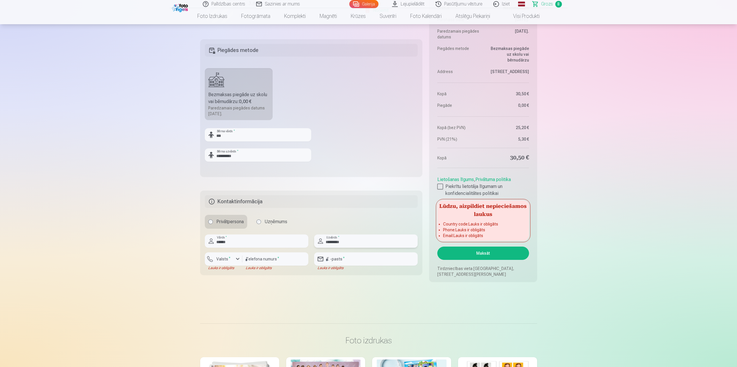
type input "*********"
click at [219, 264] on button "Valsts *" at bounding box center [224, 258] width 38 height 13
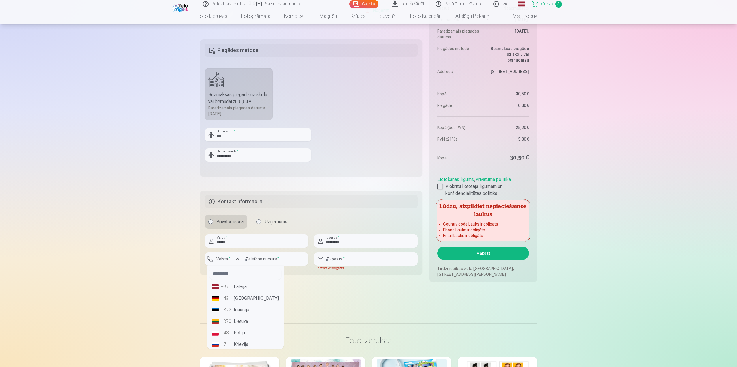
click at [230, 289] on div "+371" at bounding box center [227, 286] width 12 height 7
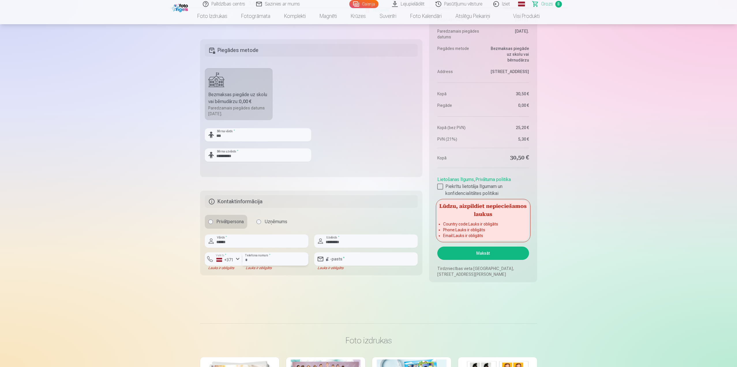
click at [259, 257] on input "number" at bounding box center [275, 258] width 66 height 13
type input "********"
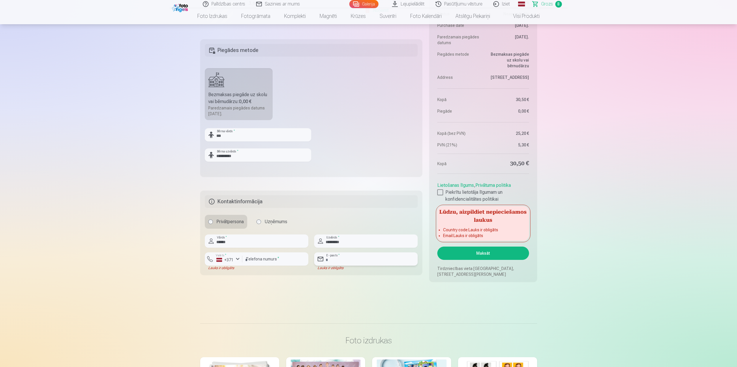
click at [337, 258] on input "email" at bounding box center [366, 258] width 104 height 13
type input "**********"
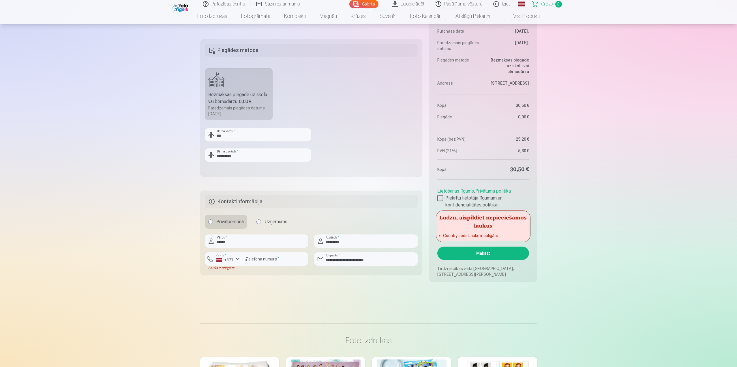
click at [227, 264] on button "Valsts * +371" at bounding box center [224, 258] width 38 height 13
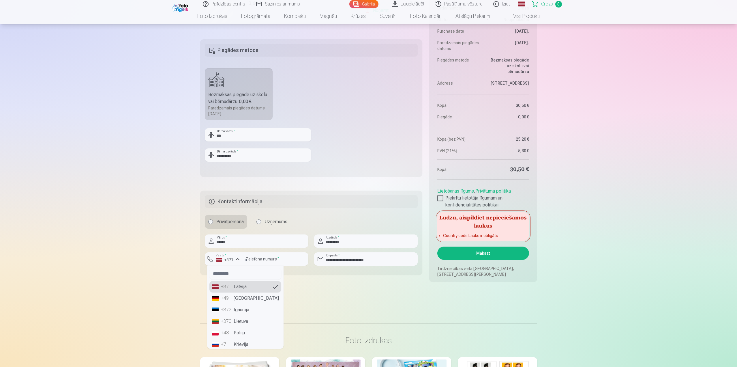
click at [227, 287] on div "+371" at bounding box center [227, 286] width 12 height 7
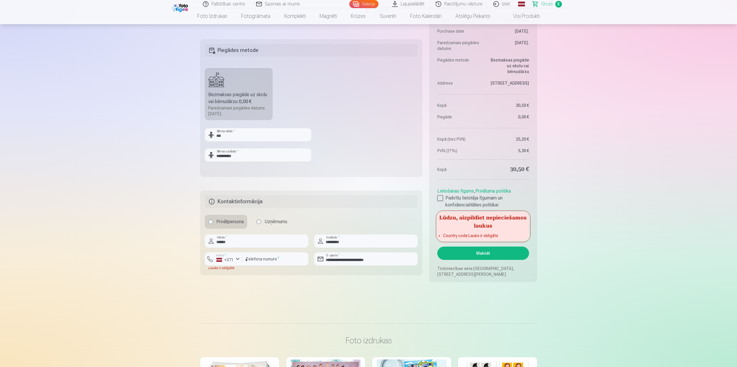
click at [229, 268] on div "Lauks ir obligāts" at bounding box center [224, 268] width 38 height 5
click at [237, 261] on div "button" at bounding box center [237, 258] width 7 height 7
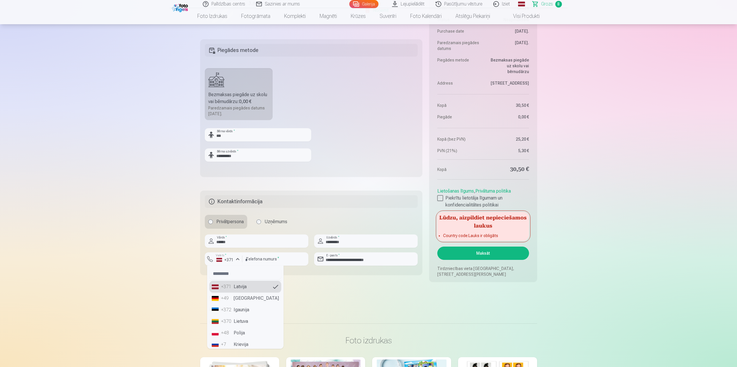
click at [228, 292] on li "+371 Latvija" at bounding box center [246, 287] width 72 height 12
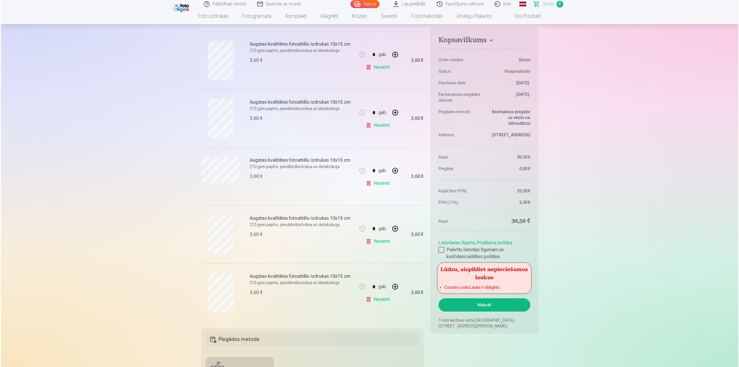
scroll to position [285, 0]
click at [485, 309] on button "Maksāt" at bounding box center [483, 304] width 91 height 13
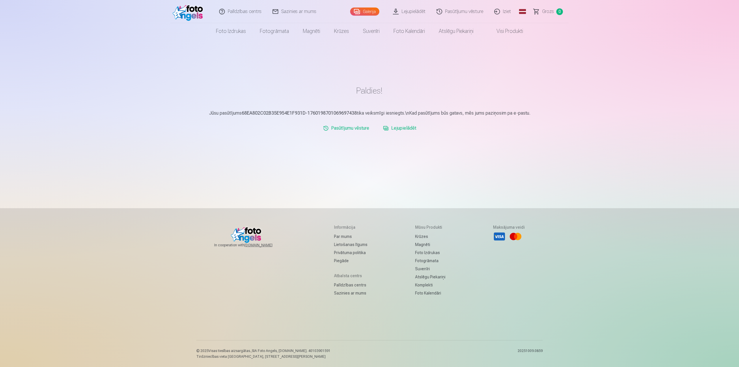
click at [547, 11] on span "Grozs" at bounding box center [548, 11] width 12 height 7
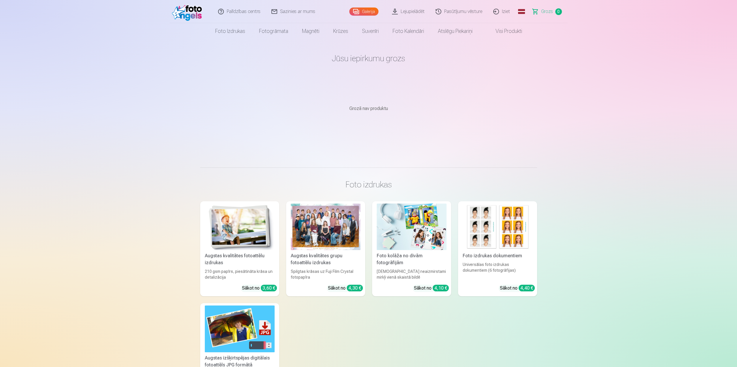
click at [371, 12] on link "Galerija" at bounding box center [364, 12] width 29 height 8
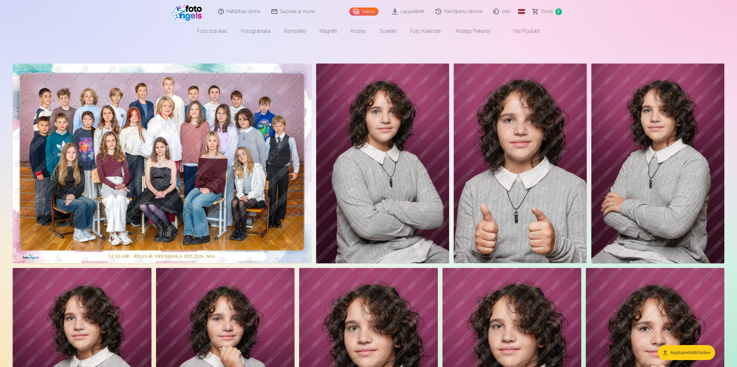
click at [413, 13] on link "Lejupielādēt" at bounding box center [409, 11] width 44 height 23
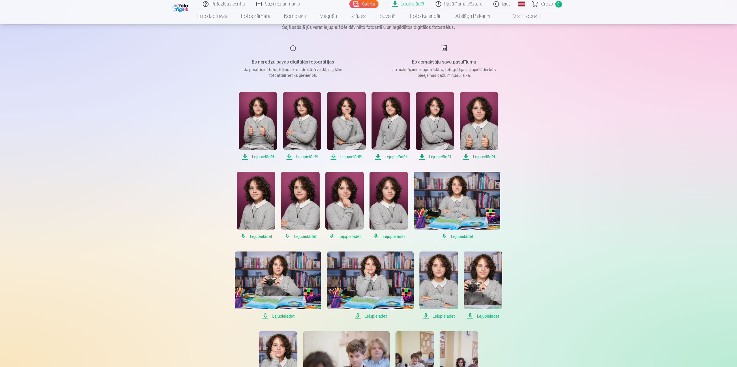
scroll to position [87, 0]
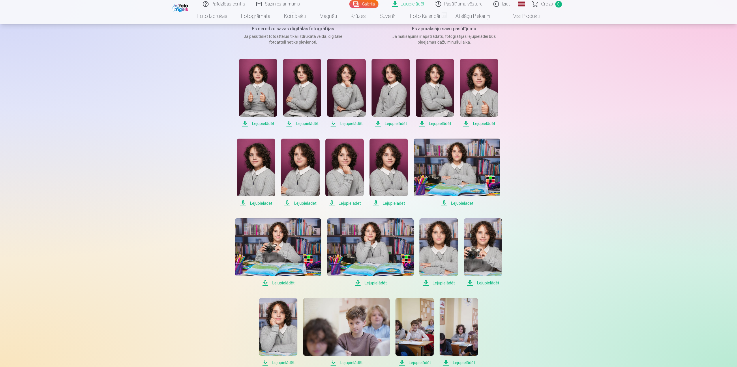
click at [260, 123] on span "Lejupielādēt" at bounding box center [258, 123] width 38 height 7
drag, startPoint x: 305, startPoint y: 124, endPoint x: 311, endPoint y: 119, distance: 7.7
click at [305, 124] on span "Lejupielādēt" at bounding box center [302, 123] width 38 height 7
click at [356, 122] on span "Lejupielādēt" at bounding box center [346, 123] width 38 height 7
click at [398, 125] on span "Lejupielādēt" at bounding box center [391, 123] width 38 height 7
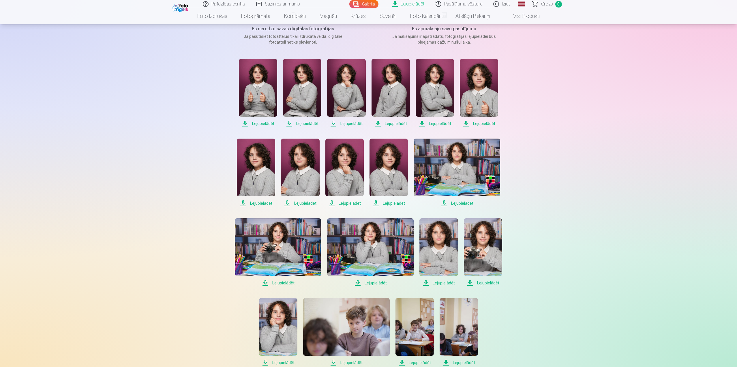
click at [432, 124] on span "Lejupielādēt" at bounding box center [435, 123] width 38 height 7
click at [479, 122] on span "Lejupielādēt" at bounding box center [479, 123] width 38 height 7
click at [257, 203] on span "Lejupielādēt" at bounding box center [256, 203] width 38 height 7
click at [301, 202] on span "Lejupielādēt" at bounding box center [300, 203] width 38 height 7
click at [349, 205] on span "Lejupielādēt" at bounding box center [345, 203] width 38 height 7
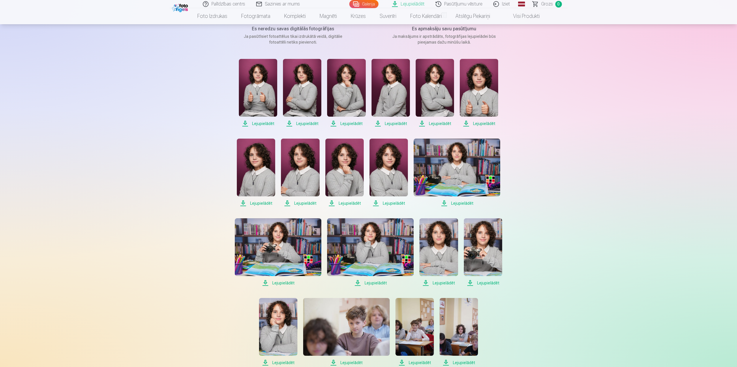
click at [400, 205] on span "Lejupielādēt" at bounding box center [389, 203] width 38 height 7
click at [446, 203] on span "Lejupielādēt" at bounding box center [457, 203] width 87 height 7
click at [268, 282] on span "Lejupielādēt" at bounding box center [278, 282] width 87 height 7
click at [368, 282] on span "Lejupielādēt" at bounding box center [370, 282] width 87 height 7
click at [441, 283] on span "Lejupielādēt" at bounding box center [439, 282] width 38 height 7
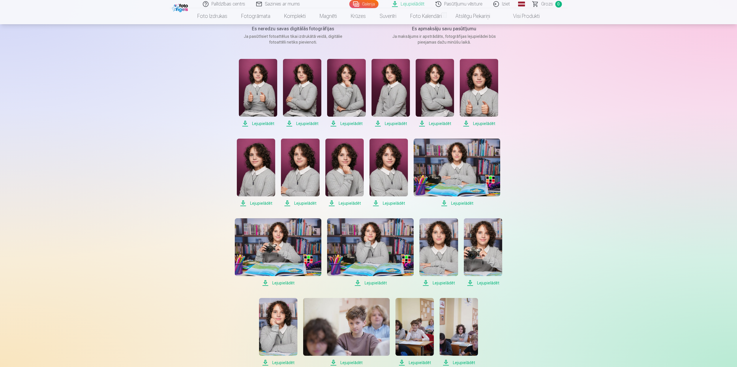
click at [483, 283] on span "Lejupielādēt" at bounding box center [483, 282] width 38 height 7
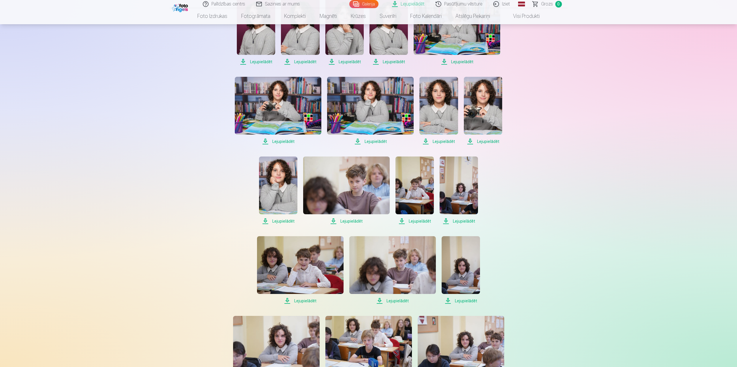
scroll to position [231, 0]
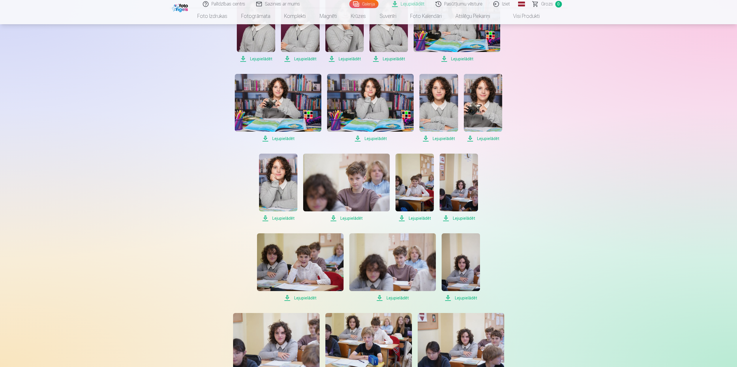
click at [283, 215] on span "Lejupielādēt" at bounding box center [278, 218] width 38 height 7
click at [356, 216] on span "Lejupielādēt" at bounding box center [346, 218] width 87 height 7
click at [415, 216] on span "Lejupielādēt" at bounding box center [415, 218] width 38 height 7
drag, startPoint x: 297, startPoint y: 298, endPoint x: 302, endPoint y: 295, distance: 5.7
click at [298, 298] on span "Lejupielādēt" at bounding box center [300, 297] width 87 height 7
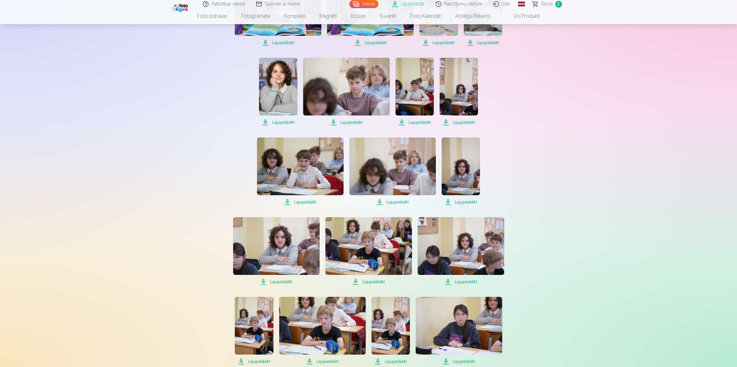
scroll to position [375, 0]
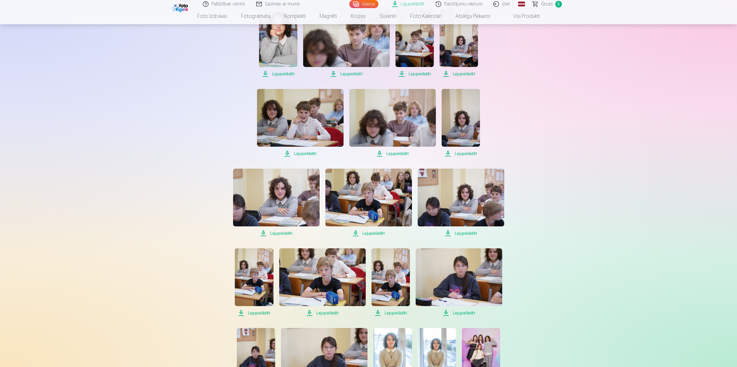
click at [356, 230] on span "Lejupielādēt" at bounding box center [369, 233] width 87 height 7
click at [383, 311] on span "Lejupielādēt" at bounding box center [391, 312] width 38 height 7
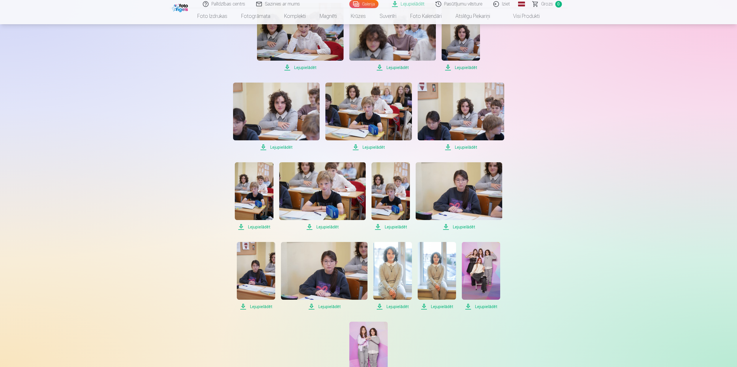
scroll to position [462, 0]
click at [460, 227] on span "Lejupielādēt" at bounding box center [459, 226] width 87 height 7
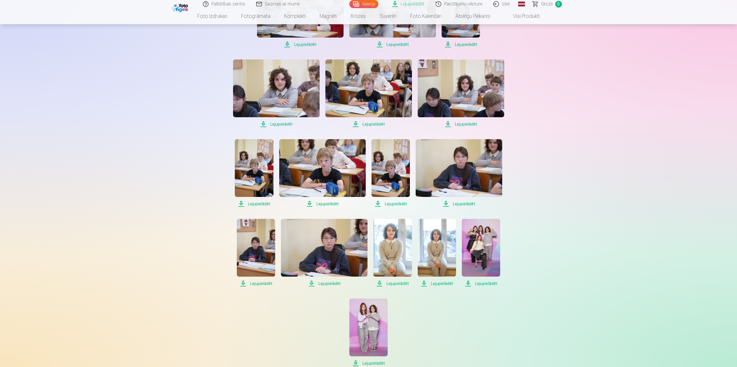
scroll to position [520, 0]
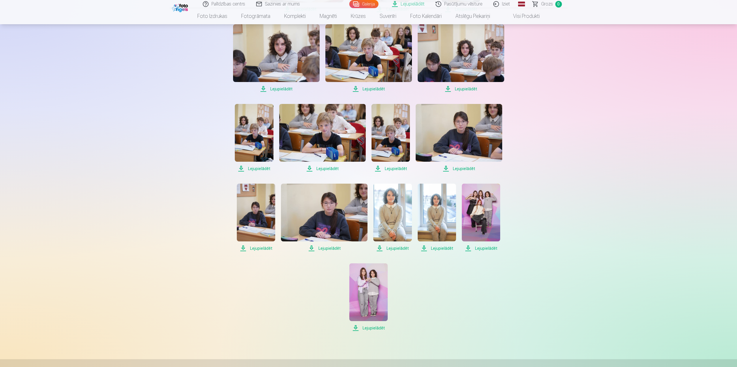
click at [263, 225] on img at bounding box center [256, 213] width 38 height 58
click at [265, 249] on span "Lejupielādēt" at bounding box center [256, 248] width 38 height 7
click at [326, 249] on span "Lejupielādēt" at bounding box center [324, 248] width 87 height 7
click at [401, 247] on span "Lejupielādēt" at bounding box center [392, 248] width 38 height 7
click at [443, 249] on span "Lejupielādēt" at bounding box center [437, 248] width 38 height 7
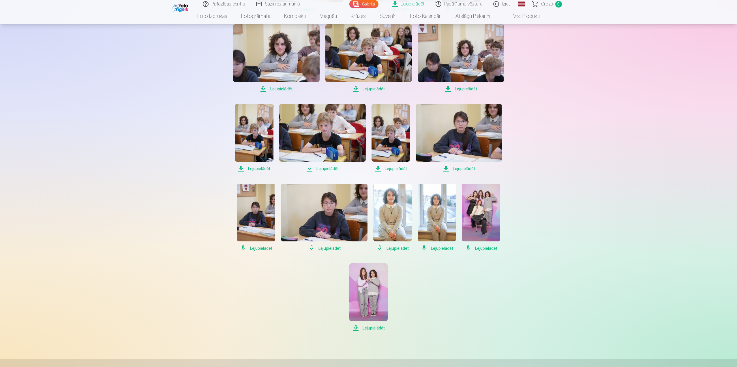
click at [491, 249] on span "Lejupielādēt" at bounding box center [481, 248] width 38 height 7
drag, startPoint x: 371, startPoint y: 326, endPoint x: 379, endPoint y: 319, distance: 10.6
click at [371, 326] on span "Lejupielādēt" at bounding box center [369, 327] width 38 height 7
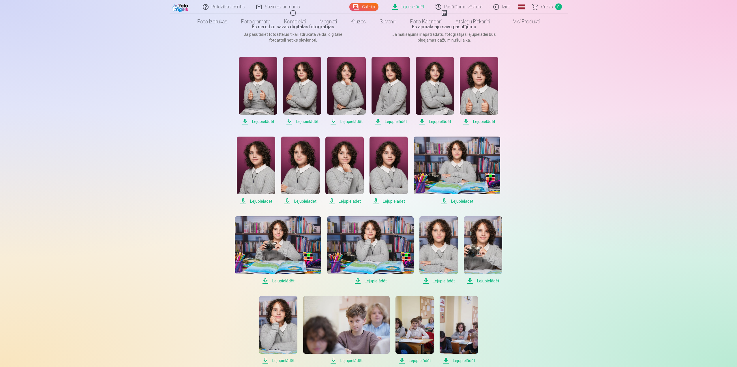
scroll to position [0, 0]
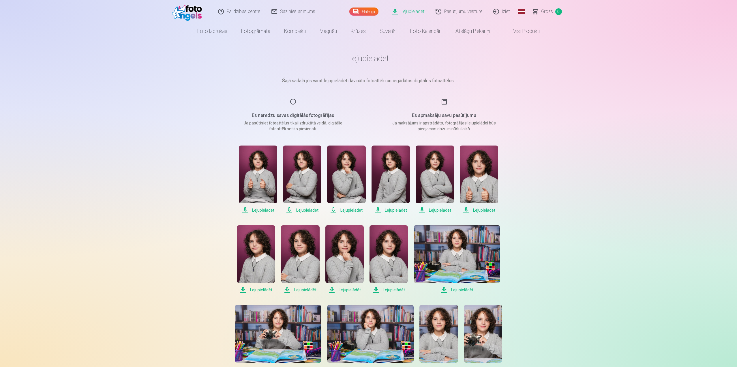
click at [462, 13] on link "Pasūtījumu vēsture" at bounding box center [460, 11] width 58 height 23
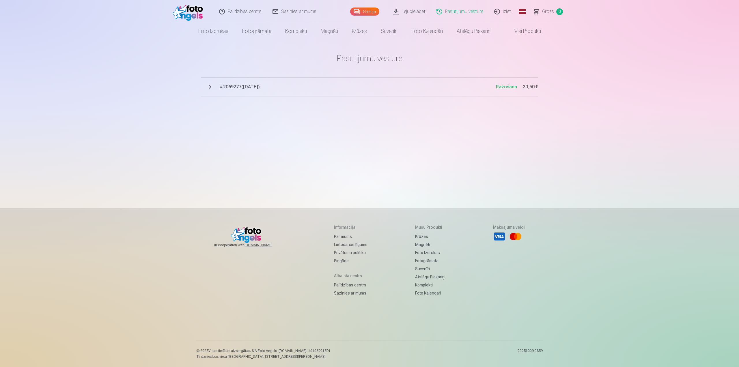
click at [232, 87] on span "# 2069277 ( 11.10.2025 )" at bounding box center [357, 86] width 277 height 7
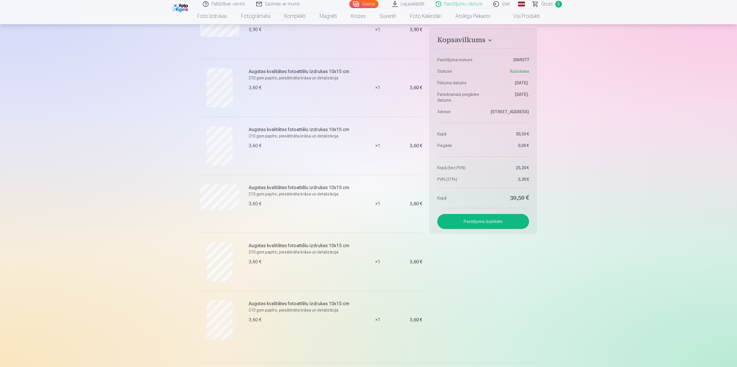
scroll to position [260, 0]
